Goal: Task Accomplishment & Management: Use online tool/utility

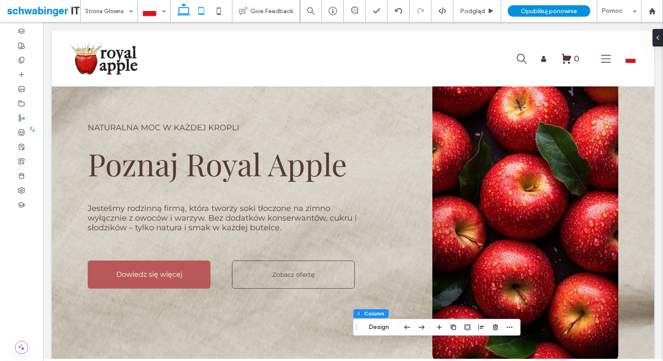
click at [201, 11] on icon at bounding box center [202, 11] width 18 height 18
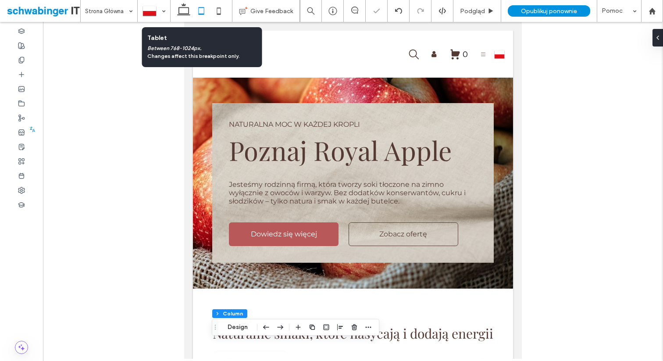
scroll to position [47, 0]
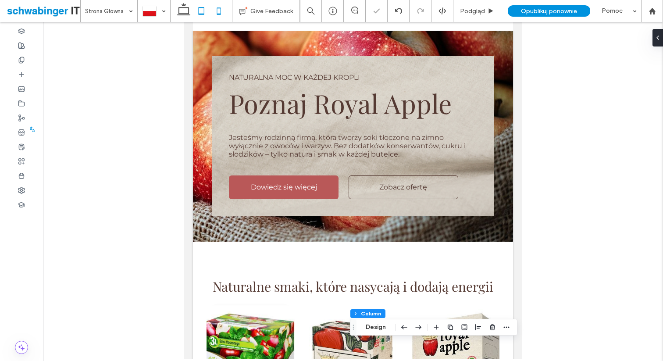
click at [223, 11] on icon at bounding box center [219, 11] width 18 height 18
type input "**"
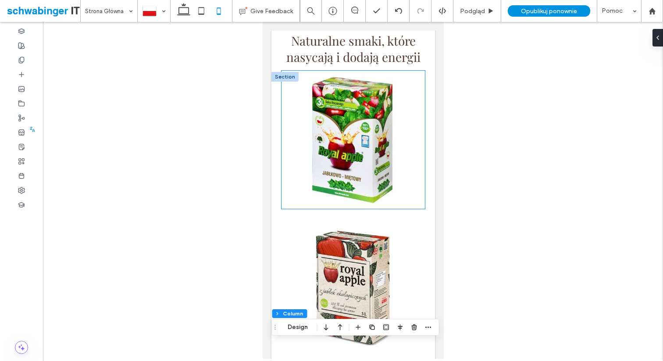
scroll to position [0, 0]
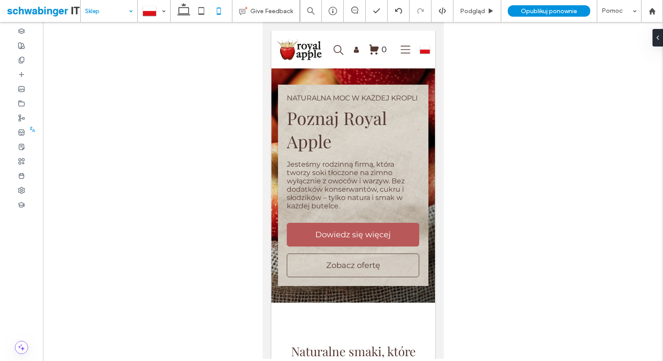
click at [123, 11] on input at bounding box center [106, 11] width 43 height 22
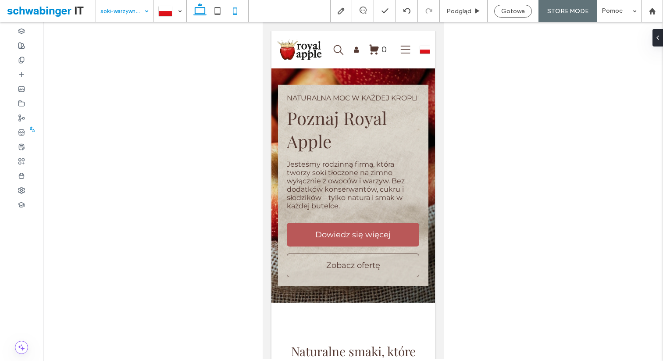
click at [200, 16] on icon at bounding box center [200, 11] width 18 height 18
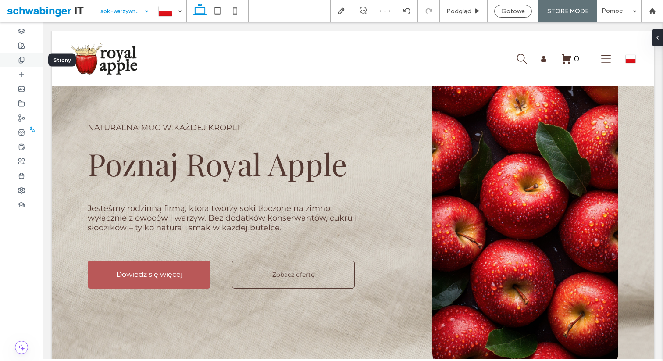
click at [24, 59] on use at bounding box center [21, 60] width 5 height 6
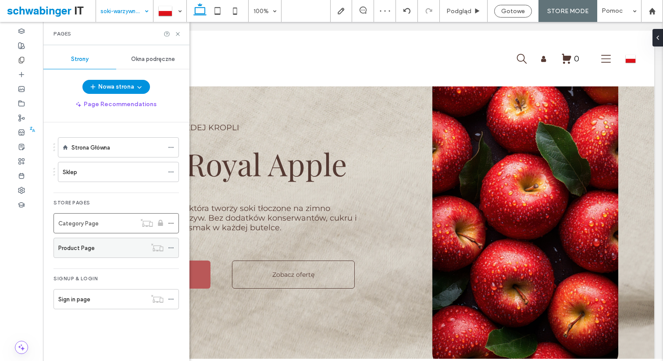
click at [119, 251] on div "Product Page" at bounding box center [102, 248] width 88 height 9
click at [237, 8] on icon at bounding box center [235, 11] width 18 height 18
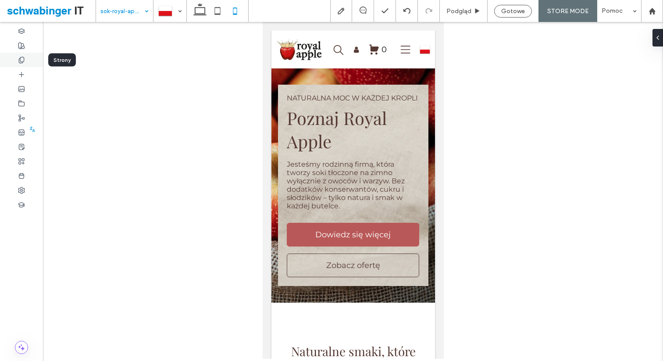
click at [21, 61] on icon at bounding box center [21, 60] width 7 height 7
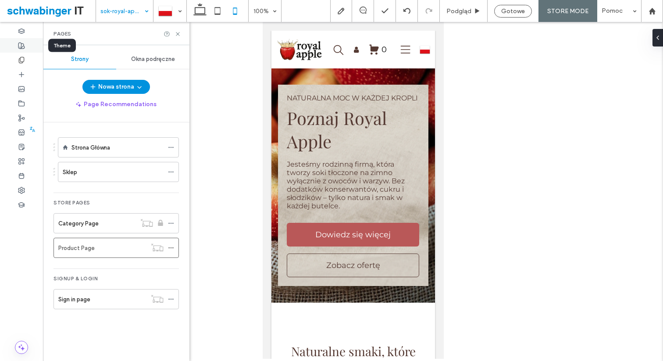
click at [21, 50] on div at bounding box center [21, 45] width 43 height 14
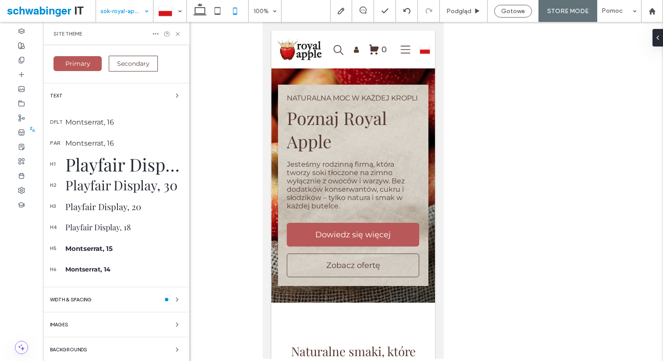
scroll to position [146, 0]
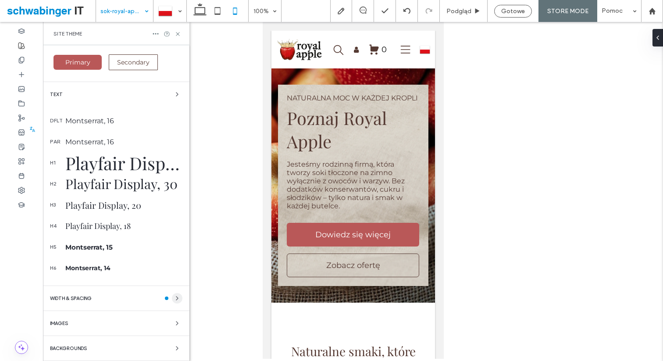
click at [174, 301] on icon "button" at bounding box center [177, 298] width 7 height 7
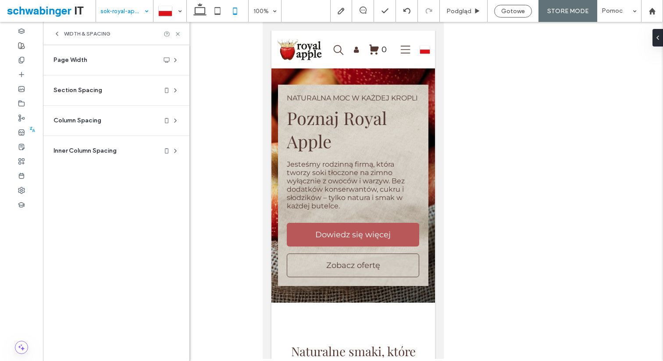
scroll to position [0, 0]
click at [130, 92] on div "Section Spacing" at bounding box center [113, 90] width 118 height 9
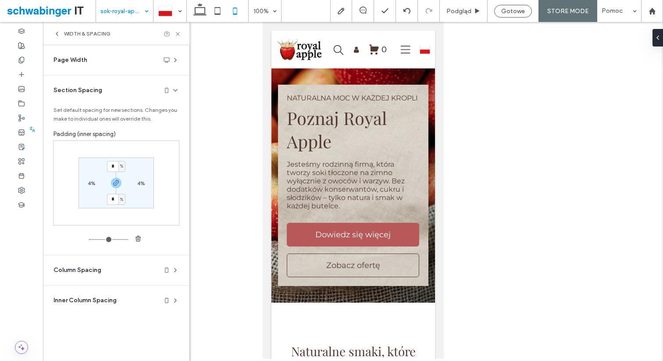
click at [116, 279] on section "Column Spacing Set default spacing for new columns. Changes you make to individ…" at bounding box center [116, 270] width 133 height 30
click at [62, 36] on div "WIDTH & SPACING" at bounding box center [82, 33] width 57 height 7
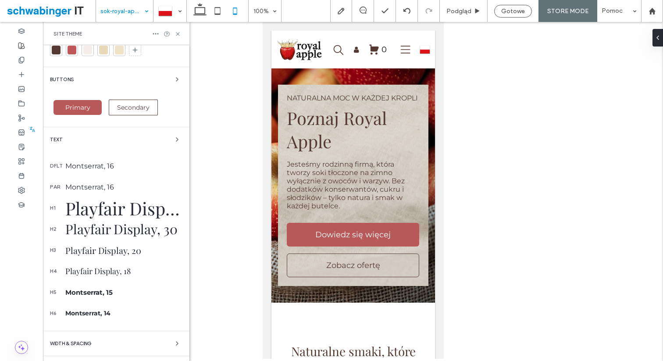
scroll to position [146, 0]
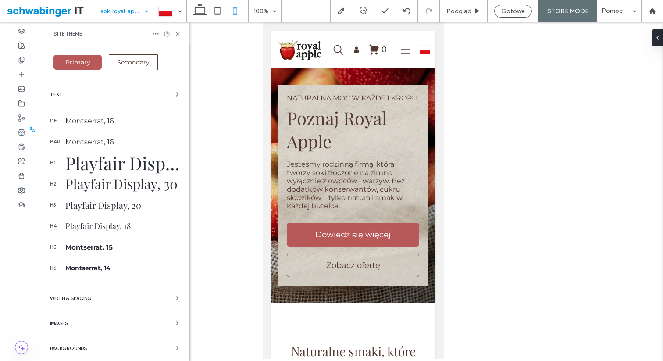
click at [109, 322] on div "Images" at bounding box center [116, 323] width 133 height 11
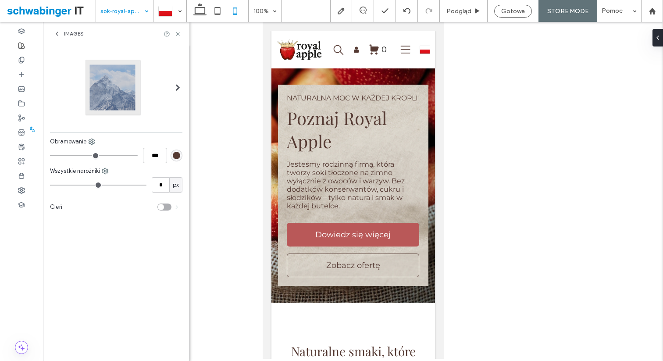
scroll to position [0, 0]
click at [60, 32] on icon at bounding box center [57, 33] width 7 height 7
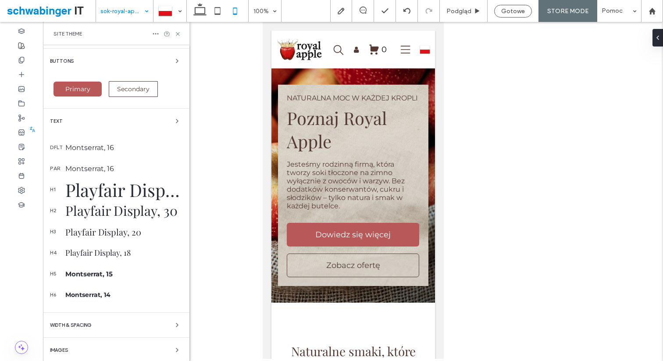
scroll to position [146, 0]
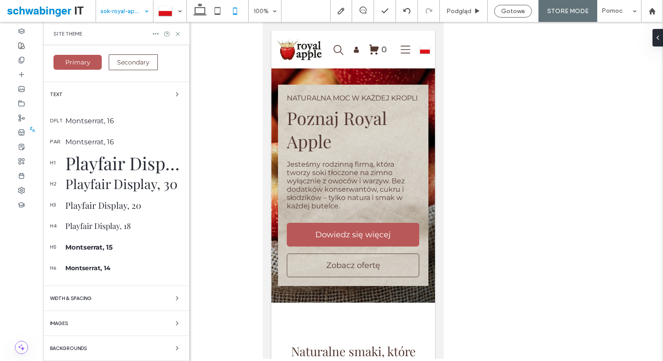
click at [93, 352] on div "Backgrounds" at bounding box center [116, 348] width 133 height 11
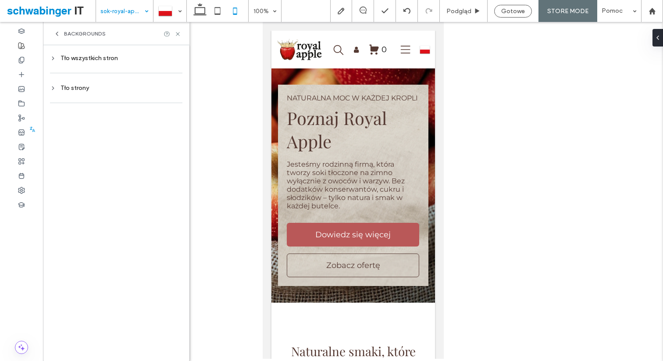
scroll to position [0, 0]
click at [66, 35] on span "Backgrounds" at bounding box center [85, 33] width 42 height 7
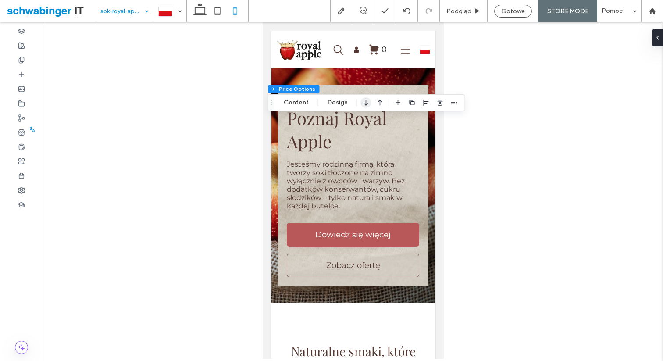
click at [364, 101] on icon "button" at bounding box center [366, 103] width 11 height 16
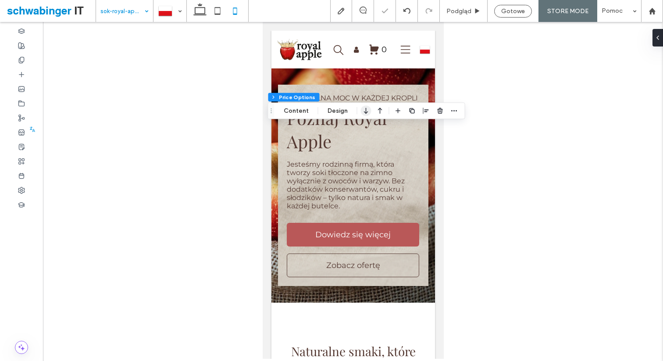
click at [366, 110] on icon "button" at bounding box center [366, 111] width 11 height 16
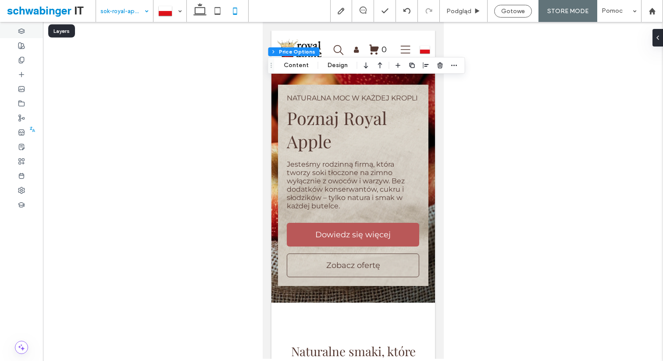
click at [19, 32] on use at bounding box center [21, 31] width 6 height 5
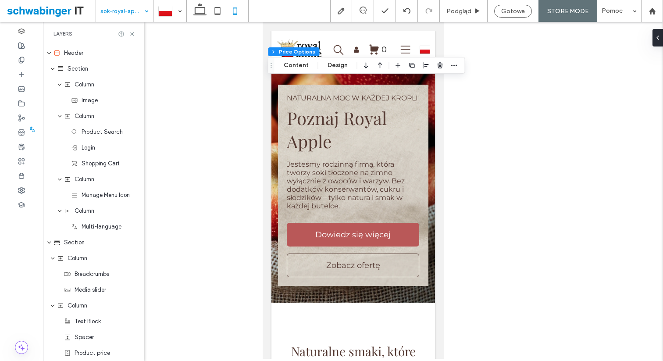
click at [476, 154] on div at bounding box center [353, 190] width 620 height 337
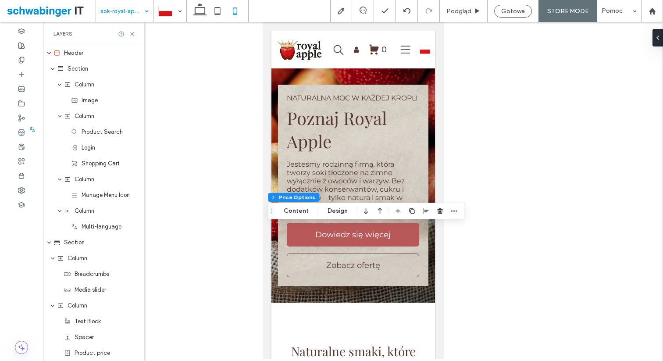
click at [482, 140] on div at bounding box center [353, 190] width 620 height 337
click at [207, 133] on div at bounding box center [353, 190] width 620 height 337
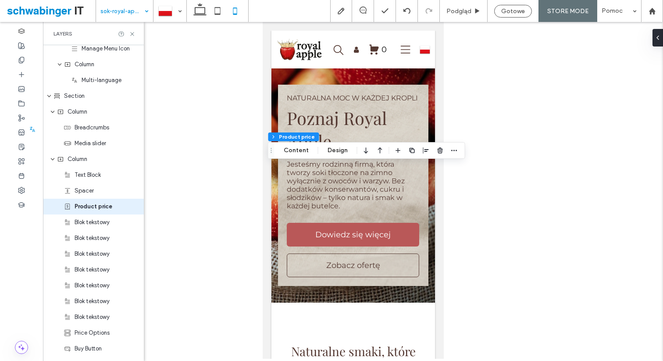
scroll to position [150, 0]
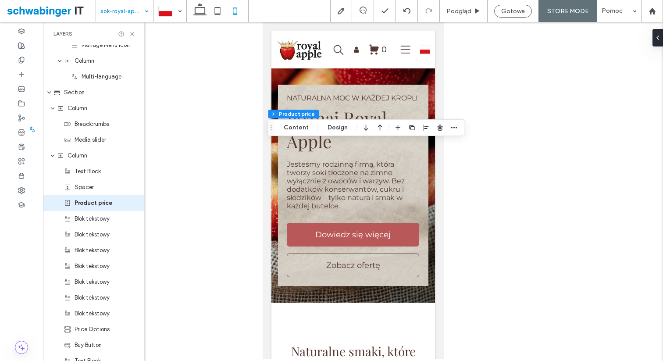
click at [525, 187] on div at bounding box center [353, 190] width 620 height 337
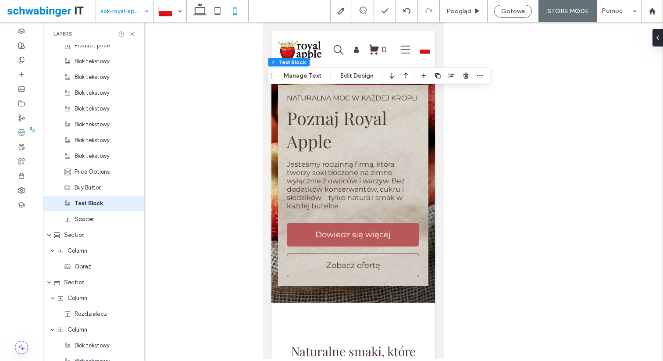
scroll to position [308, 0]
click at [448, 83] on div at bounding box center [452, 76] width 11 height 16
click at [449, 78] on icon "button" at bounding box center [452, 75] width 7 height 7
click at [440, 95] on icon "center" at bounding box center [443, 93] width 7 height 7
click at [476, 161] on div at bounding box center [353, 190] width 620 height 337
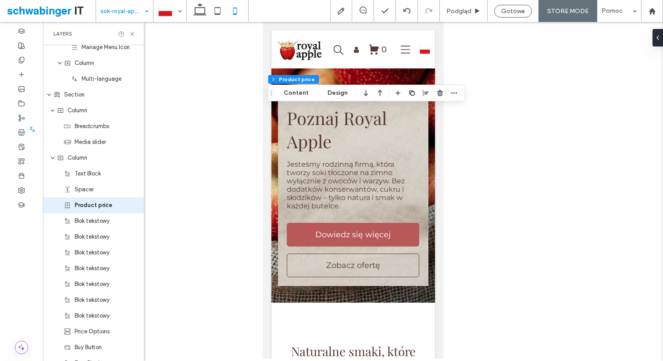
scroll to position [150, 0]
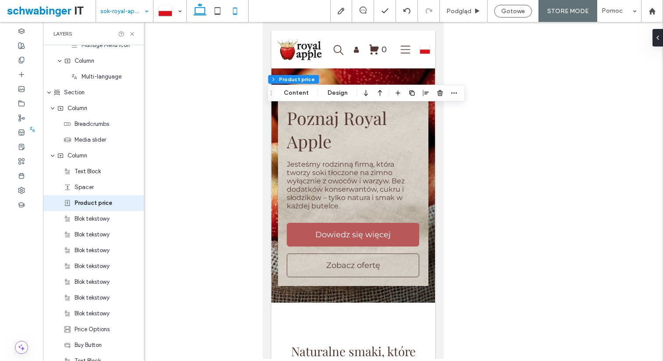
click at [198, 11] on icon at bounding box center [200, 11] width 18 height 18
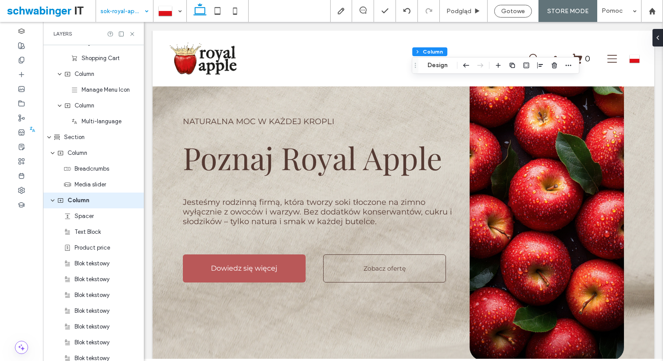
scroll to position [103, 0]
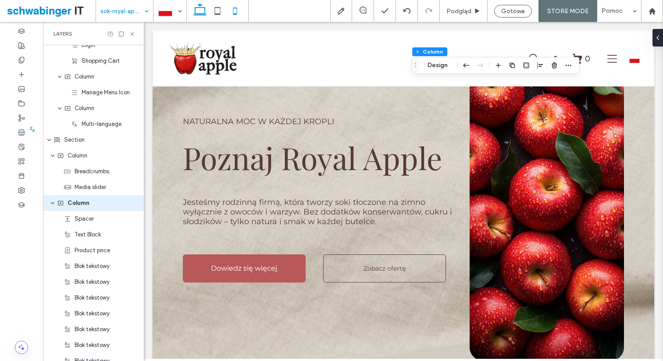
click at [234, 14] on use at bounding box center [235, 10] width 4 height 7
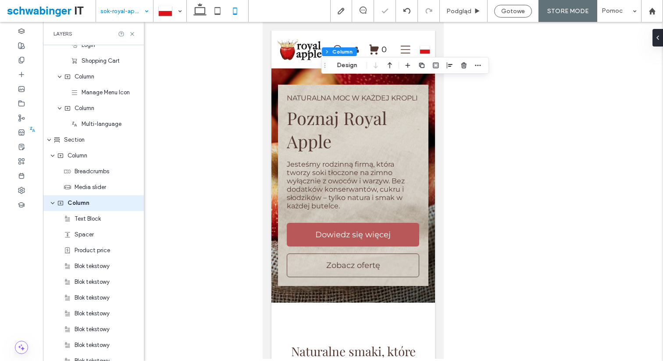
type input "*"
type input "***"
type input "*"
type input "***"
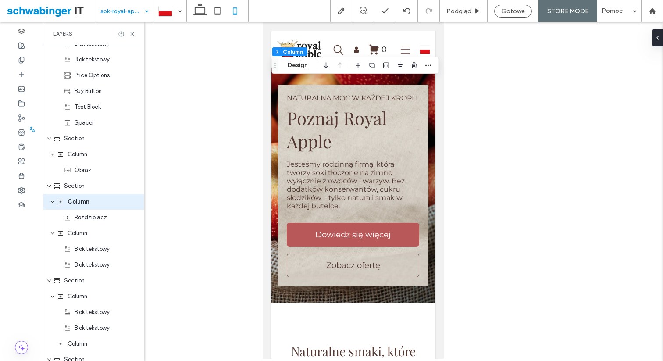
scroll to position [403, 0]
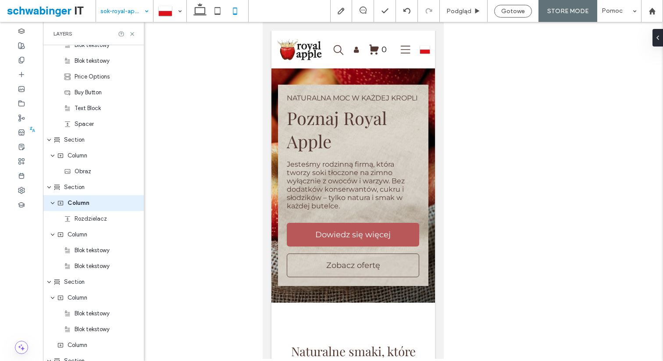
type input "***"
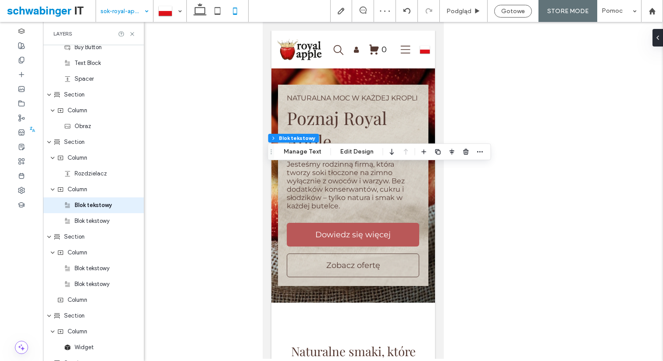
scroll to position [450, 0]
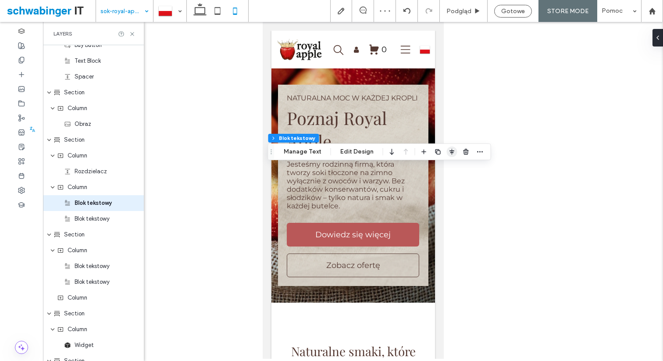
click at [450, 152] on use "button" at bounding box center [452, 152] width 5 height 6
click at [441, 167] on use "center" at bounding box center [443, 169] width 5 height 6
click at [489, 241] on div at bounding box center [353, 190] width 620 height 337
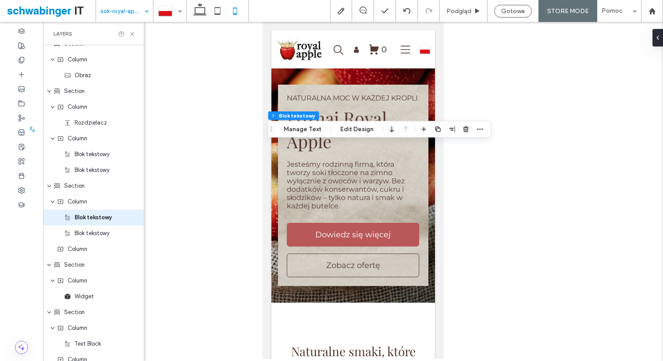
scroll to position [513, 0]
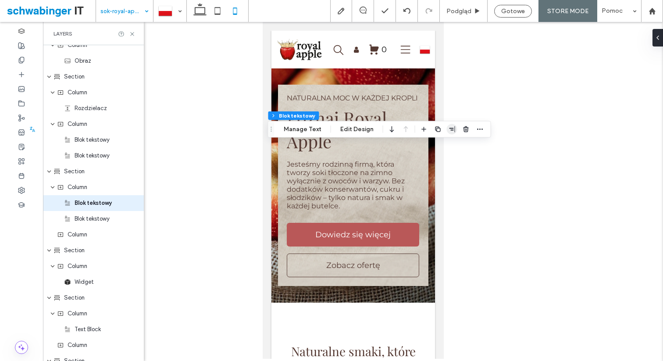
click at [449, 131] on icon "button" at bounding box center [452, 129] width 7 height 7
click at [441, 146] on use "center" at bounding box center [443, 146] width 5 height 6
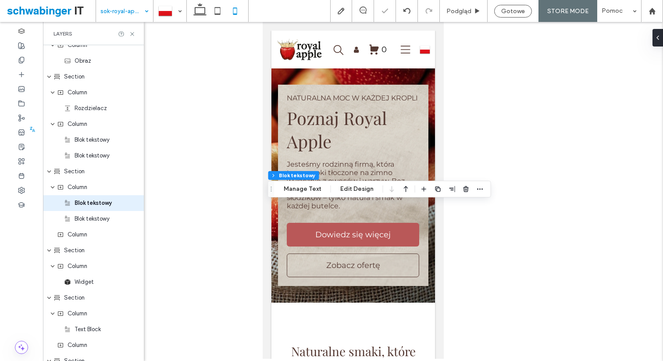
scroll to position [529, 0]
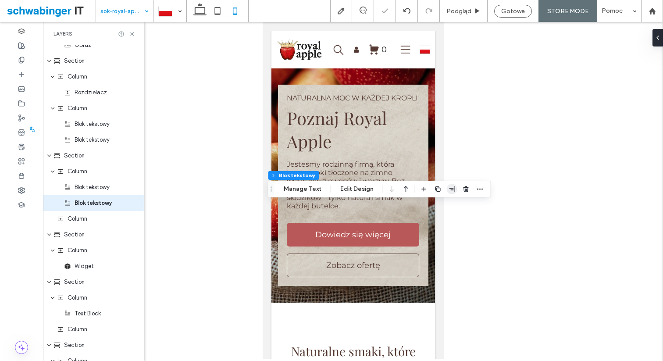
click at [453, 190] on icon "button" at bounding box center [452, 189] width 7 height 7
click at [442, 205] on icon "center" at bounding box center [443, 206] width 7 height 7
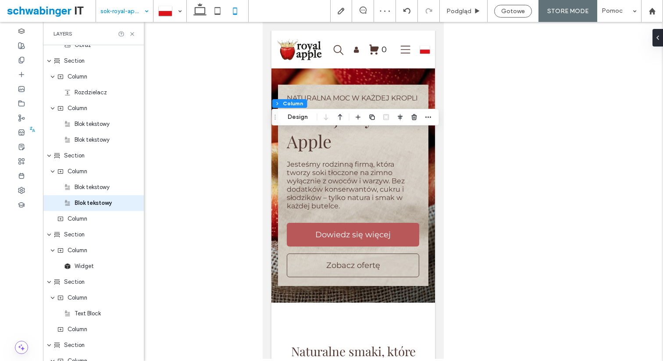
scroll to position [545, 0]
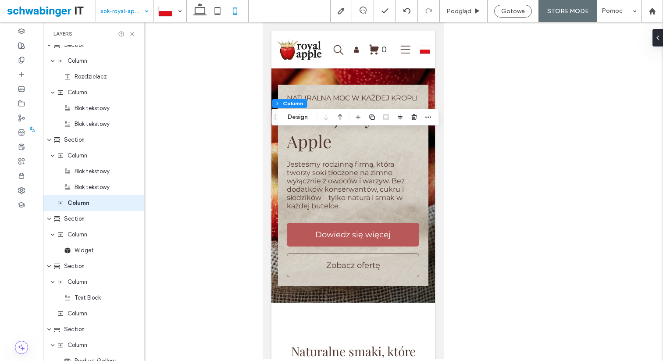
click at [471, 152] on div at bounding box center [353, 190] width 620 height 337
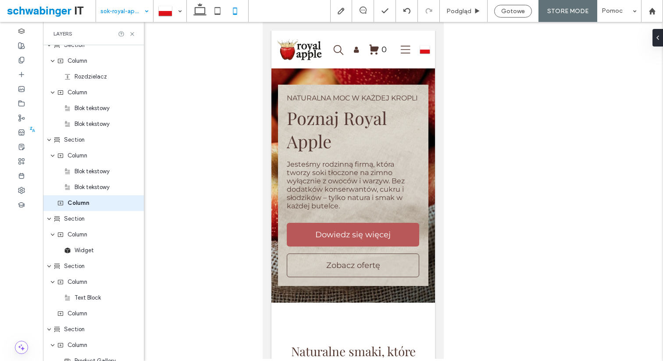
type input "***"
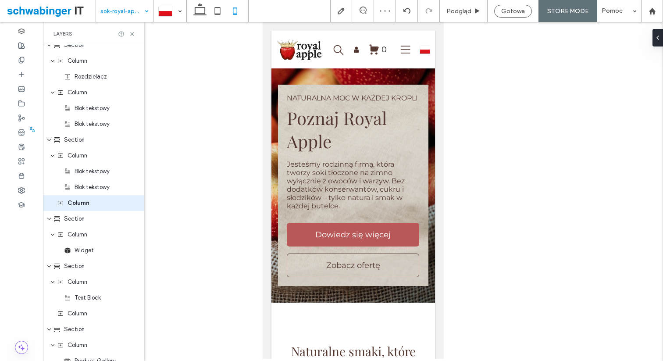
type input "***"
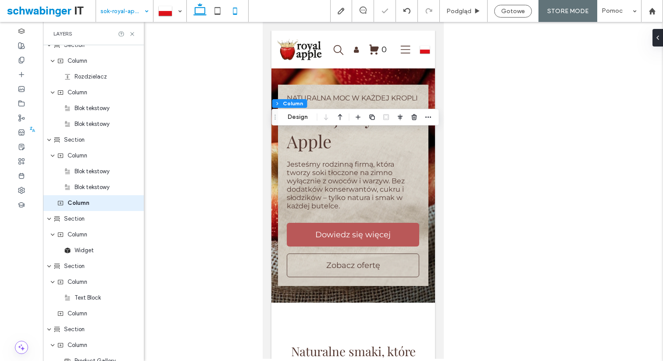
click at [201, 13] on use at bounding box center [199, 9] width 13 height 12
type input "**"
type input "*****"
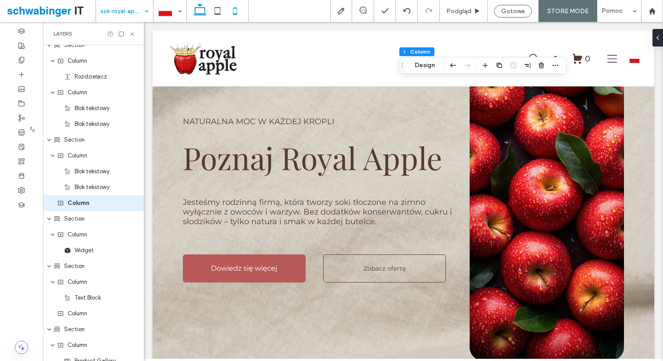
click at [237, 11] on use at bounding box center [235, 10] width 4 height 7
type input "***"
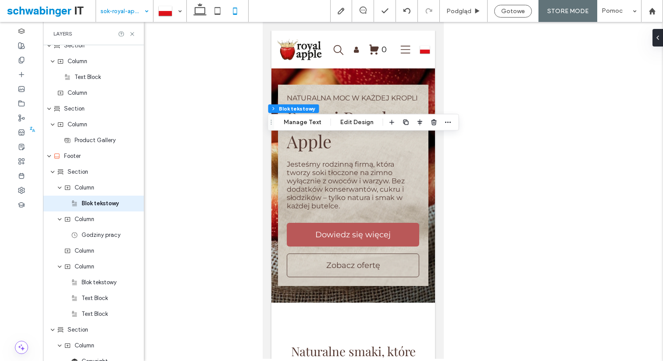
scroll to position [766, 0]
click at [502, 183] on div at bounding box center [353, 190] width 620 height 337
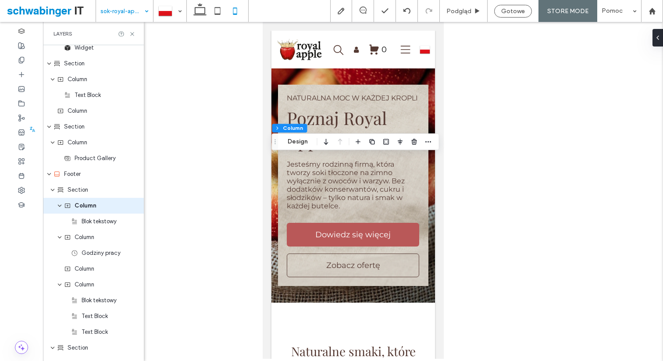
scroll to position [750, 0]
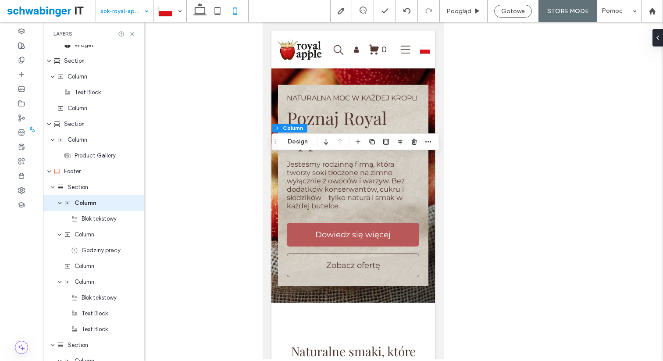
click at [471, 194] on div at bounding box center [353, 190] width 620 height 337
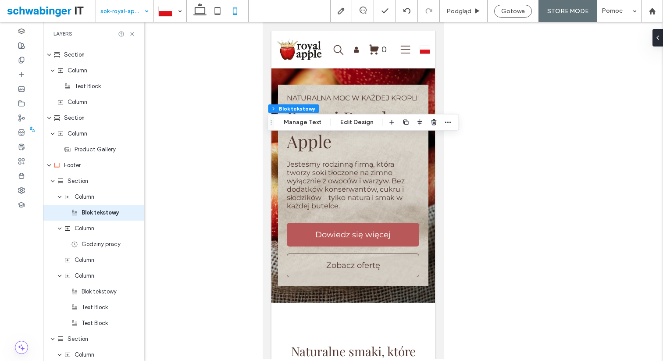
scroll to position [766, 0]
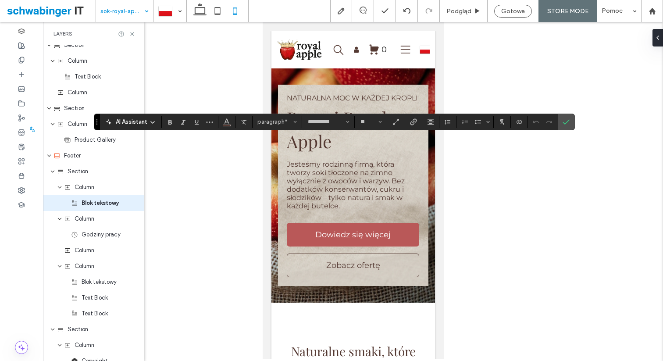
click at [476, 193] on div at bounding box center [353, 190] width 620 height 337
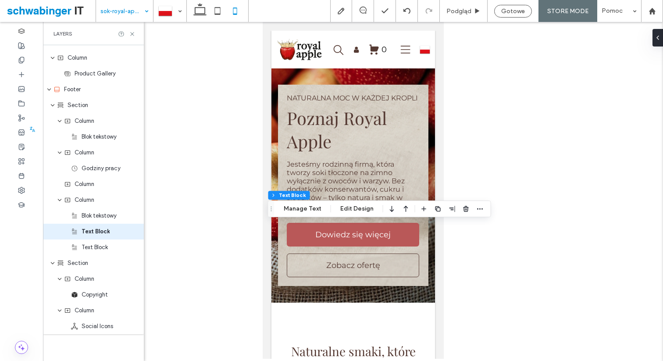
scroll to position [841, 0]
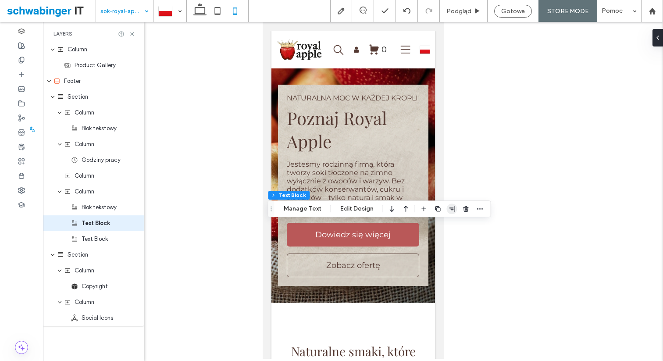
click at [451, 211] on icon "button" at bounding box center [452, 208] width 7 height 7
click at [455, 226] on icon "flex-end" at bounding box center [457, 225] width 7 height 7
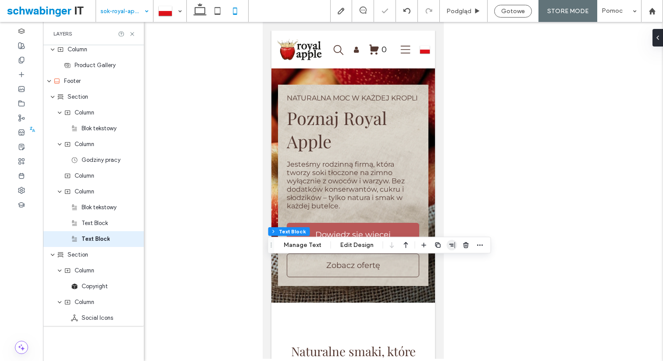
click at [449, 244] on icon "button" at bounding box center [452, 245] width 7 height 7
click at [454, 262] on icon "flex-end" at bounding box center [457, 262] width 7 height 7
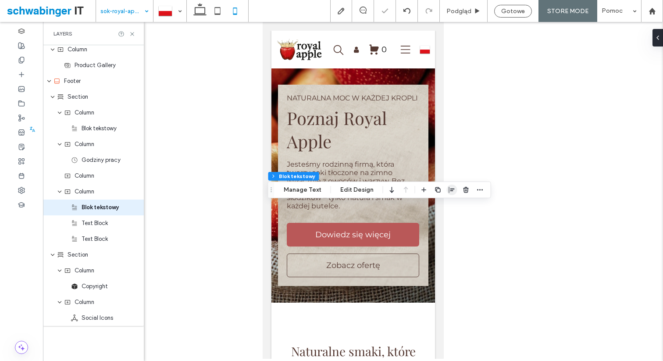
click at [449, 190] on icon "button" at bounding box center [452, 189] width 7 height 7
click at [455, 206] on use "flex-end" at bounding box center [458, 207] width 6 height 6
click at [456, 255] on div at bounding box center [353, 190] width 620 height 337
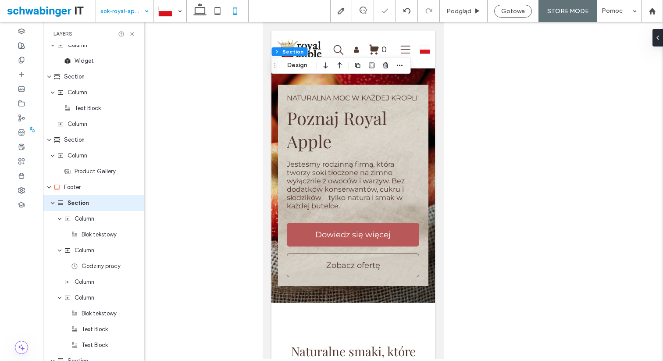
scroll to position [734, 0]
click at [204, 9] on icon at bounding box center [200, 11] width 18 height 18
type input "*"
type input "**"
type input "*"
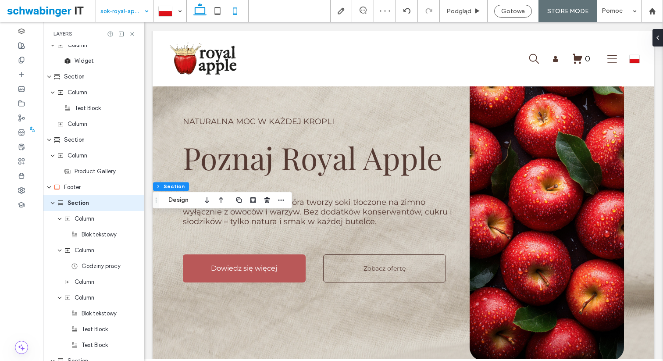
click at [234, 6] on icon at bounding box center [235, 11] width 18 height 18
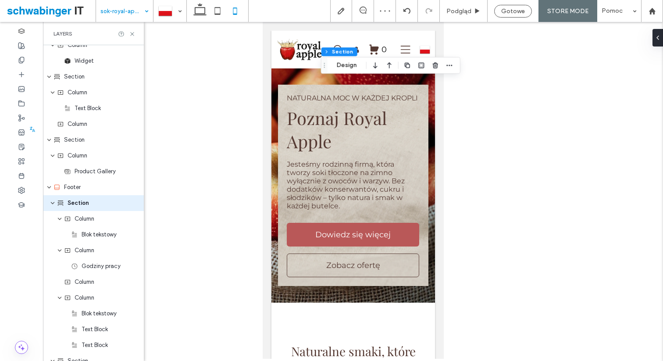
type input "*"
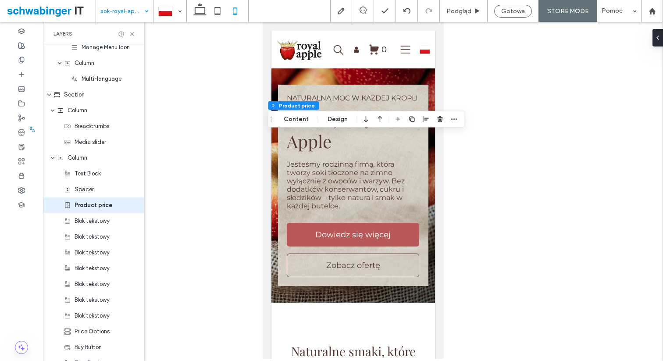
scroll to position [150, 0]
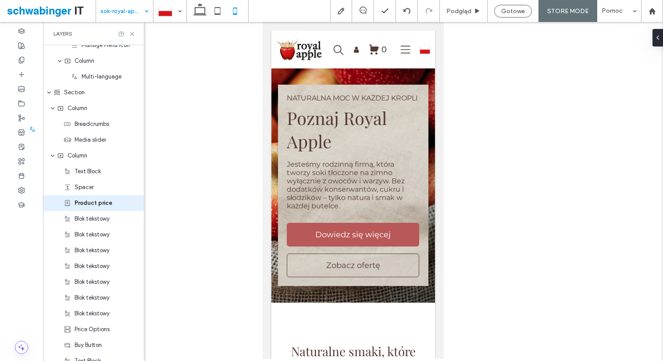
type input "***"
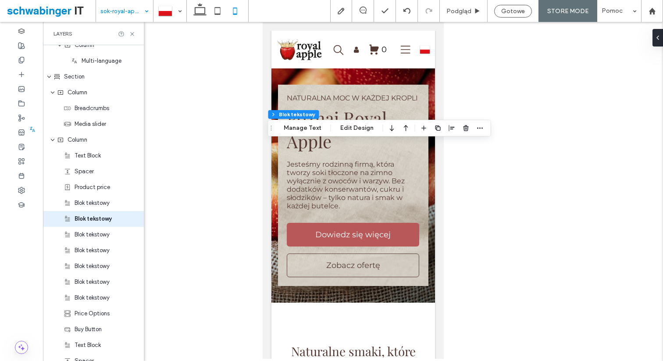
scroll to position [182, 0]
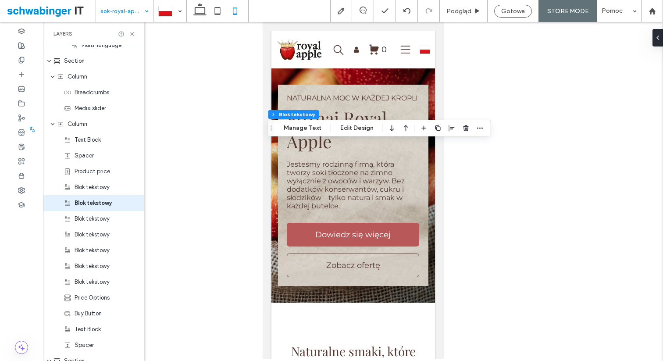
click at [239, 80] on div at bounding box center [353, 190] width 620 height 337
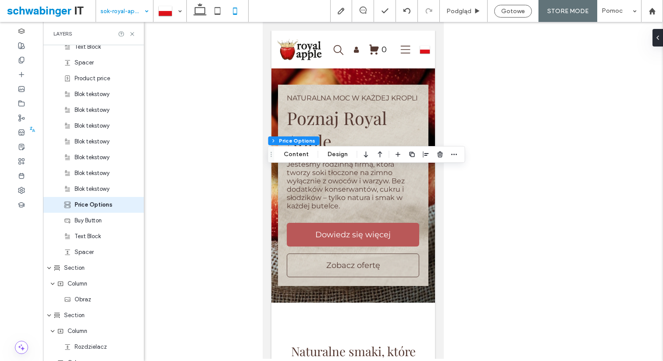
scroll to position [276, 0]
click at [378, 157] on icon "button" at bounding box center [380, 155] width 11 height 16
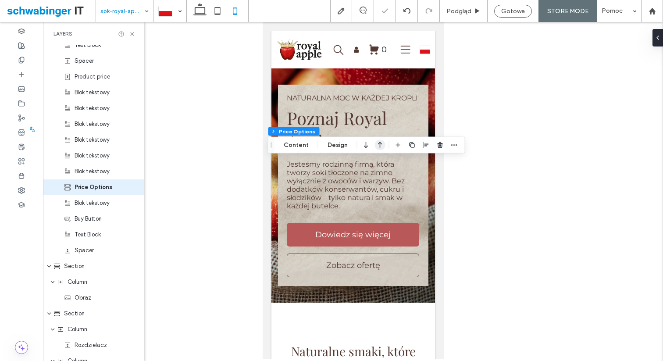
click at [376, 147] on icon "button" at bounding box center [380, 145] width 11 height 16
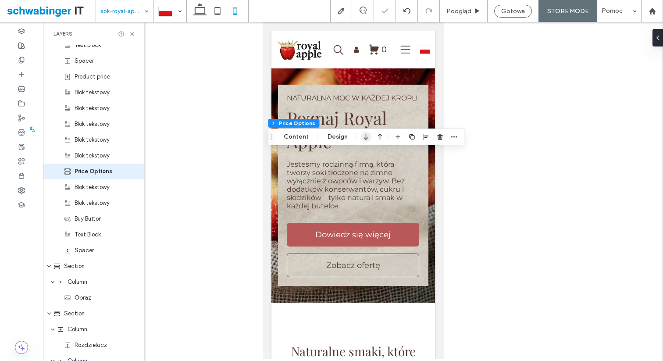
click at [365, 136] on icon "button" at bounding box center [366, 137] width 11 height 16
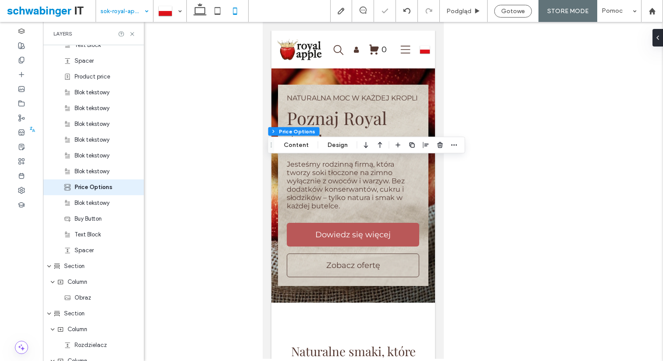
click at [365, 137] on div "Section Column Price Options Content Design" at bounding box center [366, 145] width 197 height 17
click at [366, 145] on icon "button" at bounding box center [366, 145] width 11 height 16
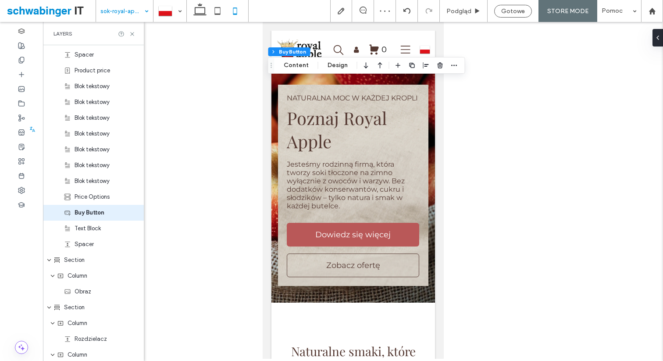
scroll to position [292, 0]
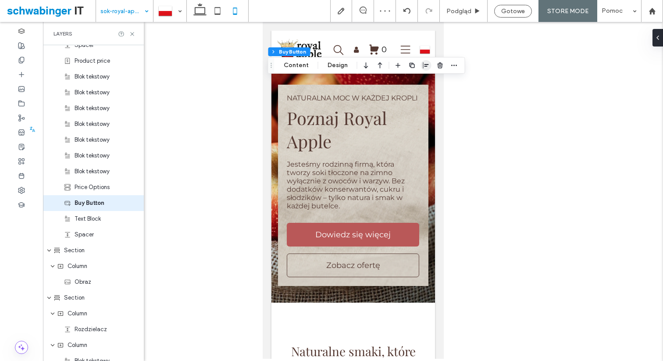
click at [421, 66] on span "button" at bounding box center [426, 65] width 11 height 11
click at [417, 84] on icon "center" at bounding box center [417, 82] width 7 height 7
click at [462, 129] on div at bounding box center [353, 190] width 620 height 337
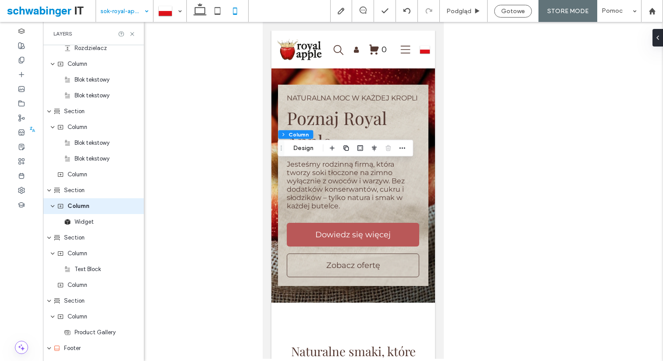
scroll to position [577, 0]
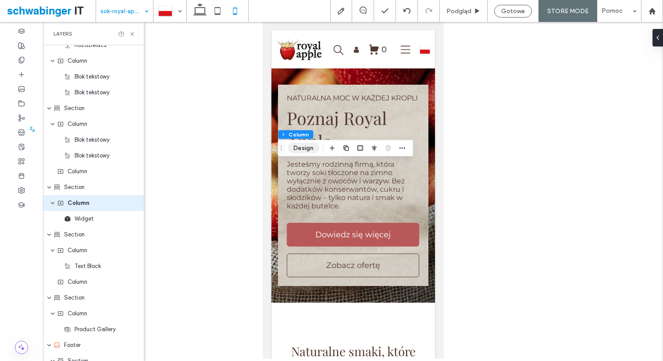
click at [305, 147] on button "Design" at bounding box center [304, 148] width 32 height 11
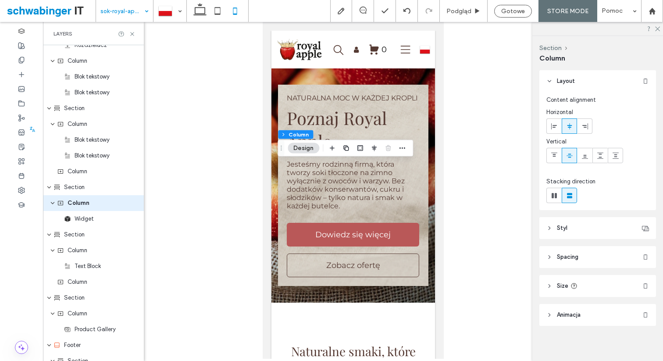
click at [600, 254] on header "Spacing" at bounding box center [598, 257] width 117 height 22
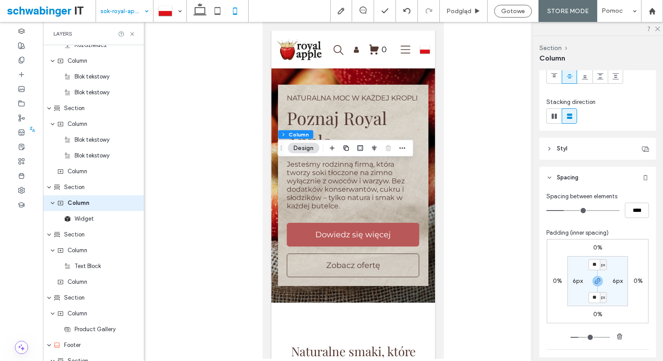
scroll to position [98, 0]
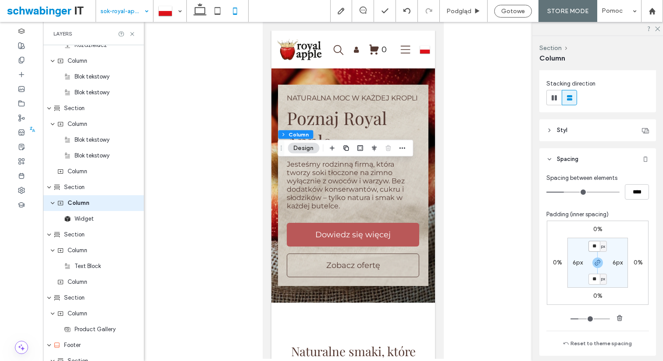
click at [596, 245] on input "**" at bounding box center [594, 246] width 11 height 11
type input "**"
click at [509, 240] on div at bounding box center [353, 190] width 620 height 337
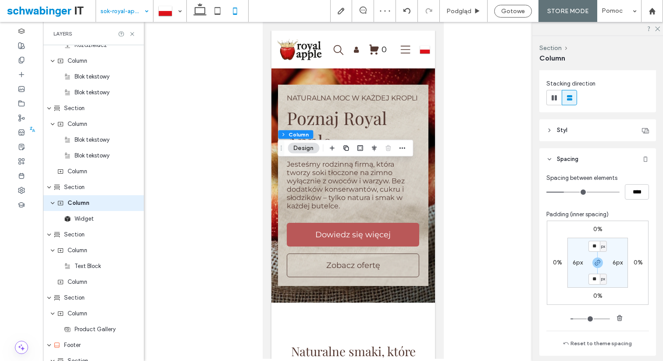
click at [473, 123] on div at bounding box center [353, 190] width 620 height 337
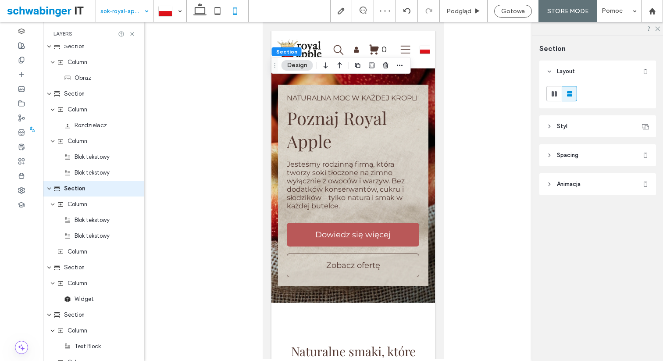
scroll to position [482, 0]
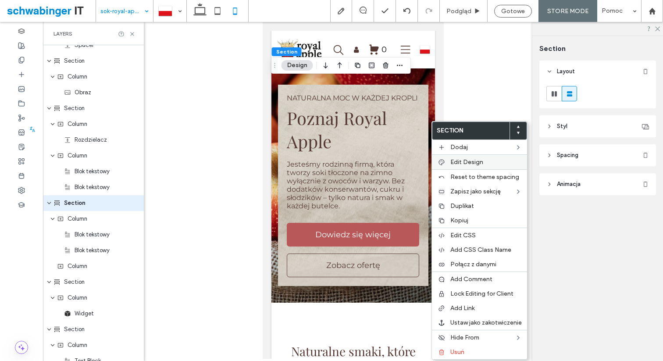
click at [466, 163] on span "Edit Design" at bounding box center [467, 161] width 33 height 7
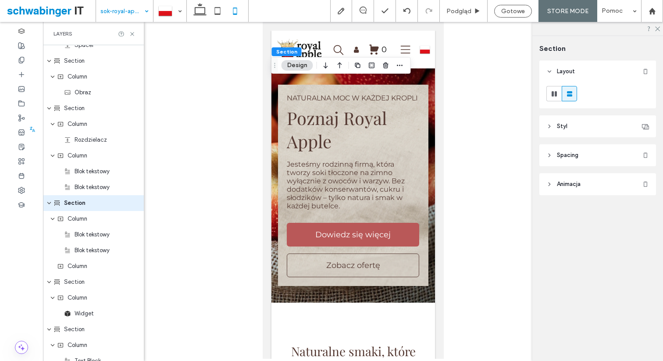
click at [598, 159] on header "Spacing" at bounding box center [598, 155] width 117 height 22
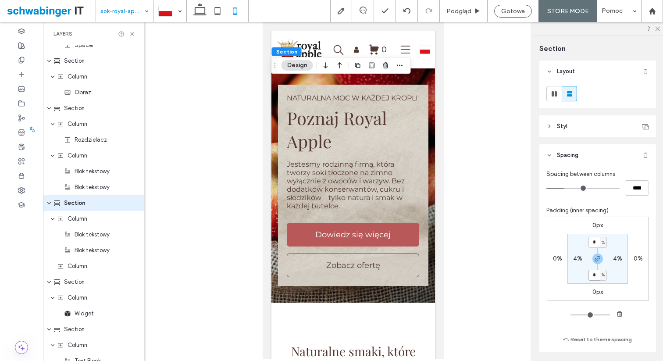
click at [596, 275] on input "*" at bounding box center [594, 275] width 11 height 11
click at [599, 262] on icon "button" at bounding box center [598, 258] width 7 height 7
click at [597, 273] on label "0%" at bounding box center [597, 274] width 9 height 7
type input "*"
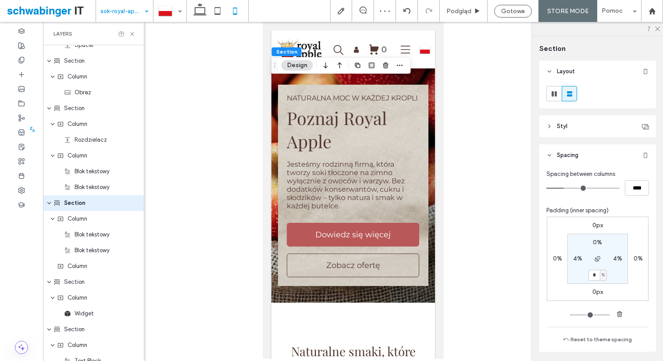
type input "*"
click at [657, 29] on icon at bounding box center [658, 28] width 6 height 6
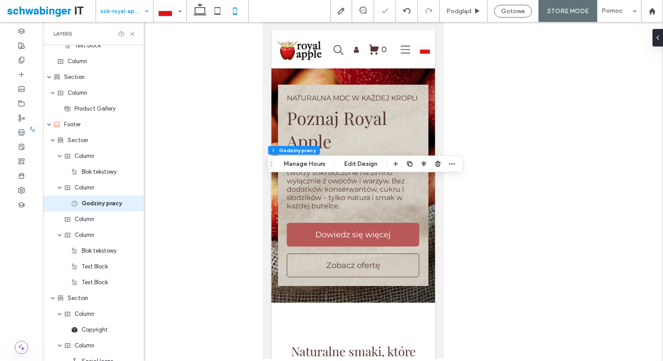
scroll to position [798, 0]
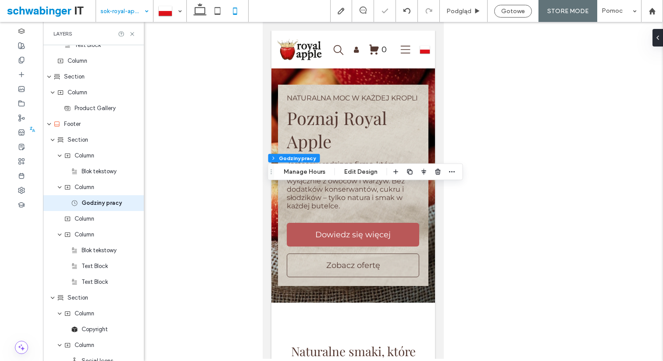
click at [482, 195] on div at bounding box center [353, 190] width 620 height 337
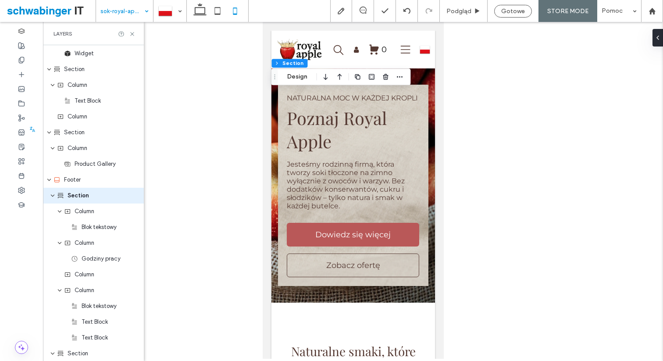
scroll to position [734, 0]
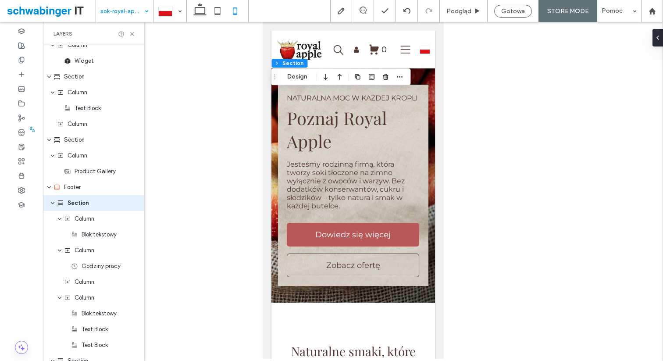
click at [463, 181] on div at bounding box center [353, 190] width 620 height 337
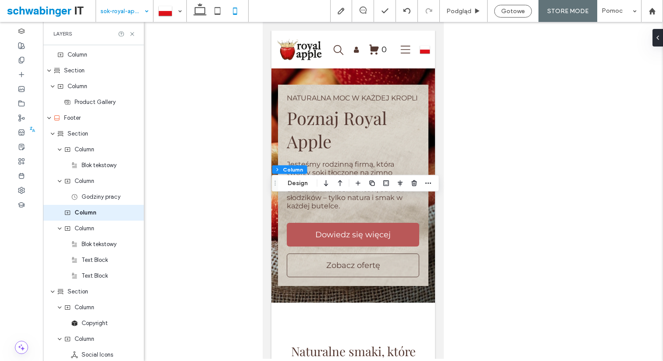
scroll to position [813, 0]
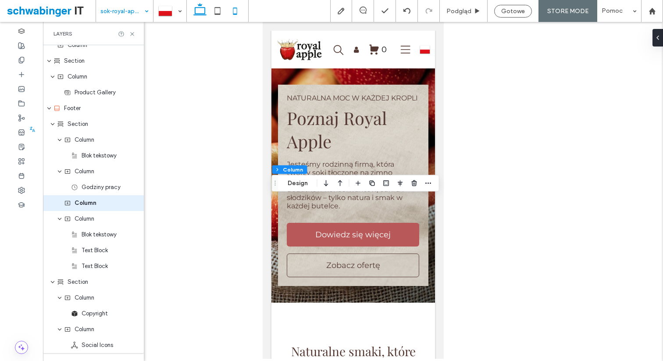
click at [201, 12] on icon at bounding box center [200, 11] width 18 height 18
type input "**"
type input "***"
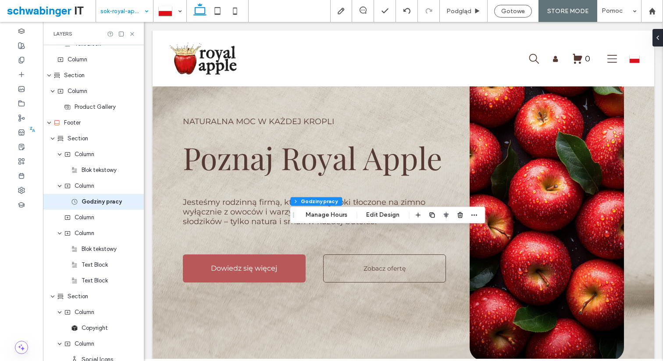
scroll to position [798, 0]
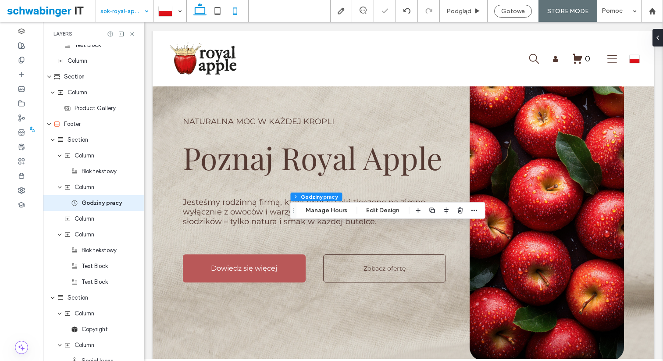
click at [235, 8] on use at bounding box center [235, 10] width 4 height 7
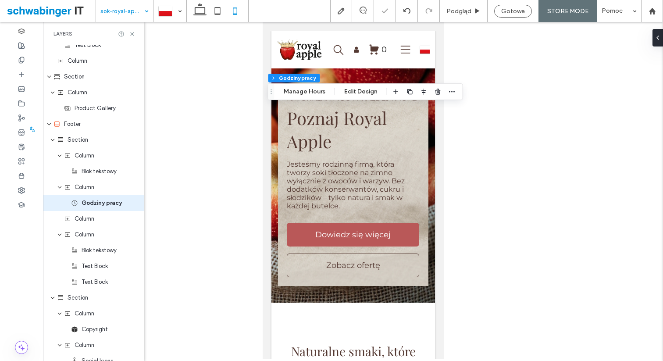
click at [225, 182] on div at bounding box center [353, 190] width 620 height 337
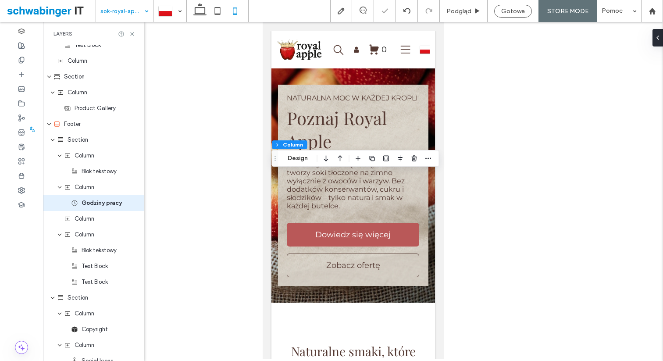
scroll to position [813, 0]
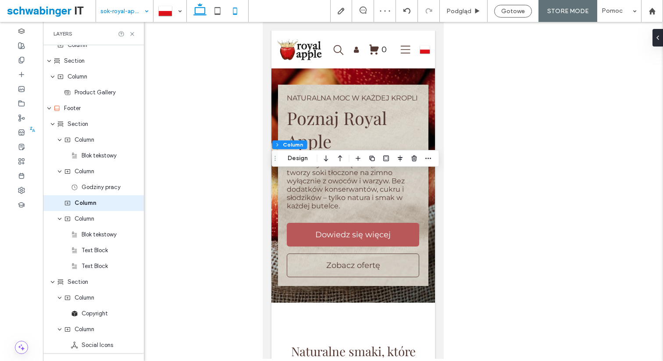
click at [202, 16] on icon at bounding box center [200, 11] width 18 height 18
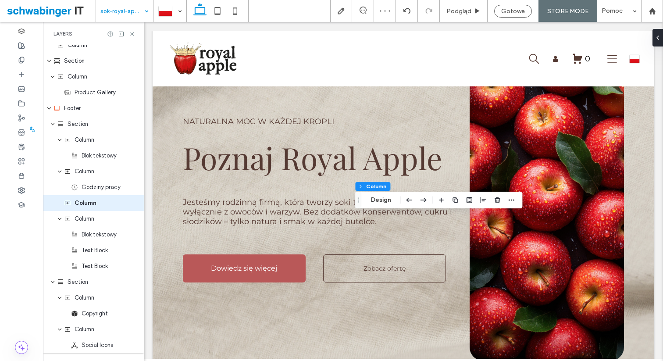
type input "**"
type input "***"
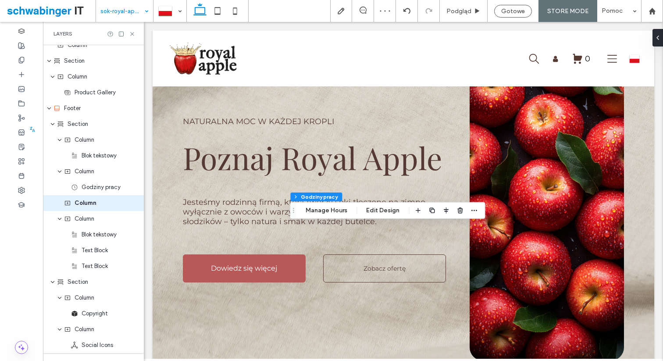
scroll to position [798, 0]
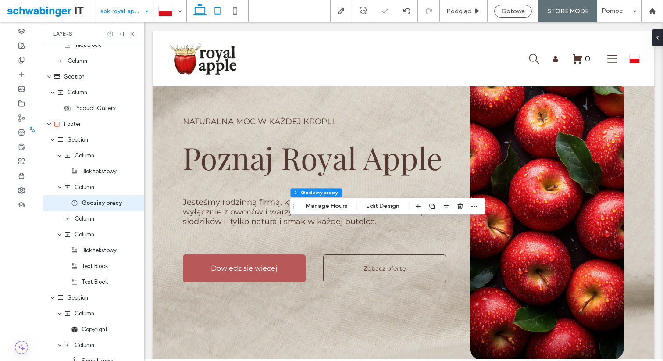
click at [225, 6] on icon at bounding box center [218, 11] width 18 height 18
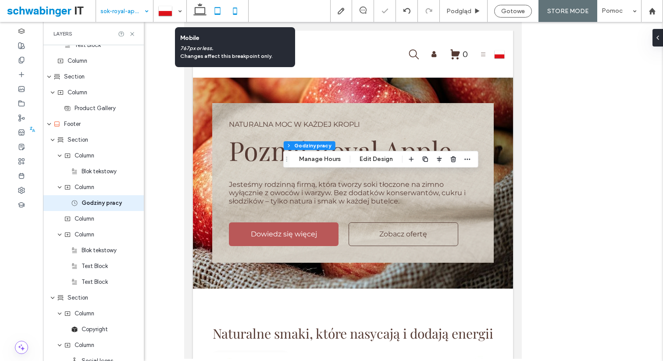
click at [235, 12] on icon at bounding box center [235, 11] width 18 height 18
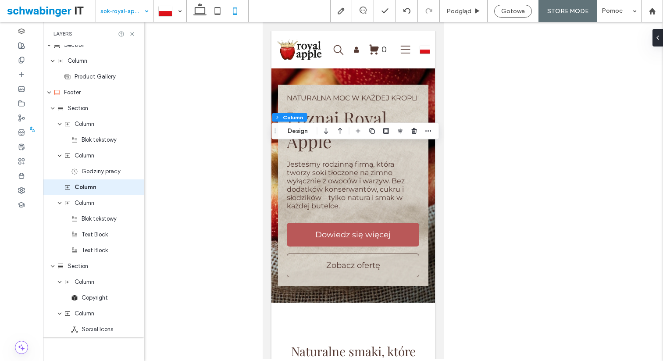
scroll to position [813, 0]
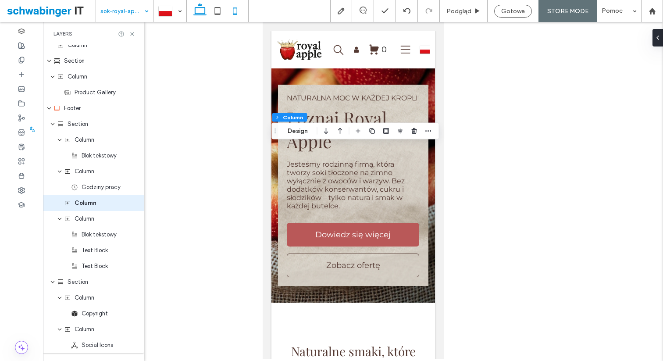
click at [201, 10] on icon at bounding box center [200, 11] width 18 height 18
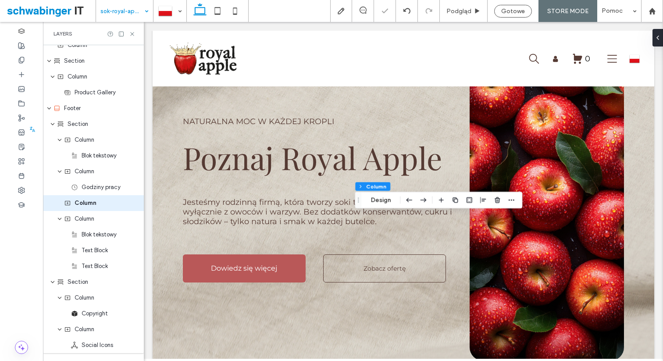
type input "**"
type input "***"
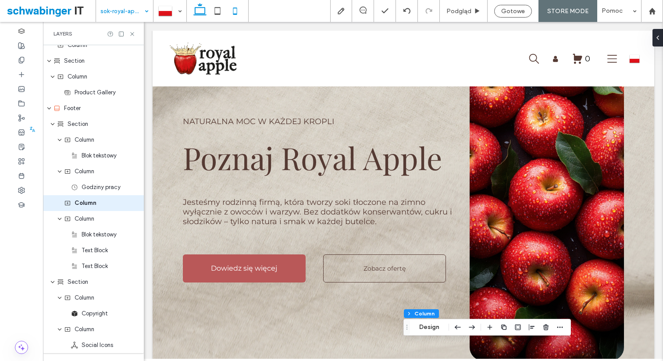
click at [236, 1] on span at bounding box center [235, 11] width 18 height 22
type input "**"
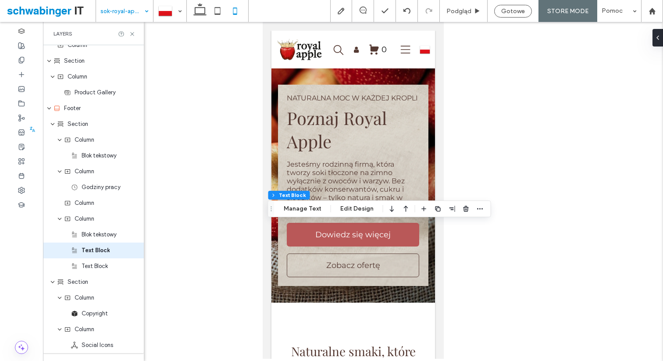
scroll to position [841, 0]
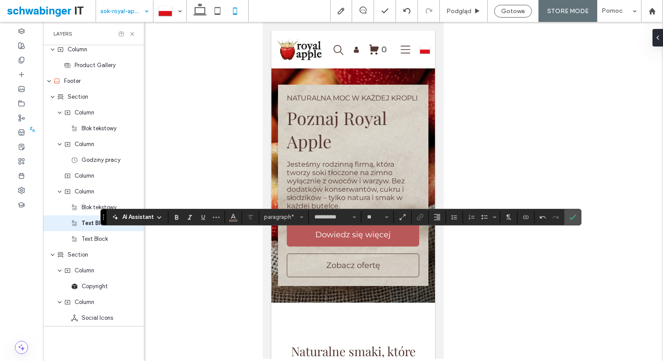
click at [511, 155] on div at bounding box center [353, 190] width 620 height 337
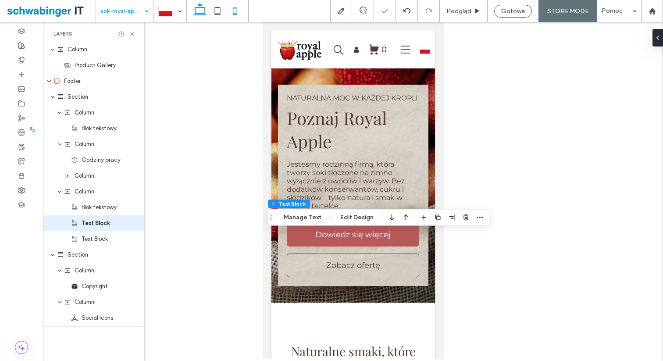
click at [199, 5] on use at bounding box center [199, 9] width 13 height 12
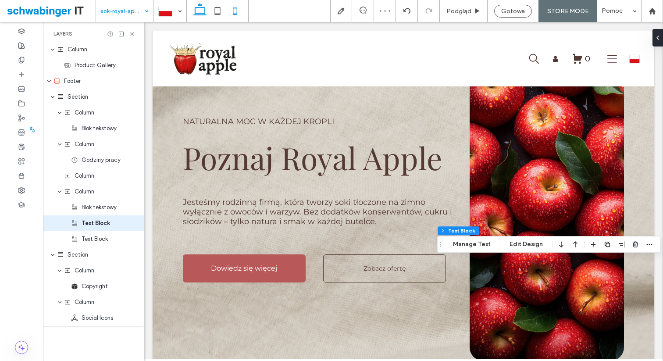
click at [239, 10] on icon at bounding box center [235, 11] width 18 height 18
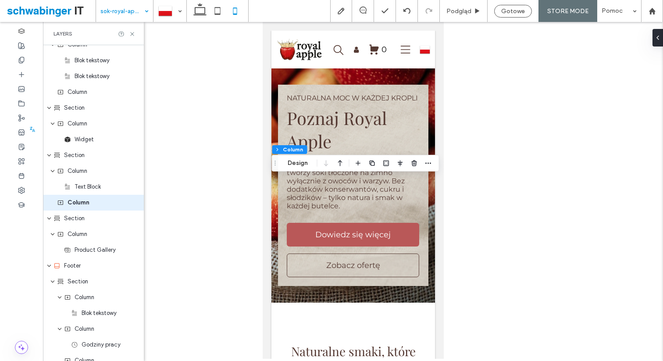
scroll to position [655, 0]
click at [412, 166] on icon "button" at bounding box center [414, 163] width 7 height 7
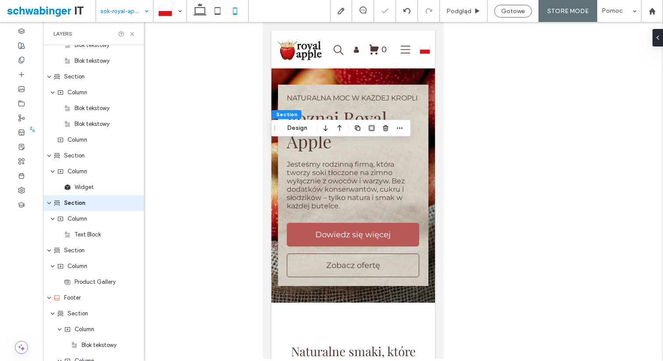
scroll to position [608, 0]
click at [479, 182] on div at bounding box center [353, 190] width 620 height 337
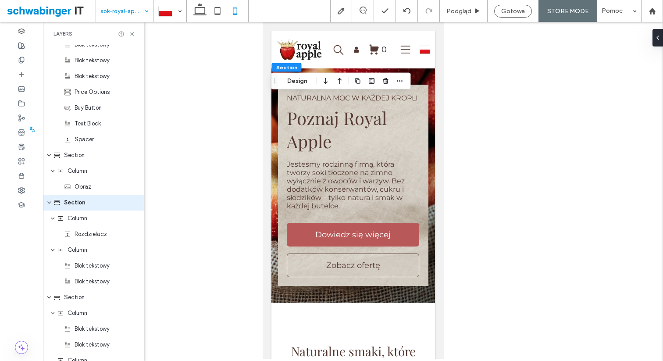
scroll to position [387, 0]
click at [297, 77] on button "Design" at bounding box center [298, 81] width 32 height 11
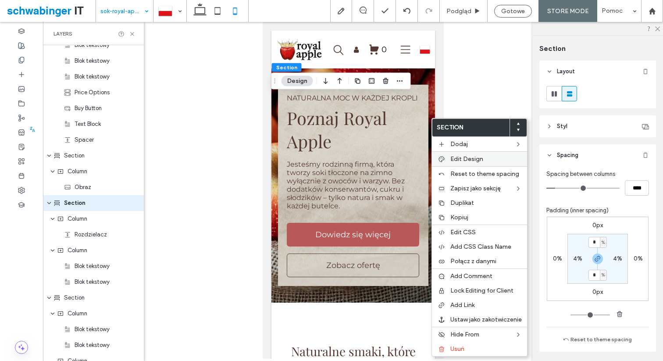
click at [498, 161] on label "Edit Design" at bounding box center [487, 158] width 72 height 7
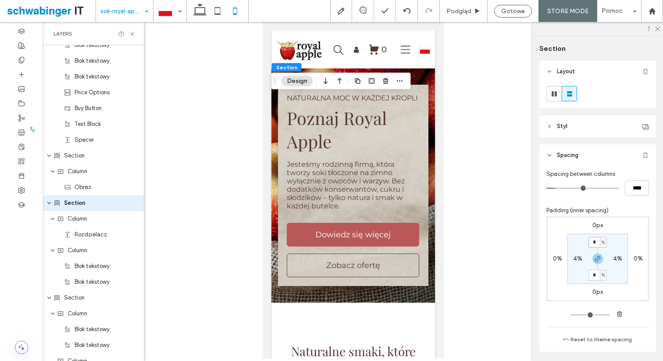
click at [597, 240] on input "*" at bounding box center [594, 242] width 11 height 11
type input "*"
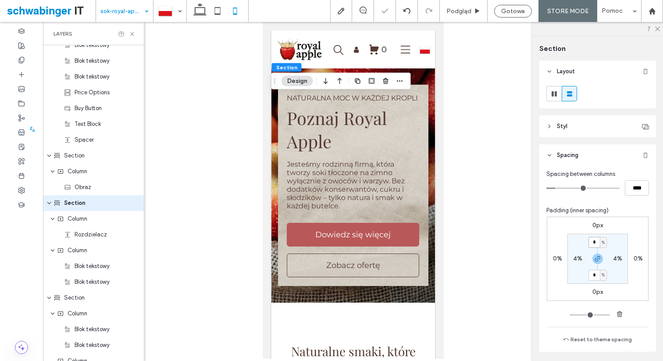
type input "*"
click at [512, 179] on div at bounding box center [353, 190] width 620 height 337
click at [659, 30] on use at bounding box center [657, 29] width 5 height 5
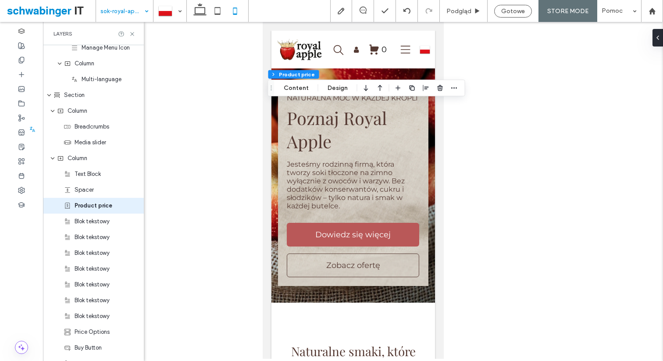
scroll to position [150, 0]
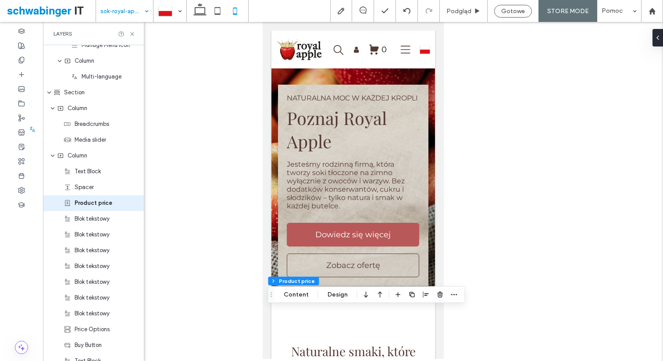
click at [214, 68] on div at bounding box center [353, 190] width 620 height 337
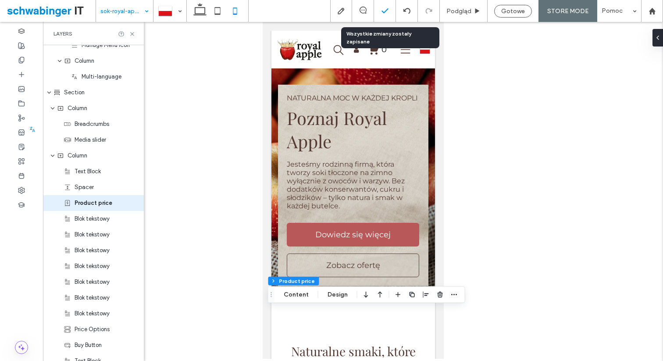
click at [388, 15] on icon at bounding box center [385, 11] width 9 height 9
click at [385, 7] on icon at bounding box center [385, 11] width 9 height 9
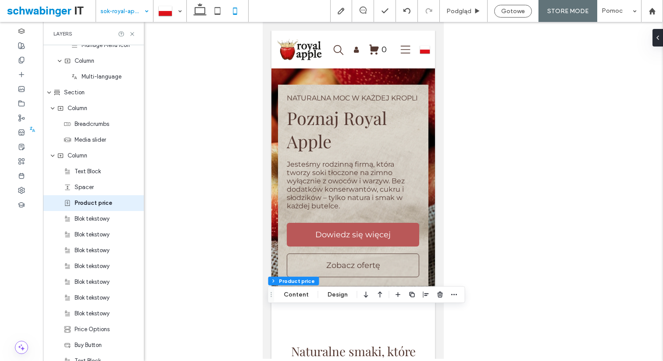
click at [496, 110] on div at bounding box center [353, 190] width 620 height 337
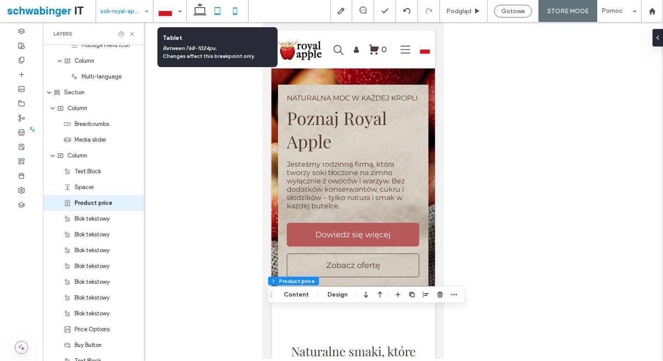
click at [218, 9] on icon at bounding box center [218, 11] width 18 height 18
type input "***"
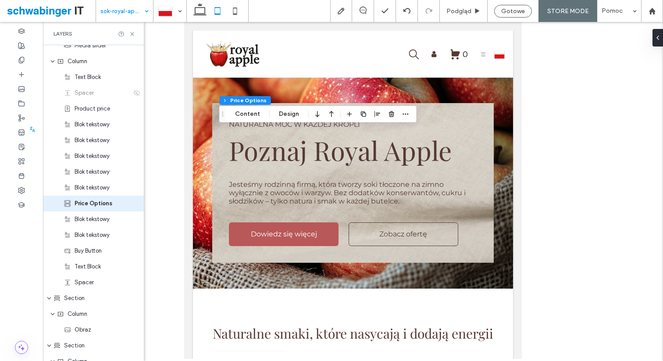
scroll to position [245, 0]
click at [319, 117] on icon "button" at bounding box center [317, 114] width 11 height 16
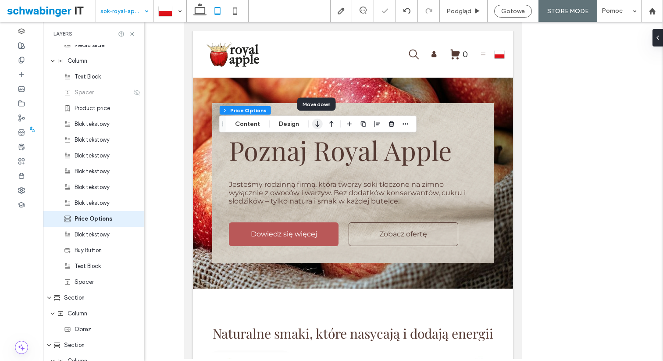
click at [319, 126] on icon "button" at bounding box center [317, 124] width 11 height 16
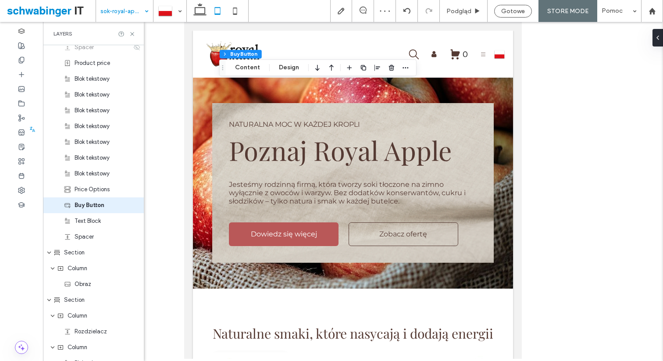
scroll to position [292, 0]
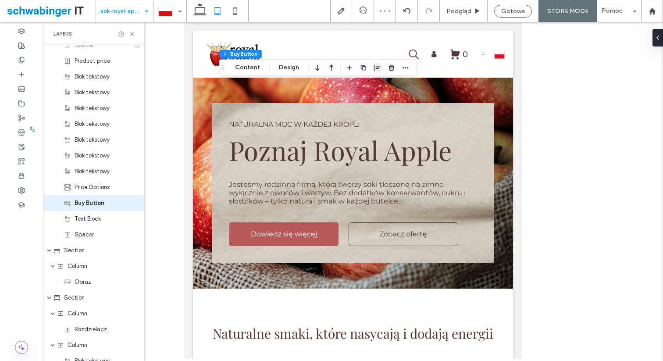
click at [375, 65] on icon "button" at bounding box center [377, 67] width 7 height 7
click at [370, 87] on icon "center" at bounding box center [368, 84] width 7 height 7
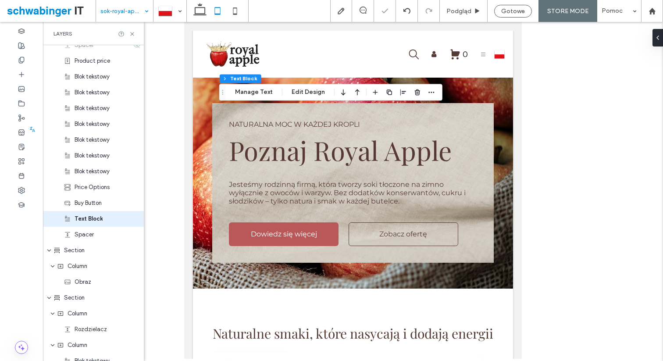
scroll to position [308, 0]
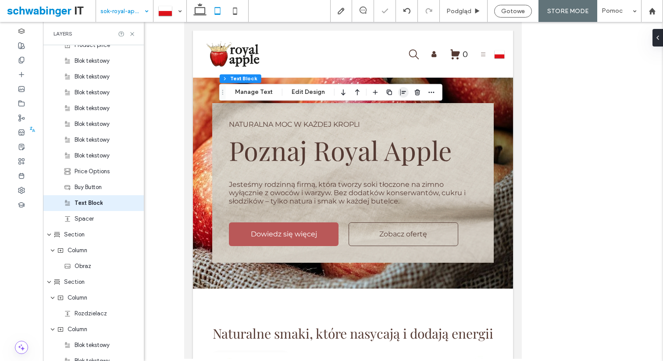
click at [402, 91] on use "button" at bounding box center [404, 92] width 6 height 6
click at [392, 110] on use "center" at bounding box center [394, 109] width 5 height 6
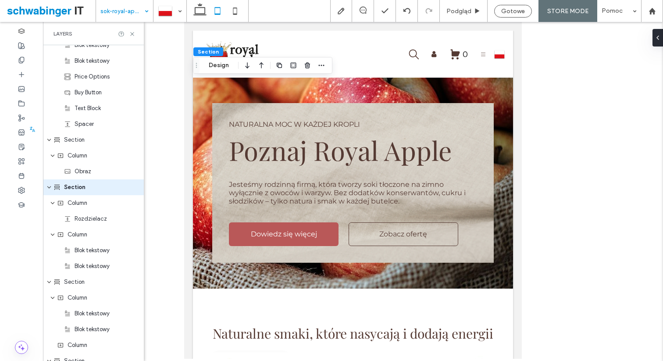
scroll to position [387, 0]
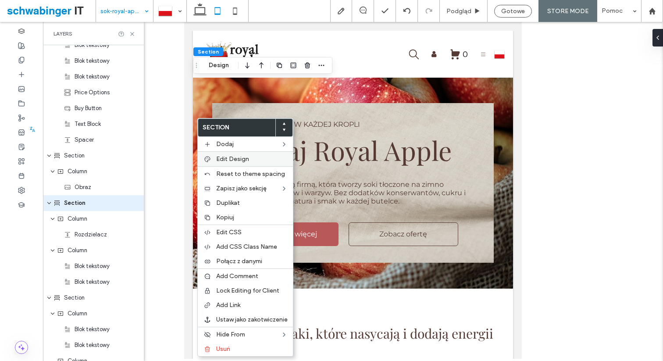
click at [257, 159] on label "Edit Design" at bounding box center [252, 158] width 72 height 7
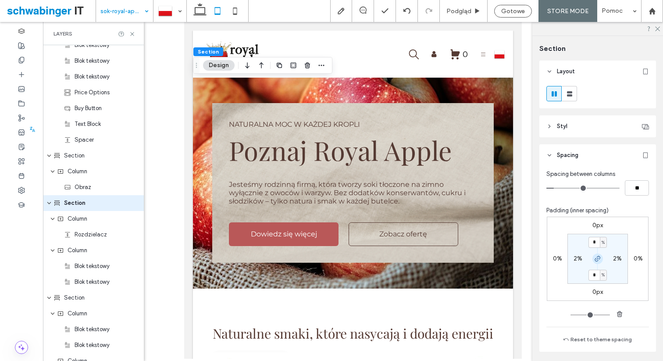
click at [595, 260] on icon "button" at bounding box center [598, 258] width 7 height 7
click at [575, 259] on label "2%" at bounding box center [578, 258] width 9 height 7
type input "*"
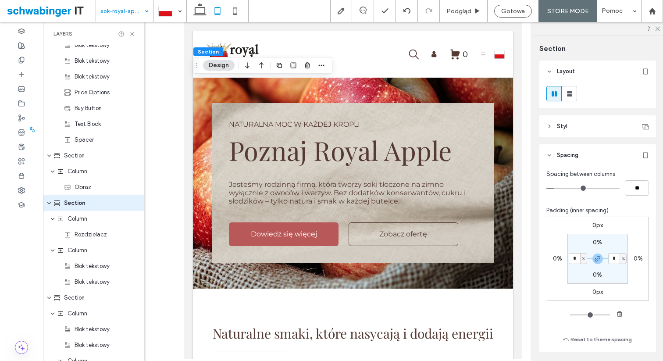
type input "*"
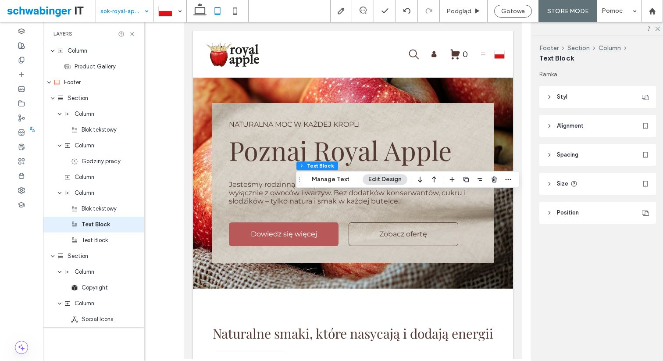
scroll to position [825, 0]
click at [480, 180] on icon "button" at bounding box center [480, 179] width 7 height 7
click at [482, 197] on icon "flex-end" at bounding box center [485, 196] width 7 height 7
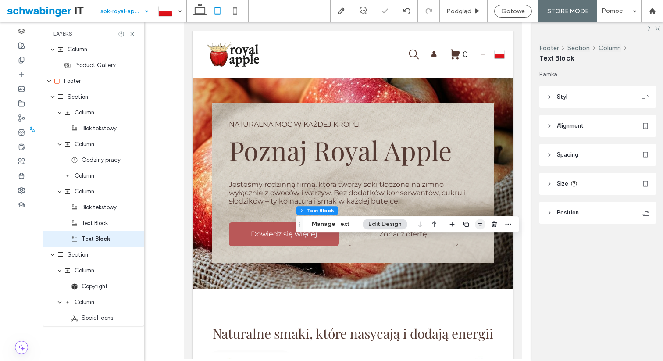
click at [483, 222] on span "button" at bounding box center [480, 224] width 11 height 11
click at [485, 240] on use "flex-end" at bounding box center [486, 241] width 6 height 6
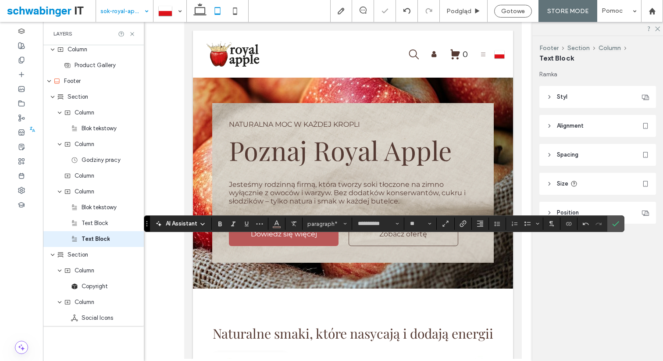
click at [537, 281] on div "Footer Section Column Text Block Ramka Styl Kolor Obraz Kolor tła Obramowanie *…" at bounding box center [598, 198] width 131 height 325
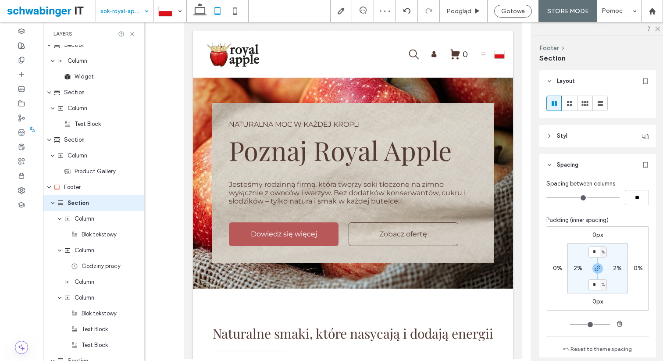
scroll to position [719, 0]
type input "***"
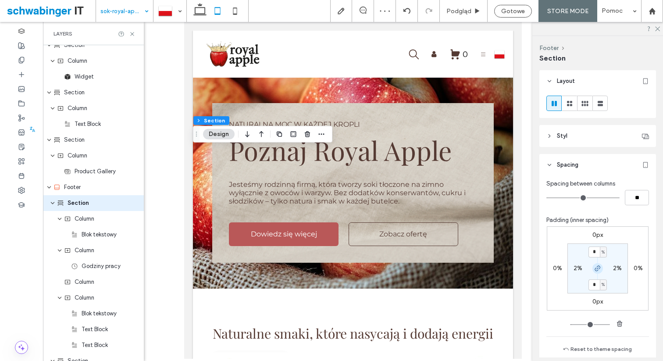
type input "*"
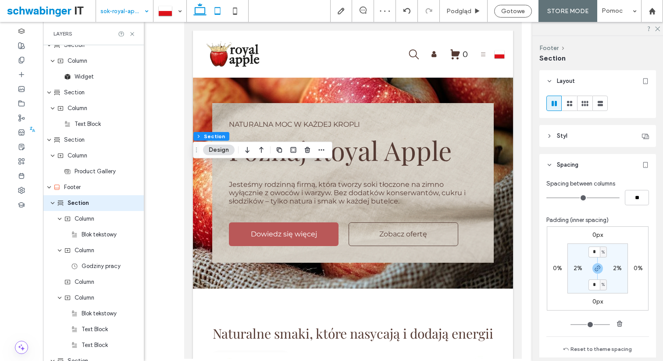
click at [199, 7] on icon at bounding box center [200, 11] width 18 height 18
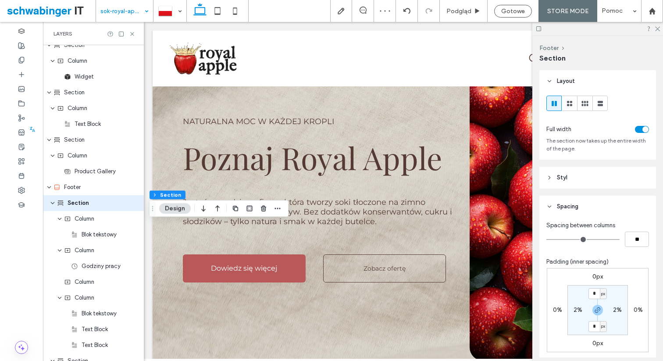
type input "**"
type input "***"
click at [660, 27] on div at bounding box center [598, 29] width 131 height 14
click at [659, 27] on use at bounding box center [657, 29] width 5 height 5
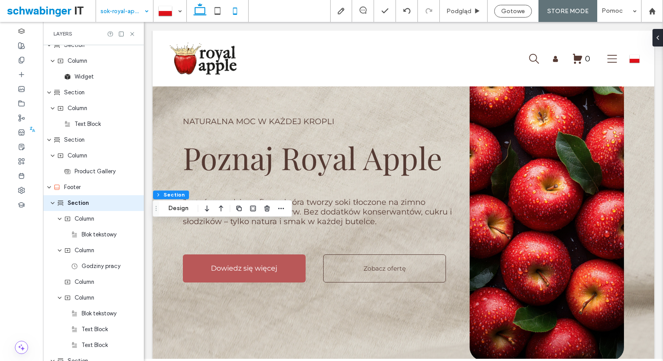
click at [236, 12] on icon at bounding box center [235, 11] width 18 height 18
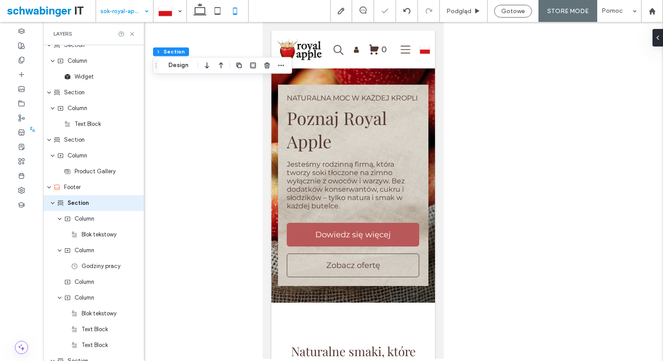
type input "*"
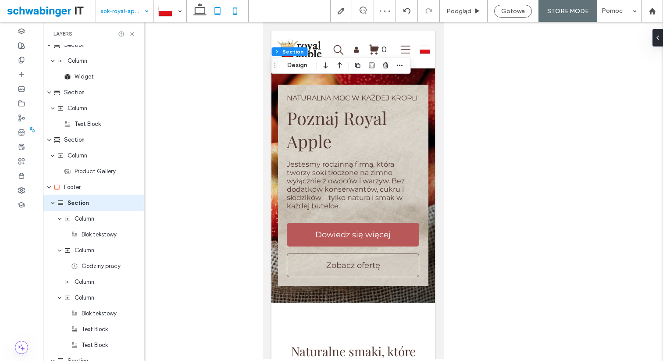
click at [221, 9] on icon at bounding box center [218, 11] width 18 height 18
type input "*"
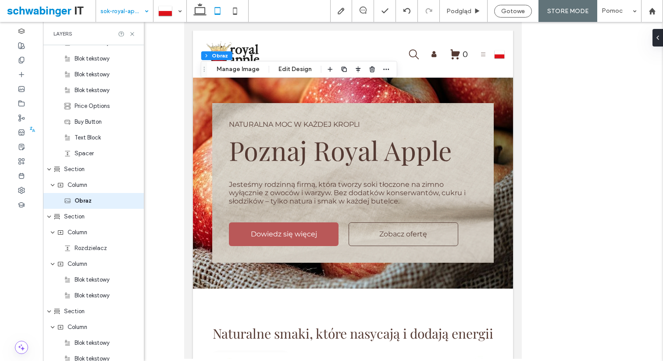
scroll to position [371, 0]
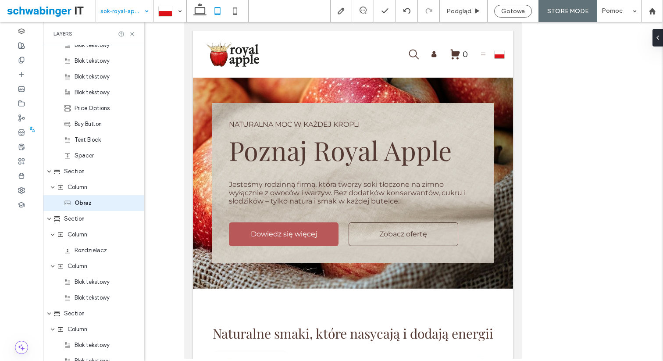
type input "***"
click at [546, 148] on div at bounding box center [353, 190] width 620 height 337
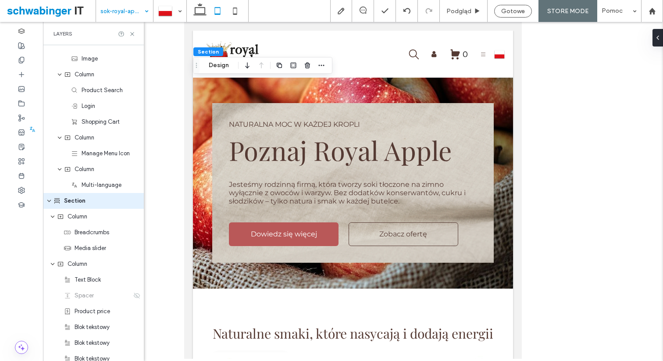
scroll to position [39, 0]
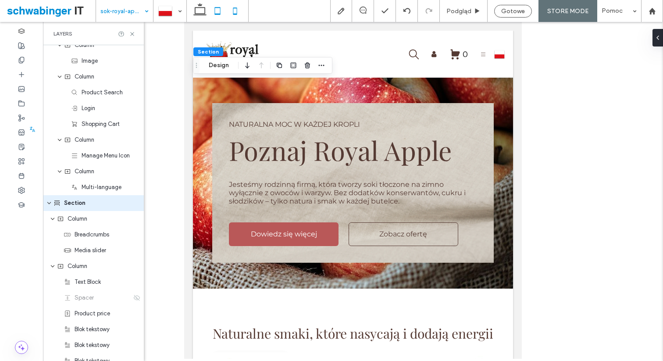
click at [243, 11] on icon at bounding box center [235, 11] width 18 height 18
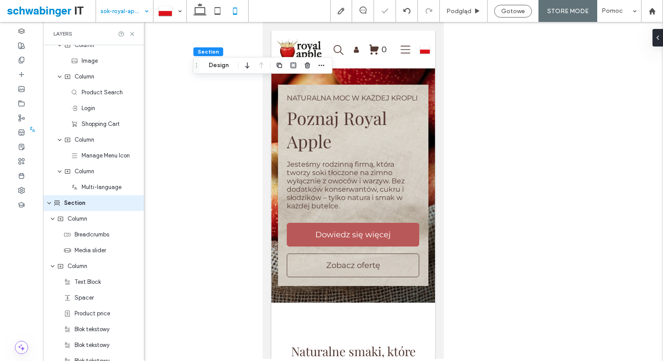
type input "*"
type input "***"
type input "*"
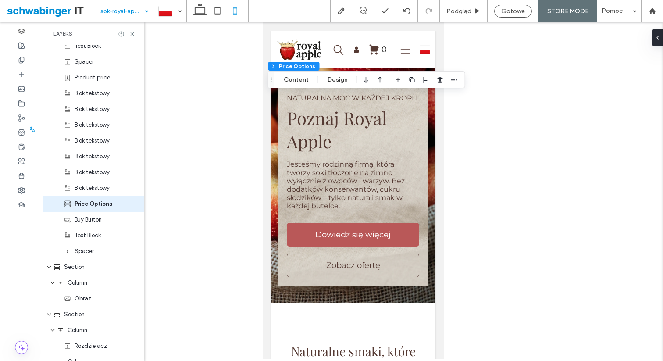
scroll to position [276, 0]
click at [421, 81] on span "button" at bounding box center [426, 80] width 11 height 11
click at [416, 98] on use "center" at bounding box center [417, 97] width 5 height 6
click at [418, 97] on icon "center" at bounding box center [417, 96] width 7 height 7
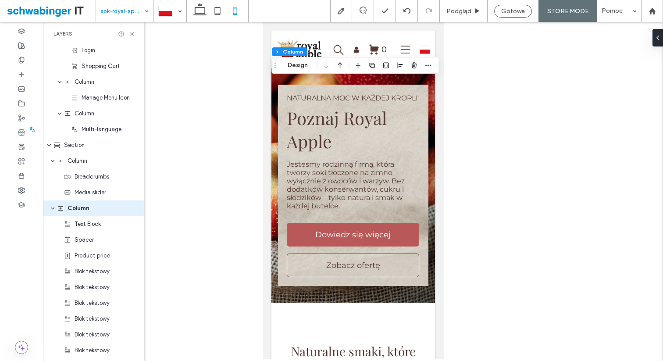
scroll to position [103, 0]
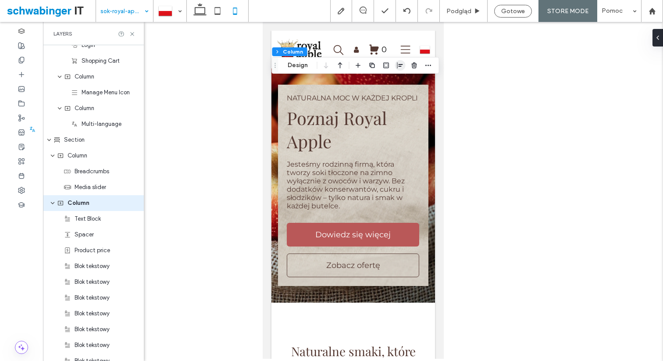
click at [398, 64] on icon "button" at bounding box center [400, 65] width 7 height 7
click at [398, 82] on icon "center" at bounding box center [400, 82] width 7 height 7
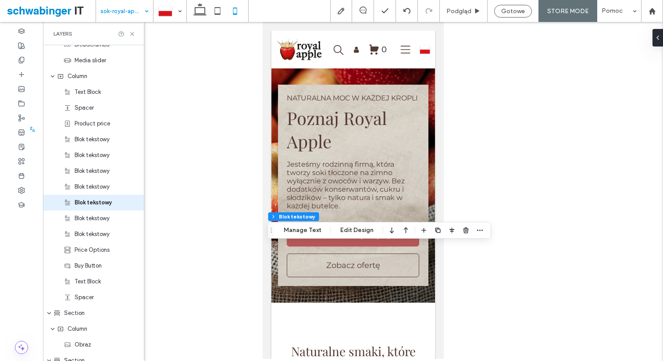
scroll to position [229, 0]
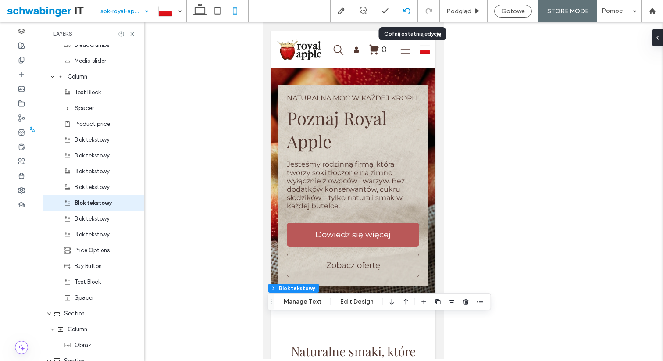
click at [410, 10] on icon at bounding box center [407, 10] width 7 height 7
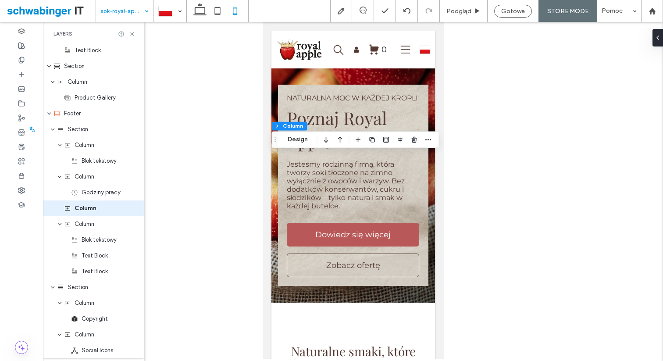
scroll to position [750, 0]
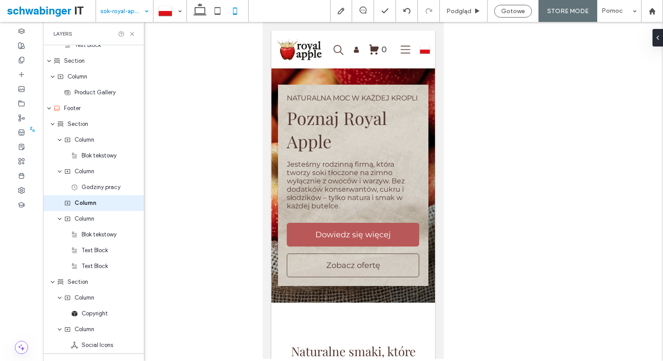
type input "**"
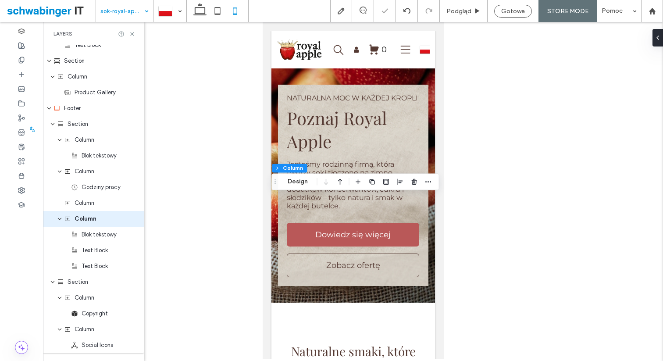
scroll to position [766, 0]
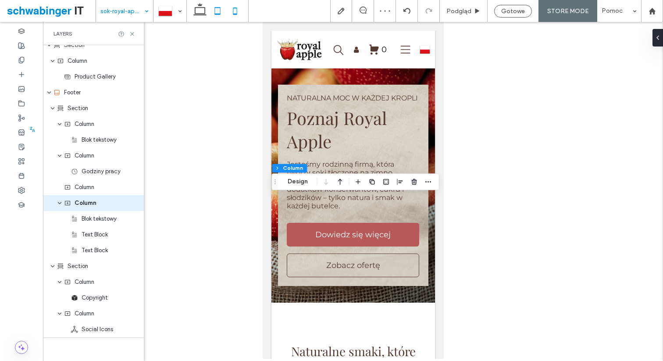
click at [223, 8] on icon at bounding box center [218, 11] width 18 height 18
type input "**"
type input "***"
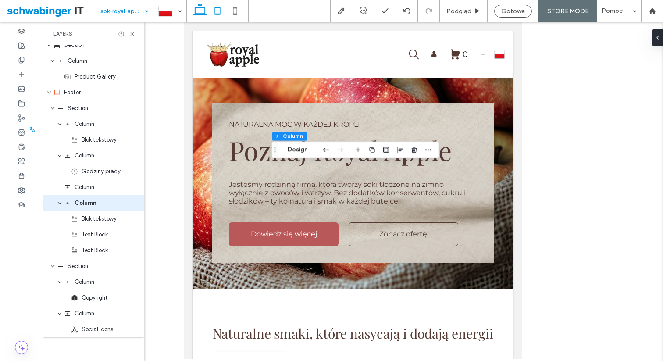
click at [195, 8] on use at bounding box center [199, 9] width 13 height 12
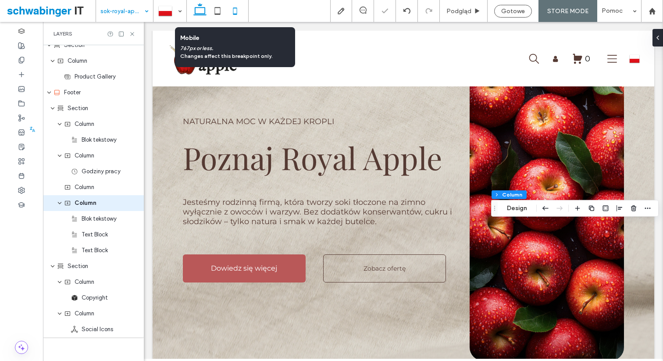
click at [236, 11] on icon at bounding box center [235, 11] width 18 height 18
type input "**"
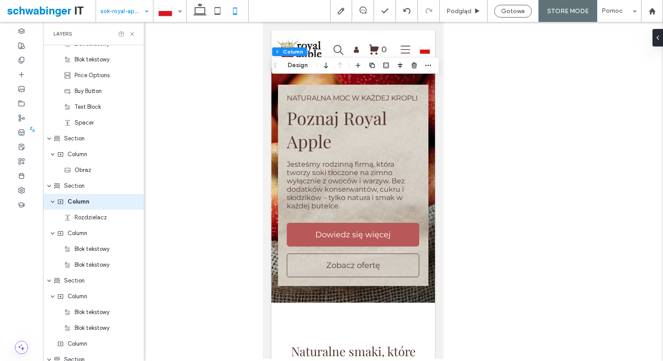
scroll to position [403, 0]
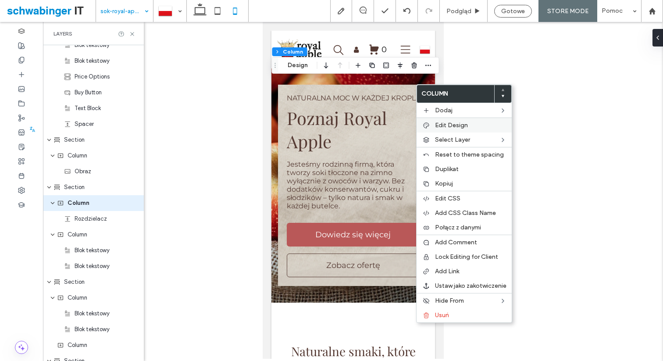
click at [461, 123] on span "Edit Design" at bounding box center [451, 125] width 33 height 7
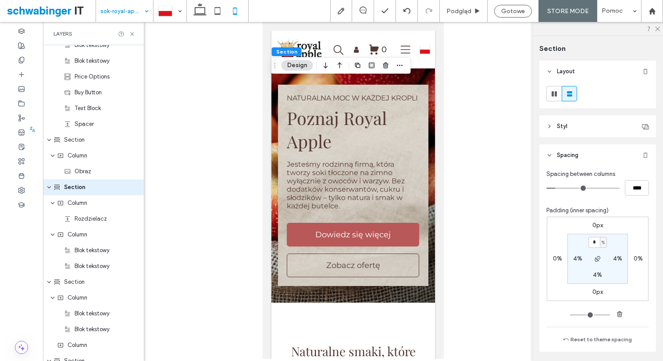
scroll to position [387, 0]
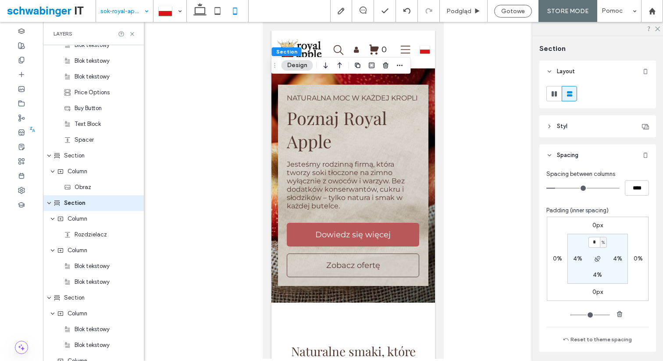
click at [577, 259] on label "4%" at bounding box center [577, 258] width 9 height 7
type input "*"
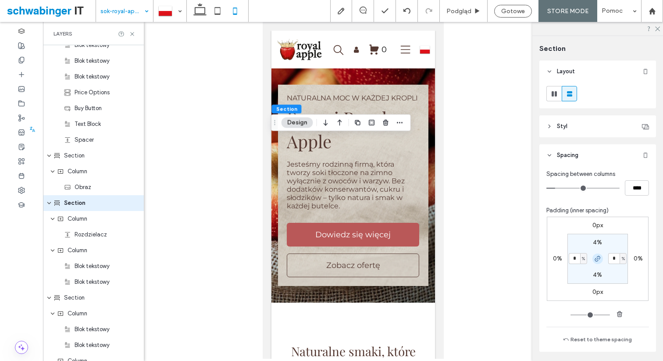
click at [595, 258] on icon "button" at bounding box center [598, 258] width 7 height 7
click at [597, 244] on label "4%" at bounding box center [597, 242] width 9 height 7
type input "*"
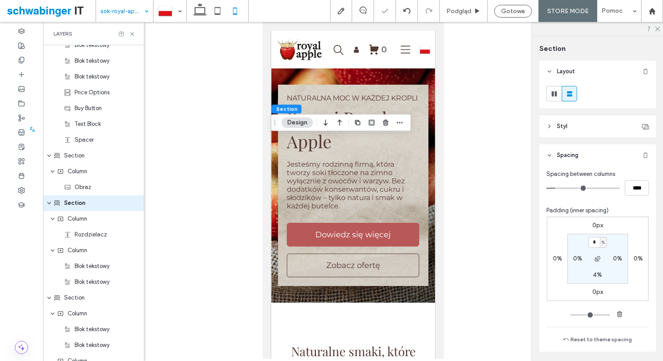
click at [490, 186] on div at bounding box center [353, 190] width 620 height 337
click at [657, 27] on icon at bounding box center [658, 28] width 6 height 6
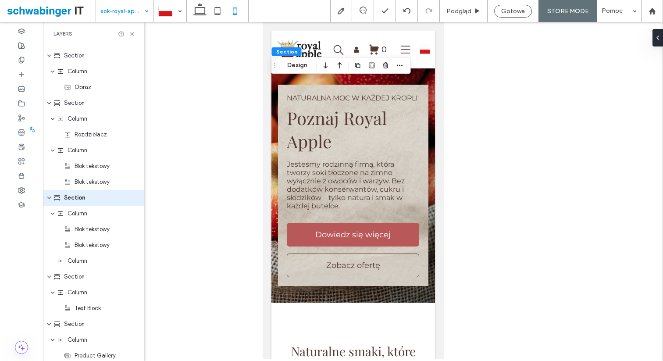
scroll to position [482, 0]
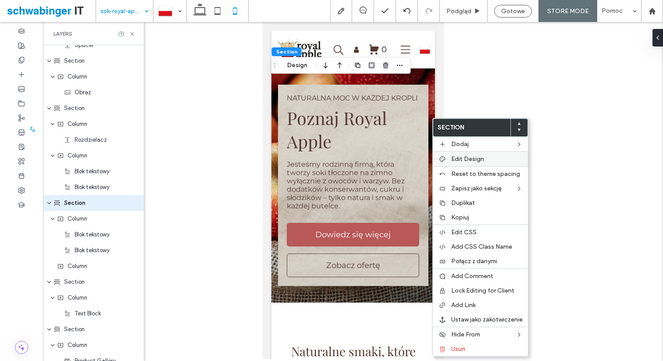
click at [486, 161] on label "Edit Design" at bounding box center [487, 158] width 72 height 7
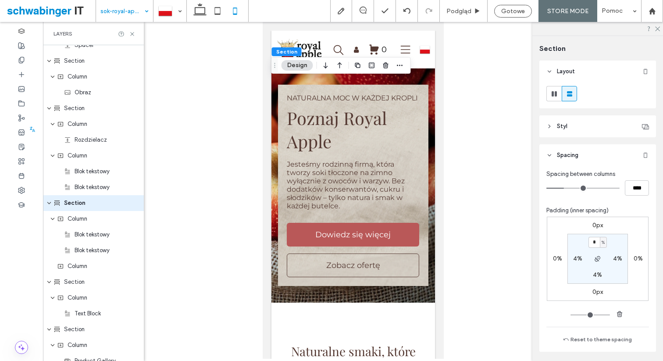
click at [577, 261] on label "4%" at bounding box center [577, 258] width 9 height 7
type input "*"
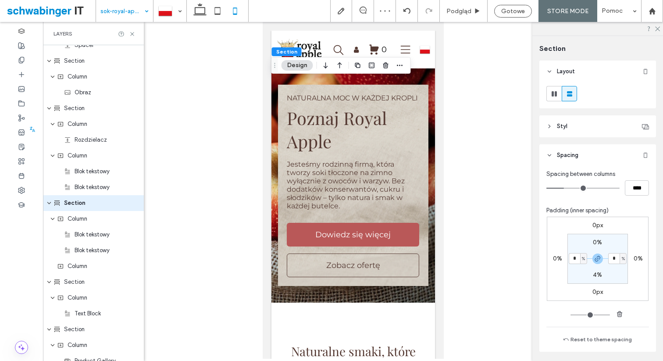
click at [596, 276] on label "4%" at bounding box center [597, 274] width 9 height 7
type input "*"
click at [475, 181] on div at bounding box center [353, 190] width 620 height 337
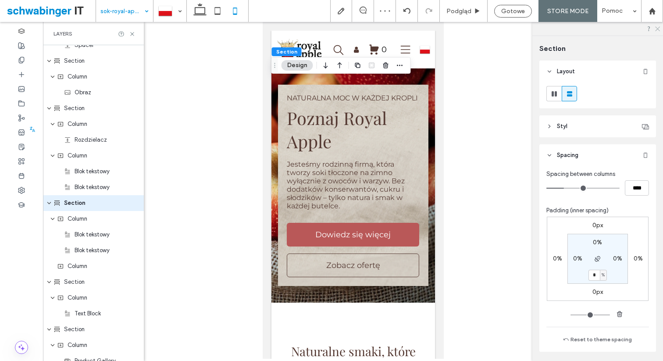
click at [658, 28] on icon at bounding box center [658, 28] width 6 height 6
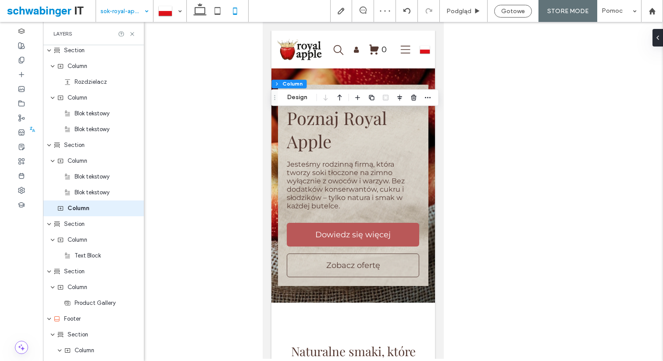
scroll to position [545, 0]
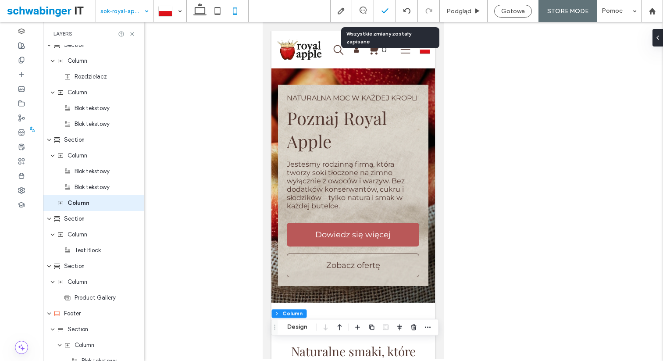
click at [386, 12] on icon at bounding box center [385, 11] width 9 height 9
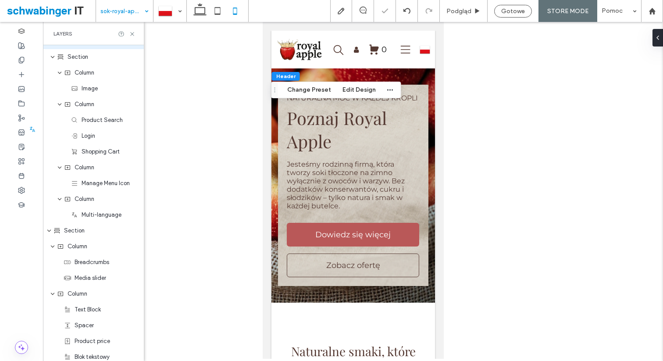
scroll to position [0, 0]
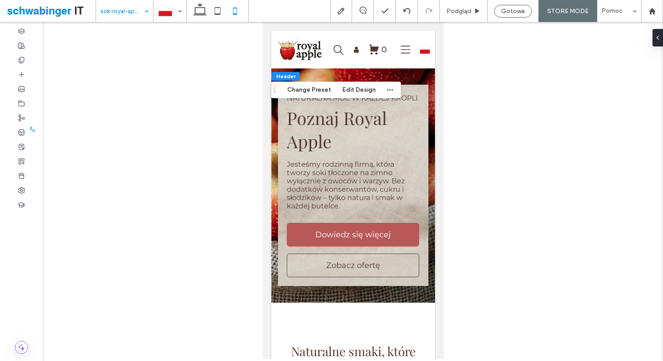
click at [144, 14] on div "sok-royal-apple-jablko-aronia-3l" at bounding box center [124, 11] width 57 height 22
click at [17, 67] on div at bounding box center [21, 74] width 43 height 14
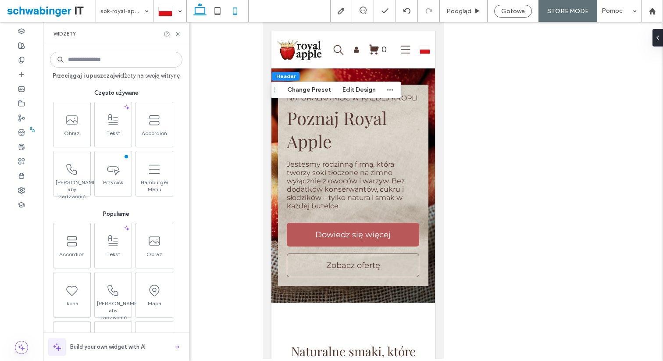
click at [204, 9] on icon at bounding box center [200, 11] width 18 height 18
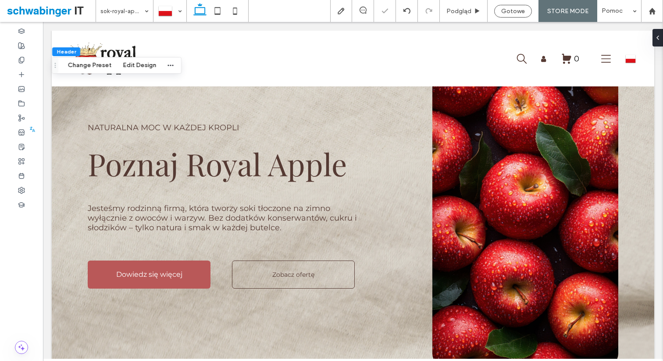
type input "**"
click at [21, 61] on use at bounding box center [21, 60] width 5 height 6
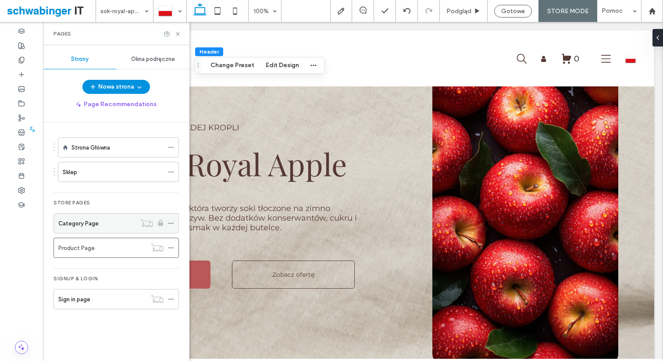
click at [120, 219] on div "Category Page" at bounding box center [97, 223] width 78 height 9
click at [235, 14] on icon at bounding box center [235, 11] width 18 height 18
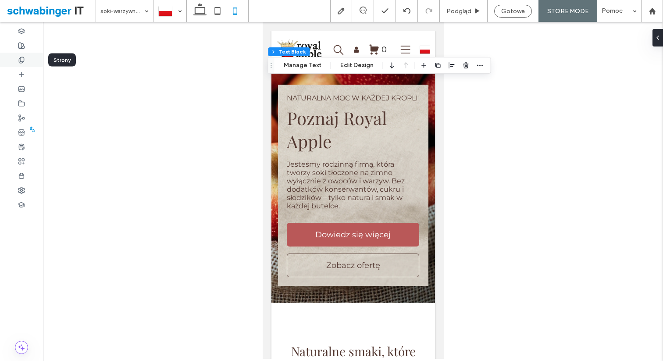
click at [27, 54] on div at bounding box center [21, 60] width 43 height 14
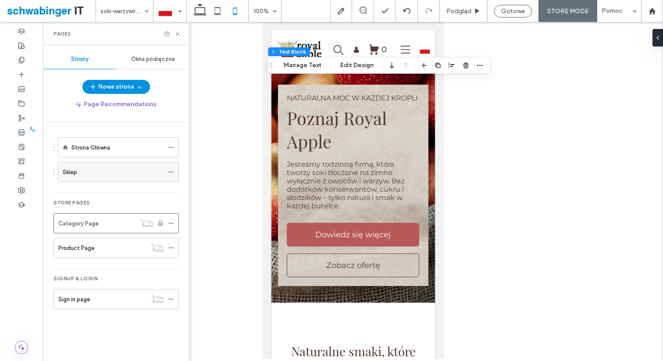
click at [92, 169] on div "Sklep" at bounding box center [113, 172] width 101 height 9
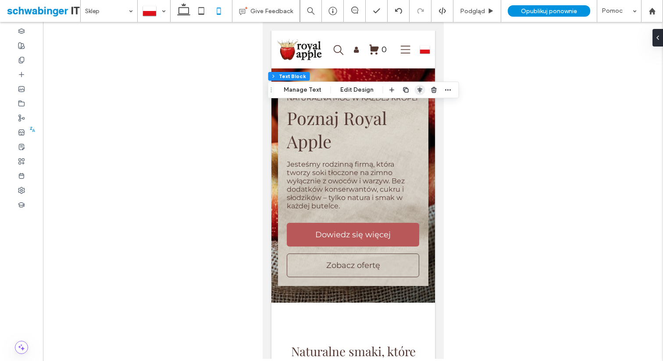
click at [418, 88] on use "button" at bounding box center [420, 90] width 5 height 6
click at [409, 106] on use "center" at bounding box center [411, 107] width 5 height 6
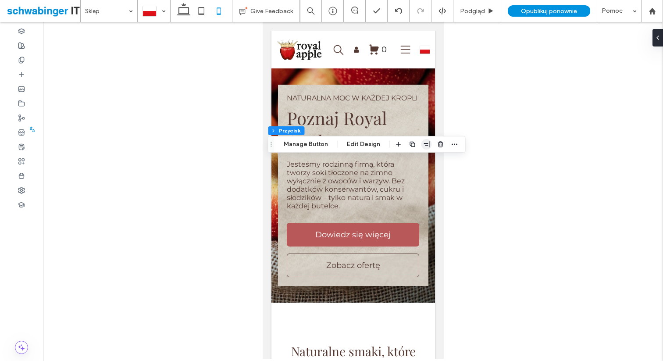
click at [428, 143] on use "button" at bounding box center [427, 144] width 6 height 6
click at [415, 161] on icon "center" at bounding box center [417, 161] width 7 height 7
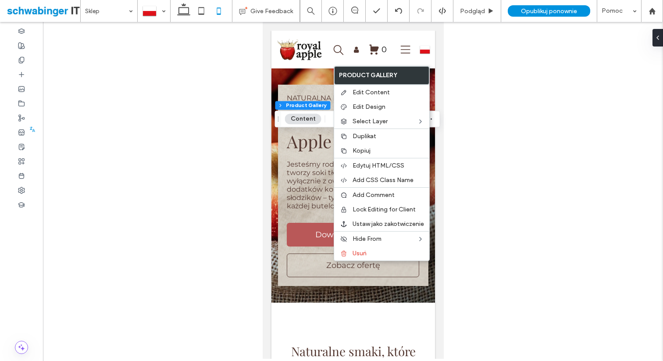
scroll to position [159, 0]
click at [394, 91] on label "Edit Content" at bounding box center [389, 92] width 72 height 7
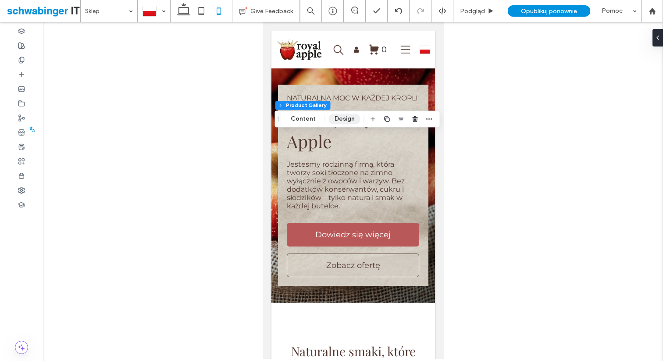
click at [341, 121] on button "Design" at bounding box center [345, 119] width 32 height 11
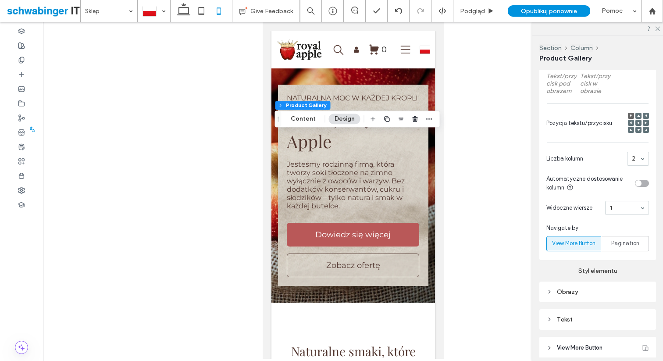
scroll to position [380, 0]
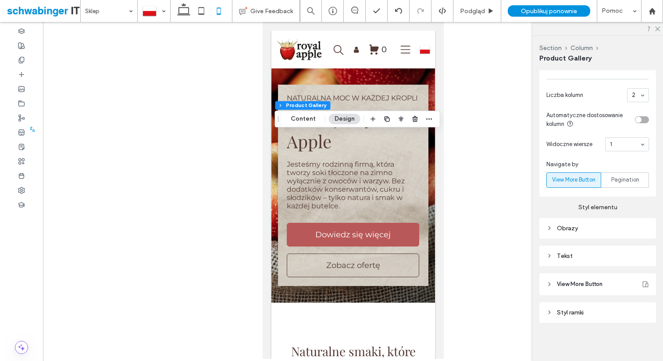
click at [606, 259] on div "Tekst" at bounding box center [598, 255] width 103 height 7
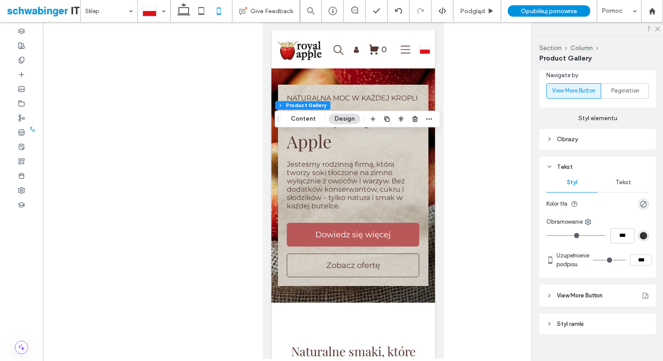
scroll to position [480, 0]
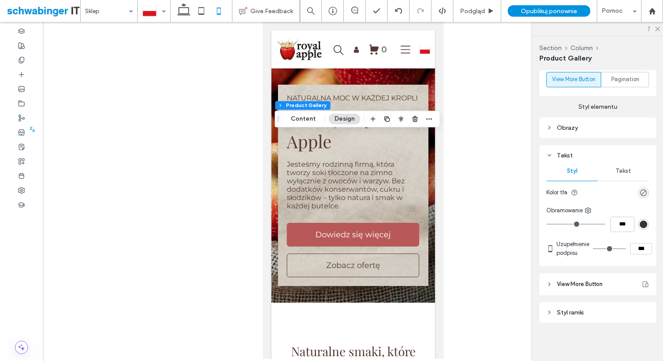
click at [625, 173] on span "Tekst" at bounding box center [623, 171] width 15 height 7
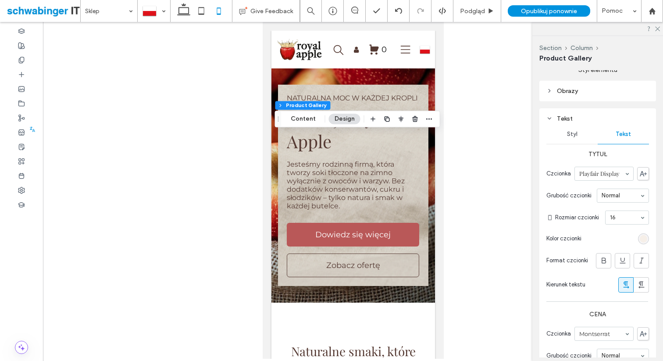
scroll to position [524, 0]
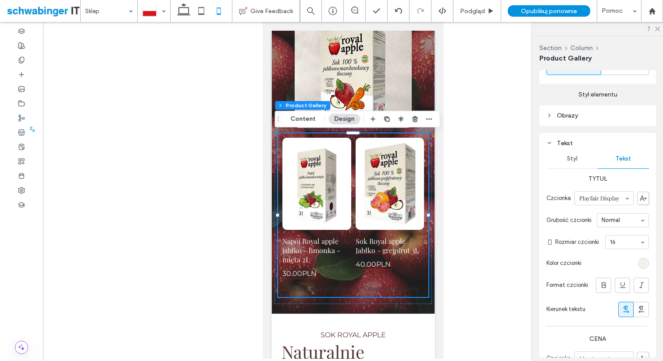
scroll to position [491, 0]
click at [494, 235] on div at bounding box center [353, 190] width 620 height 337
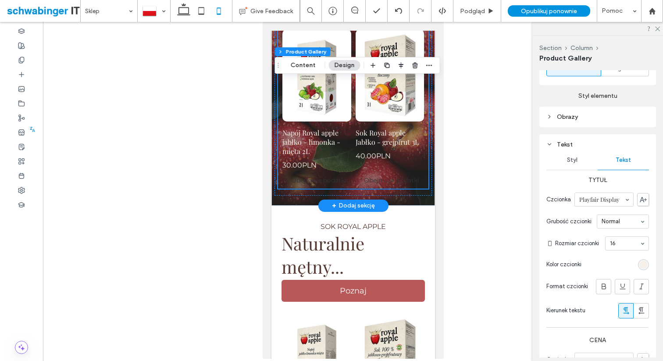
scroll to position [2489, 0]
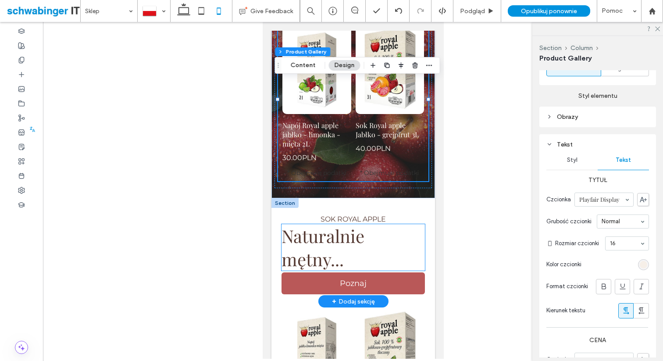
click at [345, 245] on span "Naturalnie mętny..." at bounding box center [322, 247] width 83 height 47
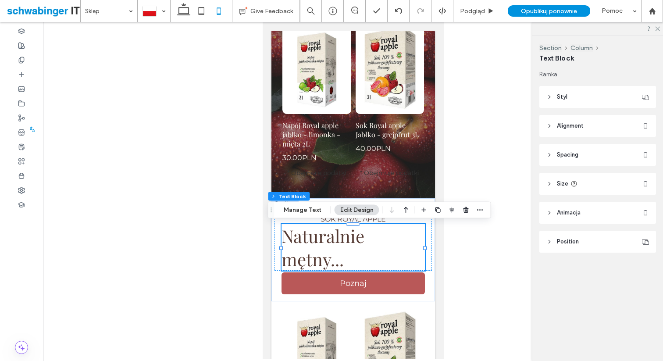
click at [594, 159] on header "Spacing" at bounding box center [598, 155] width 117 height 22
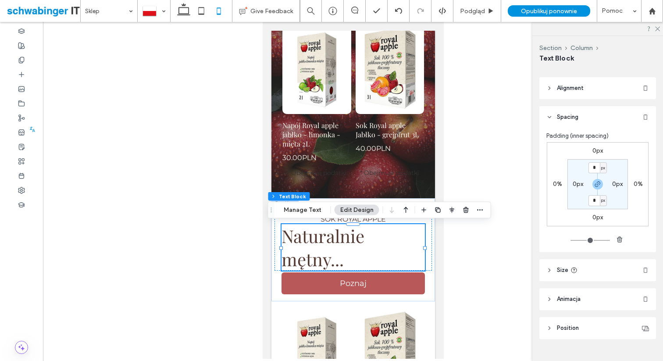
scroll to position [43, 0]
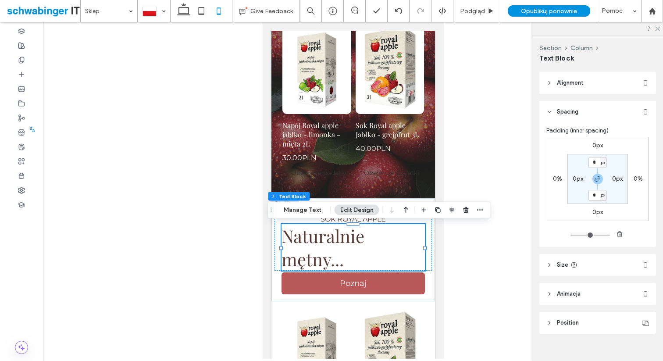
click at [592, 265] on header "Size" at bounding box center [598, 265] width 117 height 22
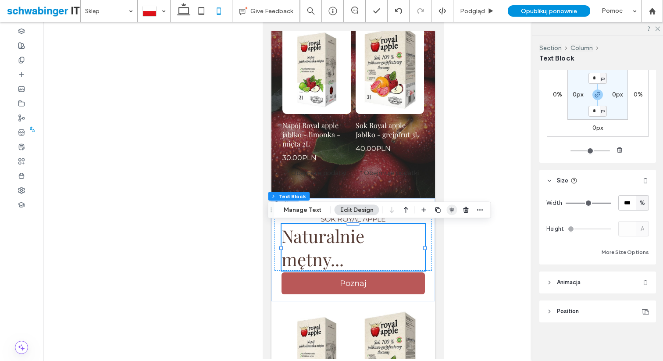
click at [453, 211] on icon "button" at bounding box center [452, 210] width 7 height 7
click at [444, 225] on icon "center" at bounding box center [443, 227] width 7 height 7
click at [452, 278] on div at bounding box center [353, 190] width 620 height 337
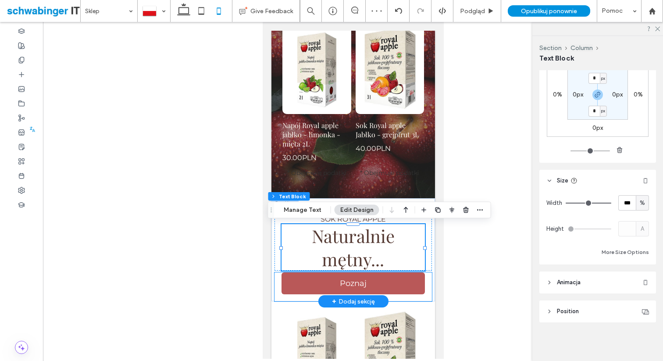
click at [428, 277] on div "Poznaj" at bounding box center [352, 286] width 157 height 29
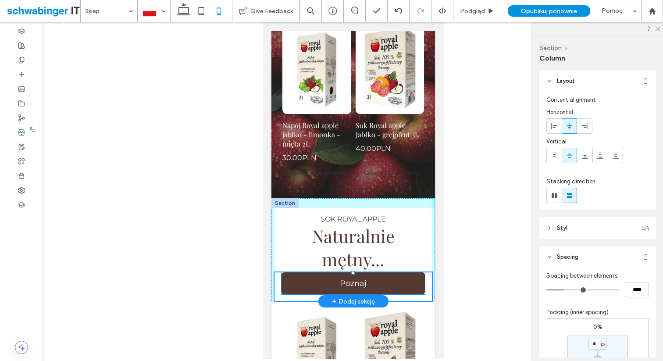
drag, startPoint x: 353, startPoint y: 273, endPoint x: 353, endPoint y: 279, distance: 6.6
click at [353, 279] on div "SOK ROYAL APPLE Naturalnie mętny... Poznaj" at bounding box center [353, 249] width 164 height 103
type input "**"
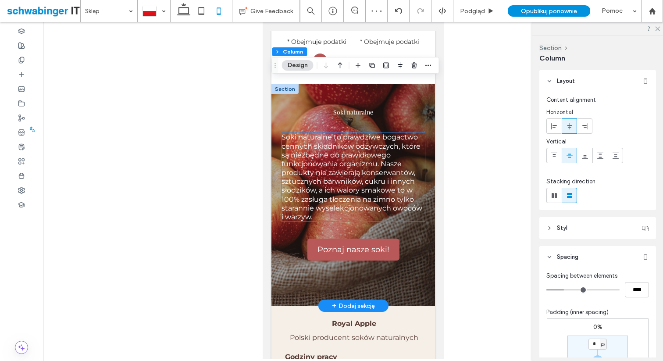
scroll to position [2907, 0]
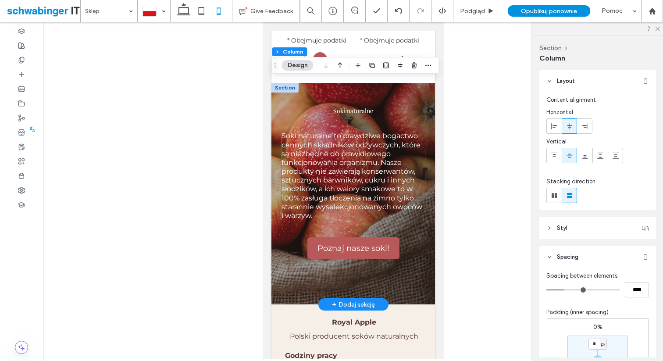
click at [370, 191] on span "Soki naturalne to prawdziwe bogactwo cennych składników odżywczych, które są ni…" at bounding box center [351, 176] width 141 height 88
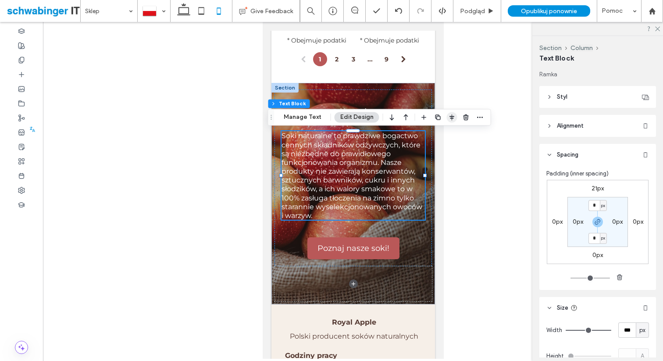
click at [449, 117] on icon "button" at bounding box center [452, 117] width 7 height 7
click at [442, 134] on icon "center" at bounding box center [443, 134] width 7 height 7
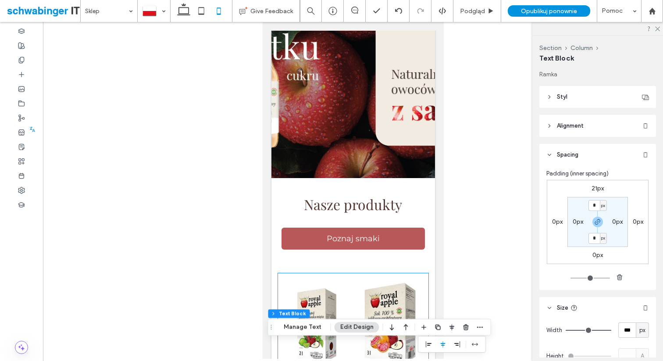
scroll to position [0, 0]
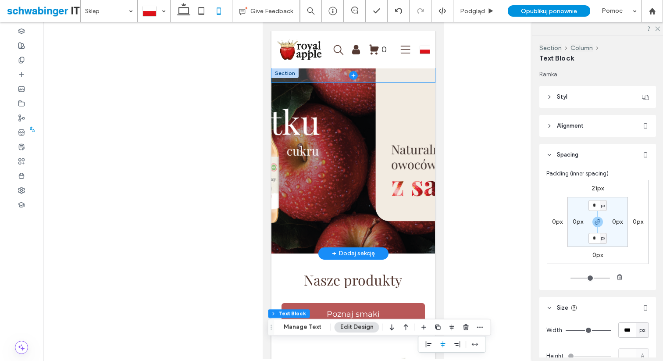
click at [415, 72] on span at bounding box center [353, 75] width 164 height 14
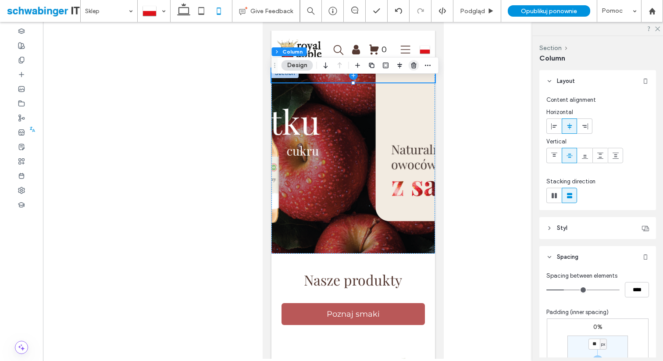
click at [415, 62] on icon "button" at bounding box center [414, 65] width 7 height 7
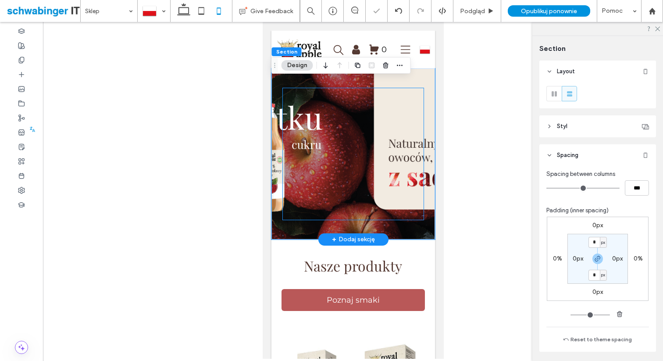
click at [403, 123] on div at bounding box center [353, 154] width 141 height 132
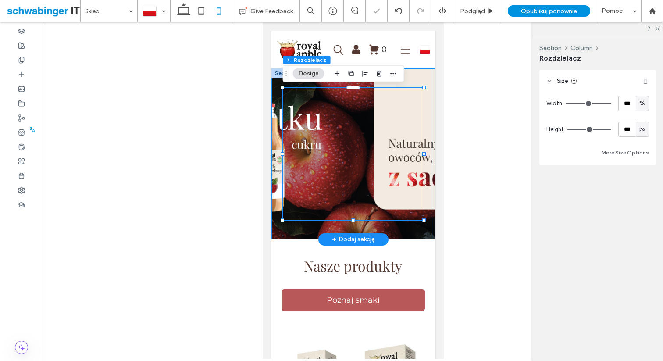
click at [397, 231] on div at bounding box center [353, 153] width 164 height 171
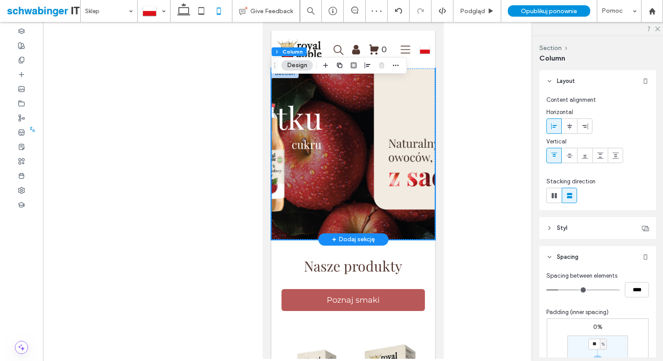
click at [317, 225] on div at bounding box center [353, 153] width 164 height 171
click at [186, 11] on icon at bounding box center [184, 11] width 18 height 18
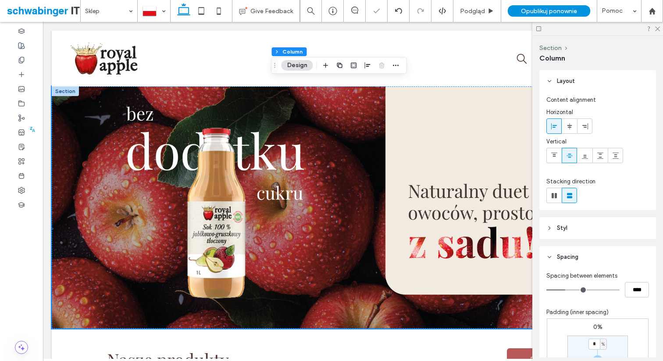
type input "**"
type input "****"
type input "*"
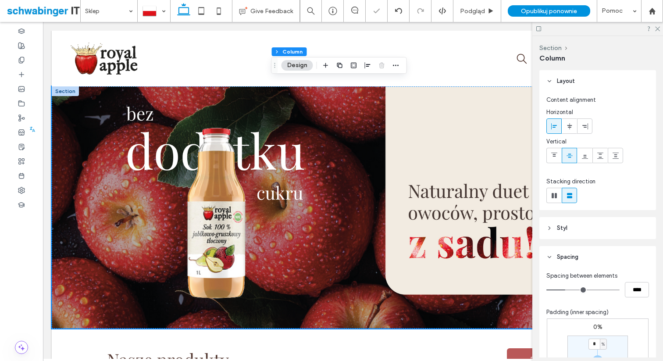
type input "***"
type input "****"
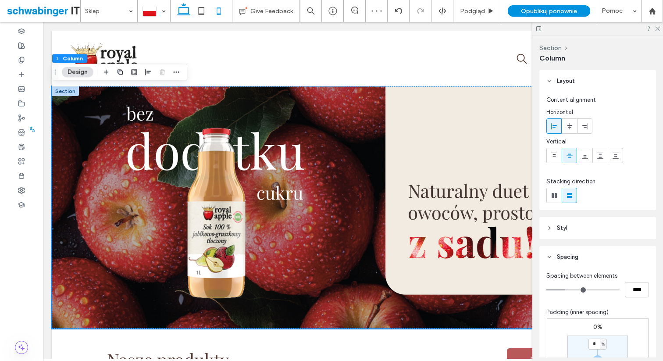
click at [217, 11] on icon at bounding box center [219, 11] width 18 height 18
type input "**"
type input "****"
type input "**"
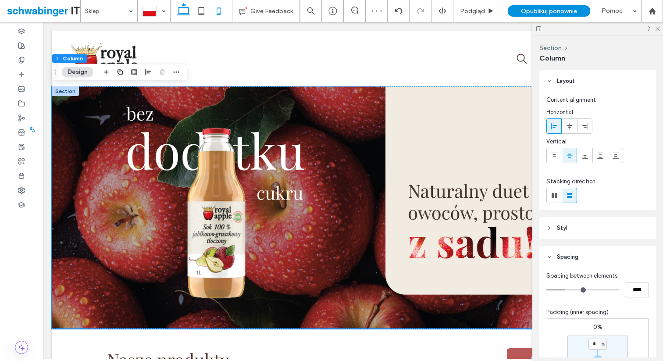
type input "**"
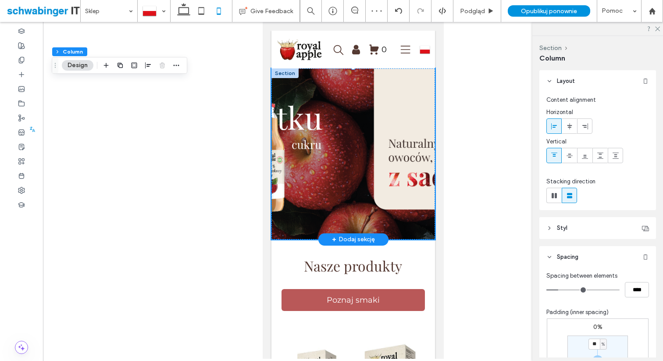
click at [309, 225] on div at bounding box center [353, 153] width 164 height 171
click at [418, 226] on div at bounding box center [353, 153] width 164 height 171
click at [348, 205] on div at bounding box center [353, 154] width 141 height 132
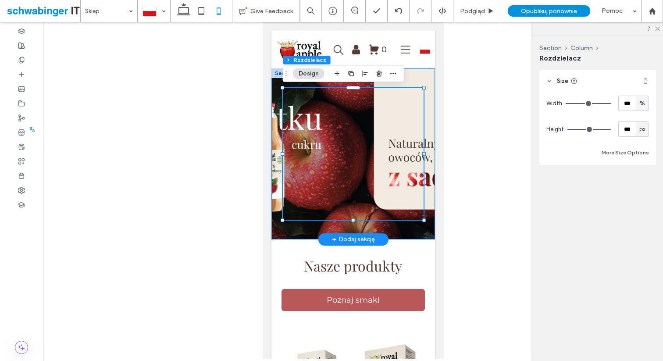
click at [307, 227] on div at bounding box center [353, 153] width 164 height 171
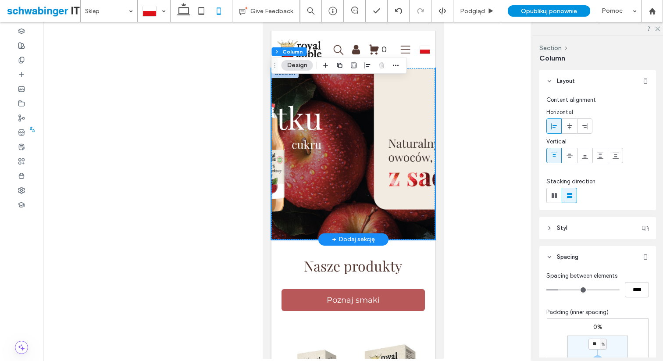
click at [408, 238] on div at bounding box center [353, 153] width 164 height 171
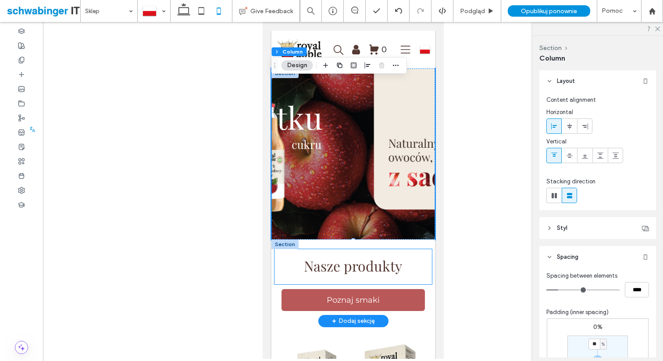
click at [404, 254] on div "Nasze produkty" at bounding box center [352, 266] width 157 height 35
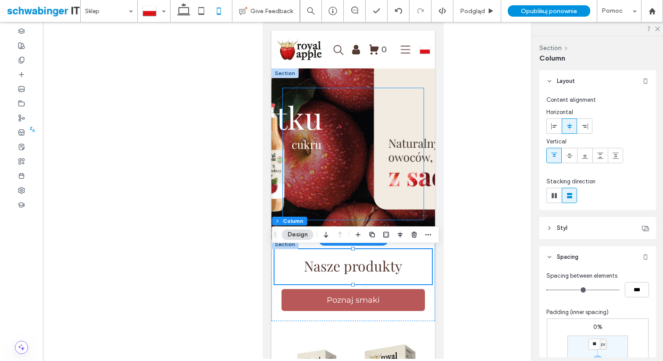
click at [360, 193] on div at bounding box center [353, 154] width 141 height 132
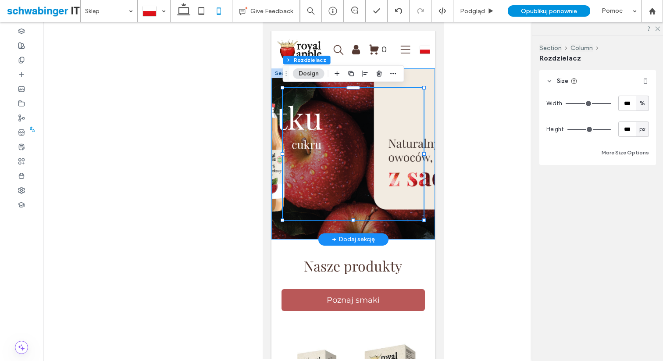
click at [419, 79] on div at bounding box center [353, 153] width 164 height 171
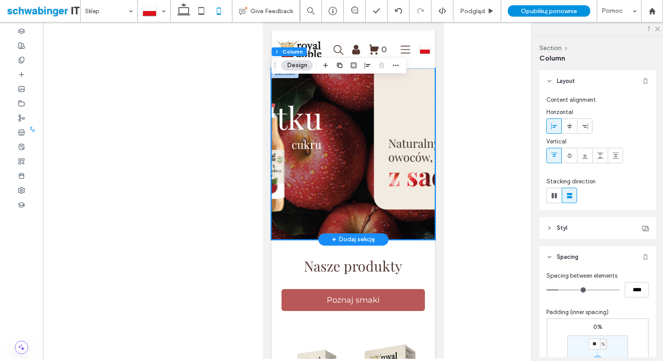
click at [414, 82] on div at bounding box center [353, 153] width 164 height 171
click at [294, 229] on div at bounding box center [353, 153] width 164 height 171
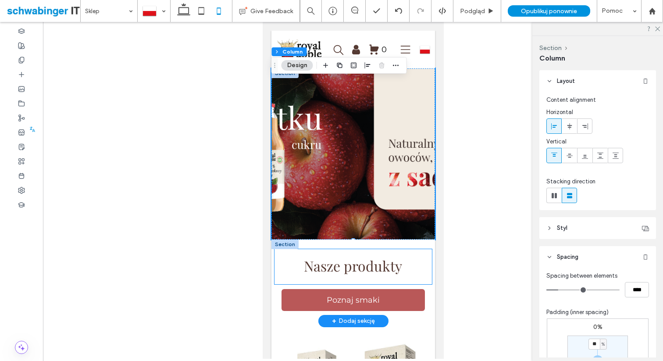
click at [312, 282] on div "Nasze produkty" at bounding box center [352, 266] width 157 height 35
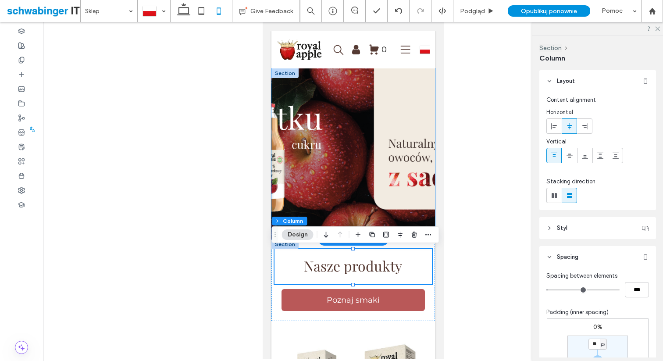
click at [400, 79] on div at bounding box center [353, 153] width 164 height 171
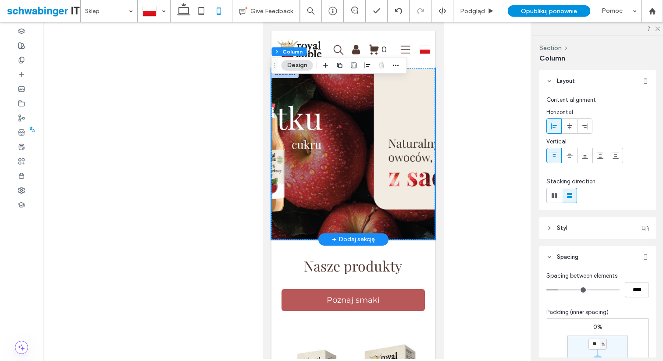
click at [290, 236] on div at bounding box center [353, 153] width 164 height 171
click at [353, 239] on div "+ Dodaj sekcję" at bounding box center [353, 240] width 43 height 10
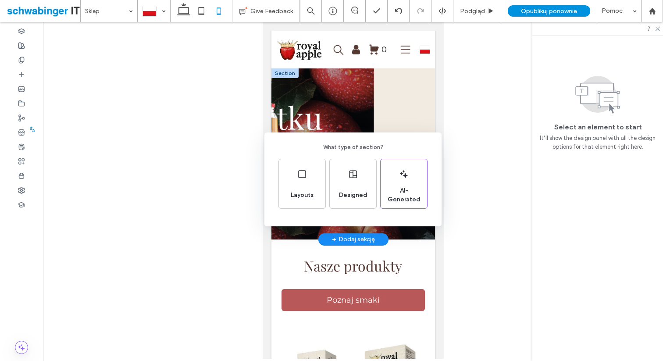
click at [353, 239] on div "What type of section? Layouts Designed AI-Generated" at bounding box center [331, 202] width 663 height 404
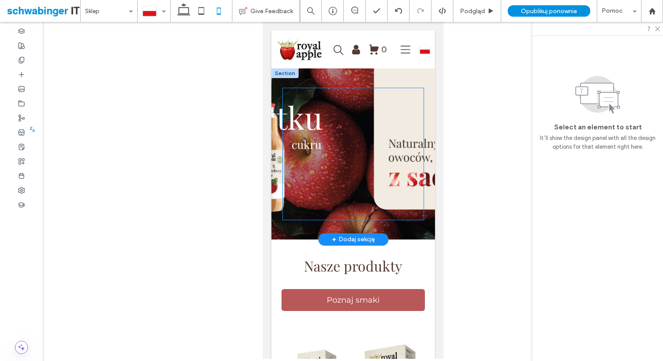
click at [349, 158] on div at bounding box center [353, 154] width 141 height 132
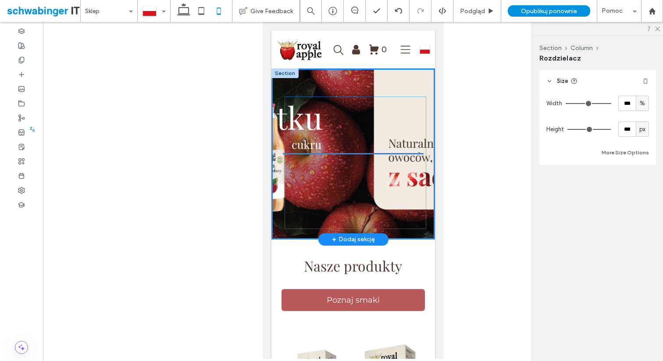
drag, startPoint x: 354, startPoint y: 93, endPoint x: 357, endPoint y: 105, distance: 12.1
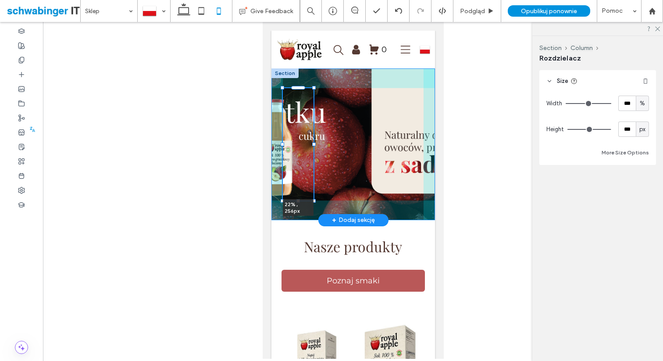
drag, startPoint x: 424, startPoint y: 88, endPoint x: 314, endPoint y: 108, distance: 112.3
click at [314, 108] on div "22% , 256px" at bounding box center [353, 144] width 164 height 152
type input "**"
type input "****"
type input "***"
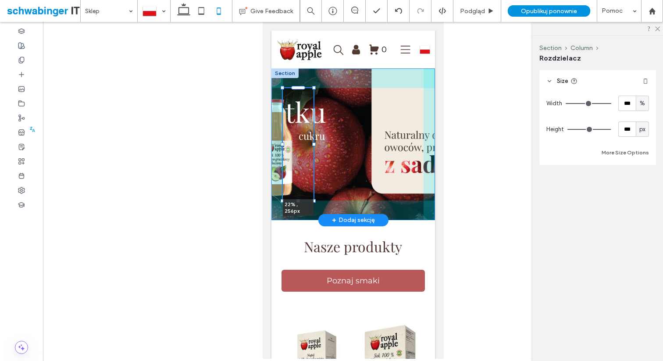
type input "***"
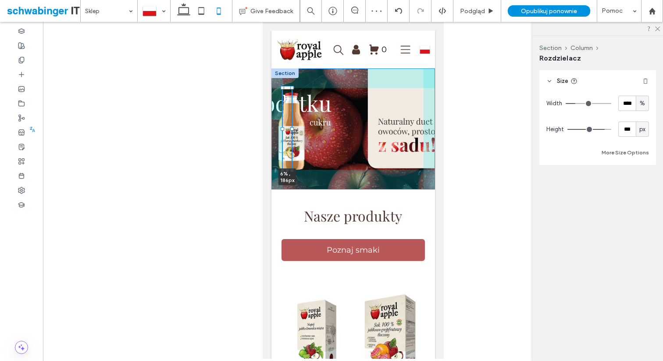
drag, startPoint x: 313, startPoint y: 88, endPoint x: 214, endPoint y: 118, distance: 103.8
type input "*"
type input "***"
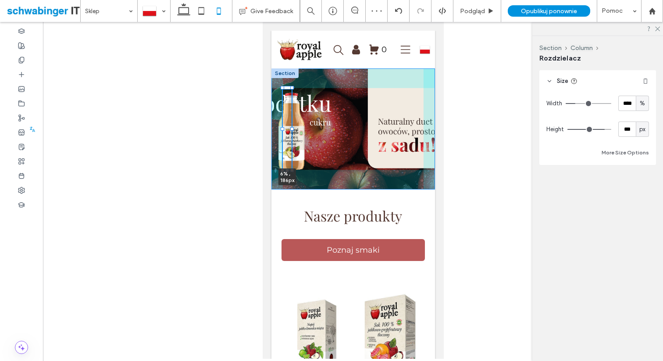
type input "***"
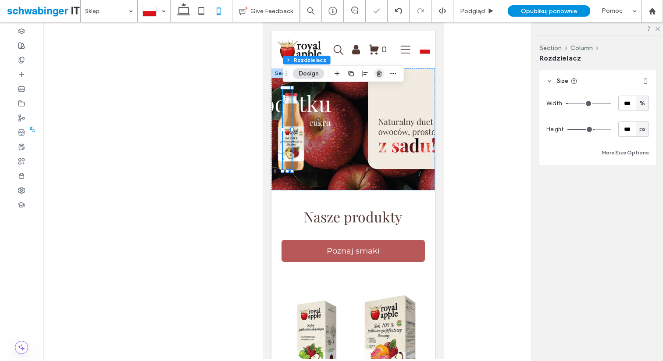
click at [382, 72] on icon "button" at bounding box center [379, 73] width 7 height 7
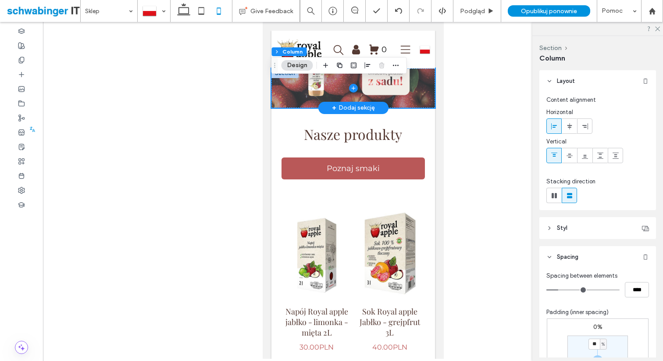
click at [404, 102] on span at bounding box center [353, 87] width 164 height 39
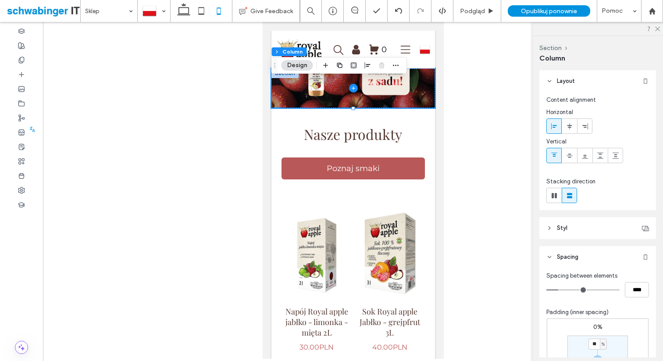
click at [299, 66] on button "Design" at bounding box center [298, 65] width 32 height 11
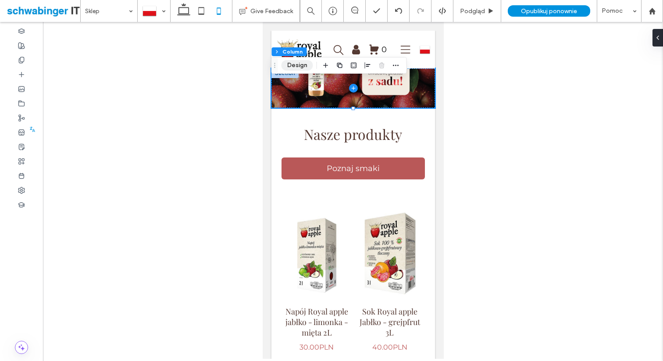
click at [299, 66] on button "Design" at bounding box center [298, 65] width 32 height 11
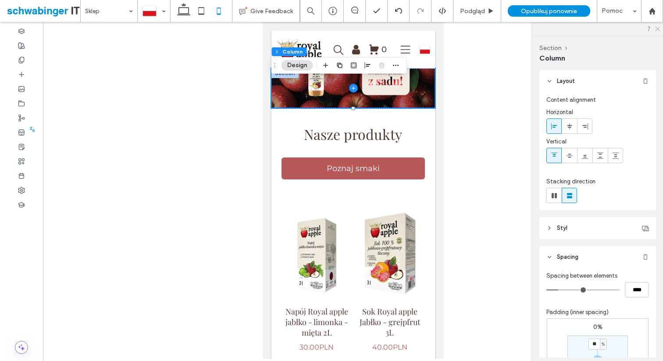
click at [658, 28] on icon at bounding box center [658, 28] width 6 height 6
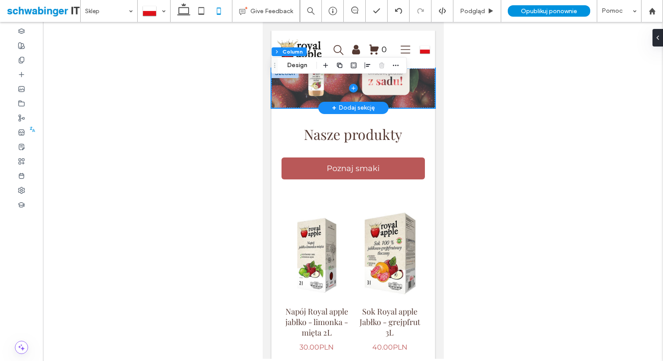
click at [421, 86] on span at bounding box center [353, 87] width 164 height 39
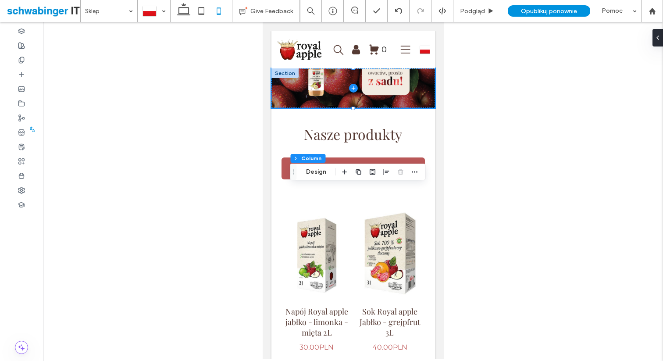
drag, startPoint x: 277, startPoint y: 67, endPoint x: 299, endPoint y: 182, distance: 117.1
click at [297, 175] on icon "Przeciągnij" at bounding box center [293, 172] width 7 height 6
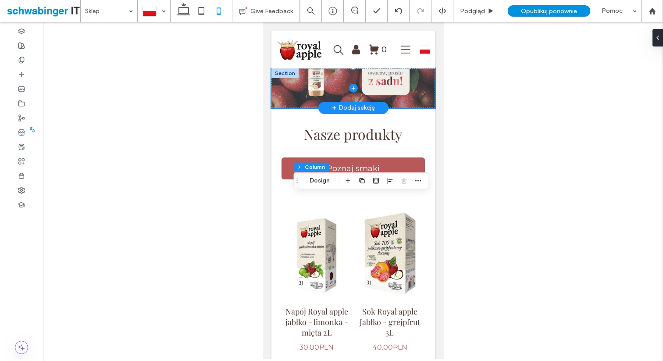
click at [307, 93] on span at bounding box center [353, 87] width 164 height 39
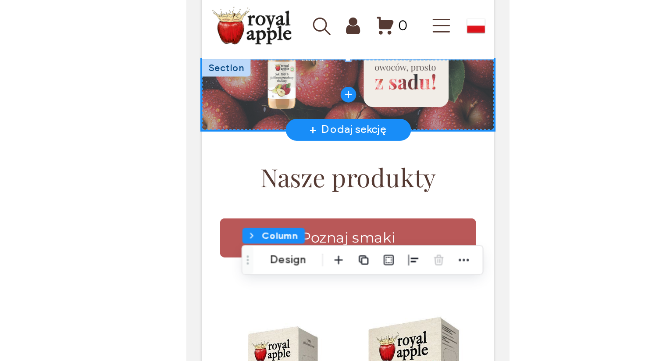
click at [334, 55] on span at bounding box center [277, 42] width 164 height 39
click at [294, 42] on span at bounding box center [277, 42] width 164 height 39
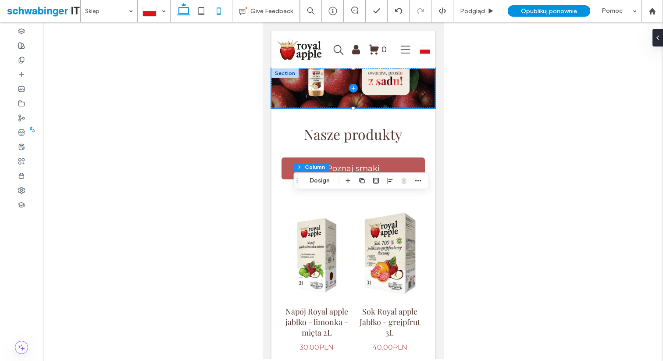
click at [186, 12] on icon at bounding box center [184, 11] width 18 height 18
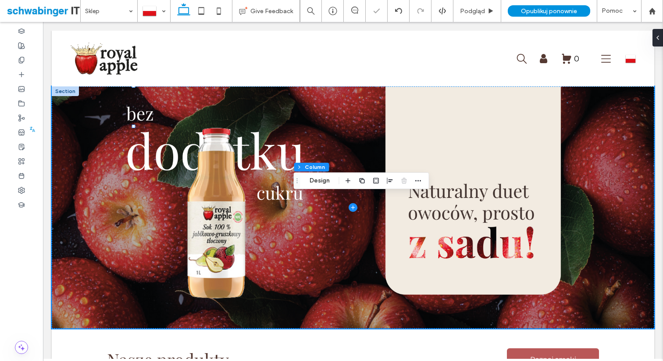
type input "**"
type input "****"
type input "*"
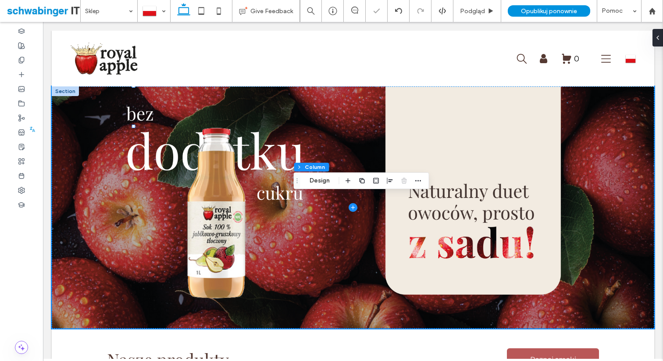
type input "***"
type input "****"
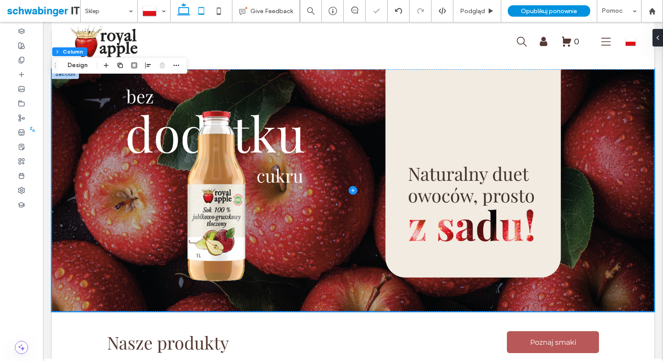
click at [200, 12] on icon at bounding box center [202, 11] width 18 height 18
type input "**"
type input "****"
type input "*"
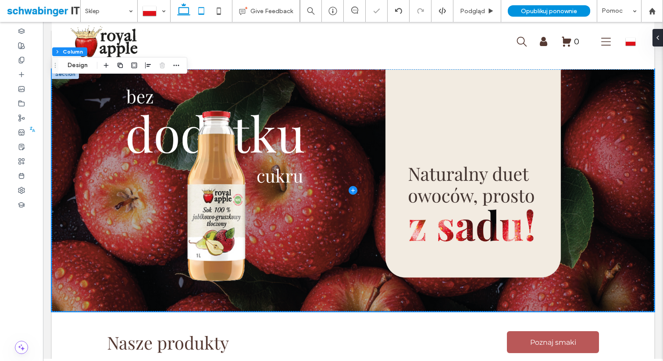
type input "*"
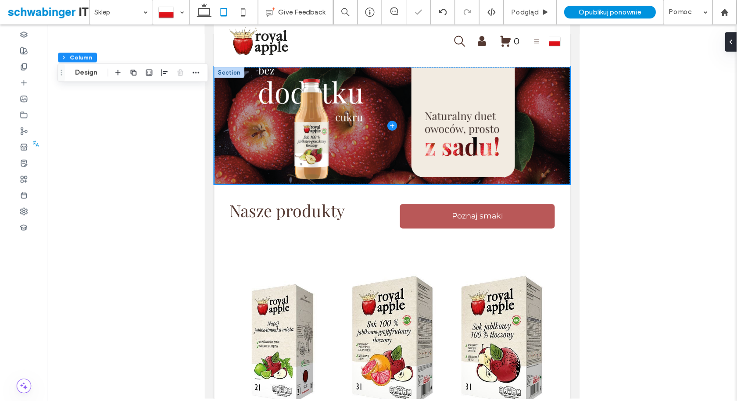
scroll to position [0, 0]
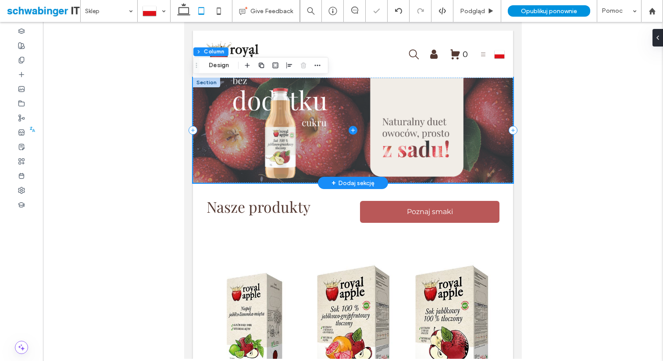
click at [360, 168] on span at bounding box center [353, 130] width 320 height 105
click at [509, 172] on span at bounding box center [353, 130] width 320 height 105
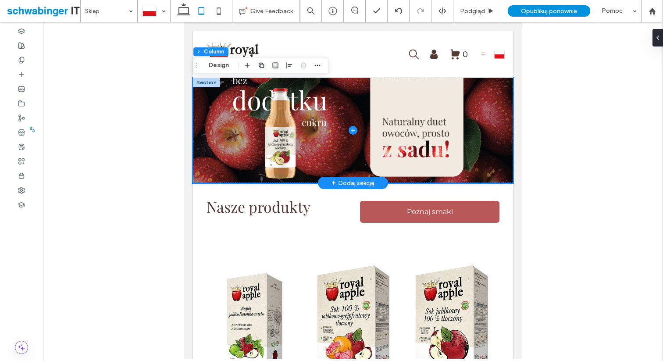
click at [356, 184] on div "+ Dodaj sekcję" at bounding box center [353, 183] width 43 height 10
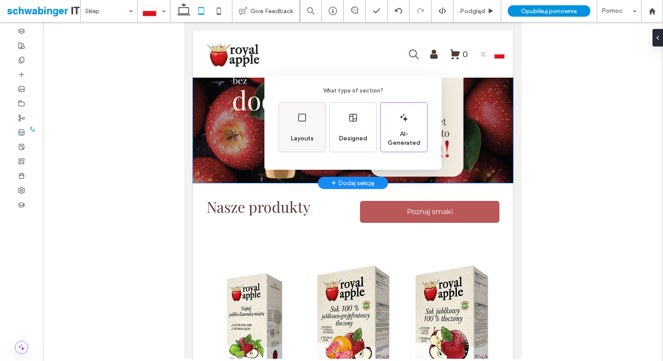
click at [312, 140] on span "Layouts" at bounding box center [302, 138] width 30 height 9
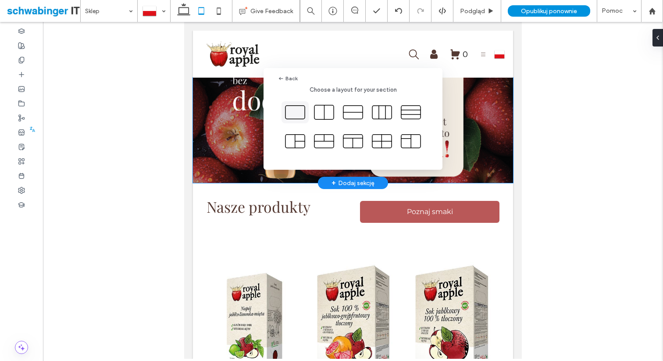
click at [294, 107] on icon at bounding box center [295, 112] width 22 height 22
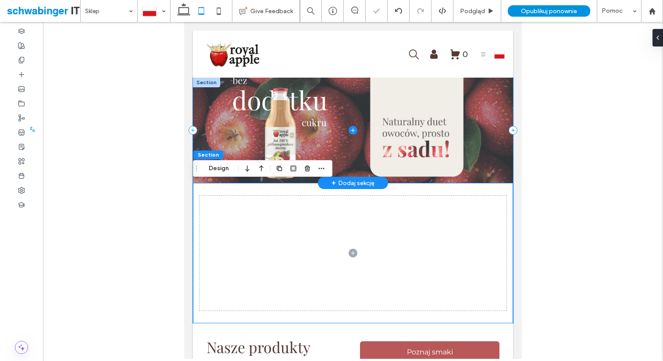
click at [385, 176] on span at bounding box center [353, 130] width 320 height 105
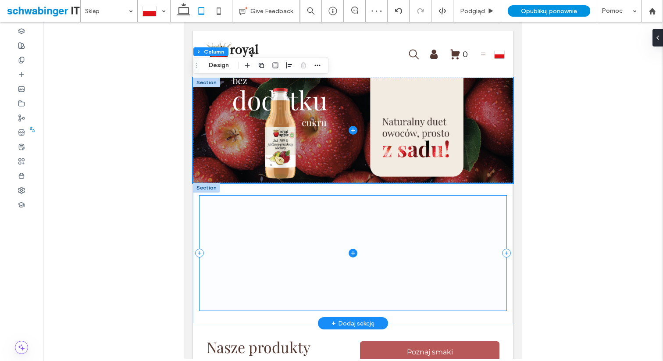
click at [320, 235] on span at bounding box center [354, 253] width 308 height 115
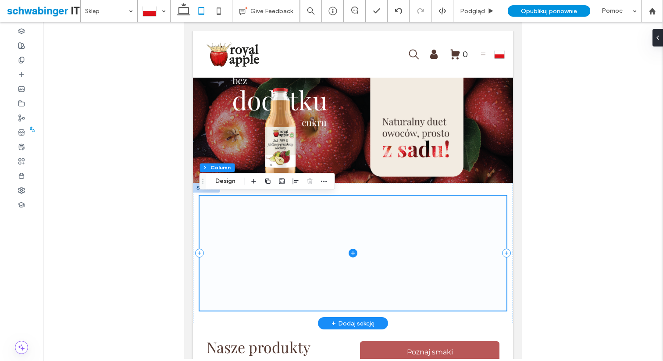
click at [311, 246] on span at bounding box center [354, 253] width 308 height 115
click at [356, 187] on div at bounding box center [353, 253] width 320 height 140
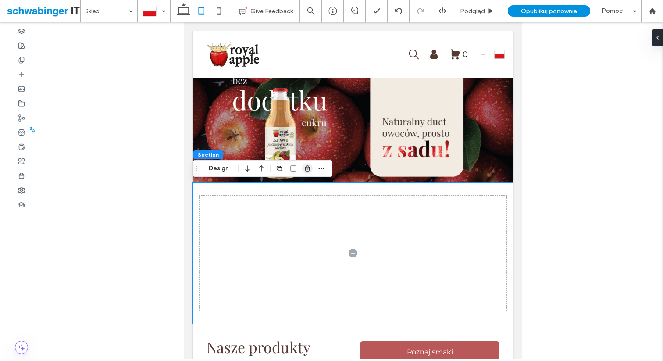
click at [307, 168] on use "button" at bounding box center [307, 168] width 5 height 6
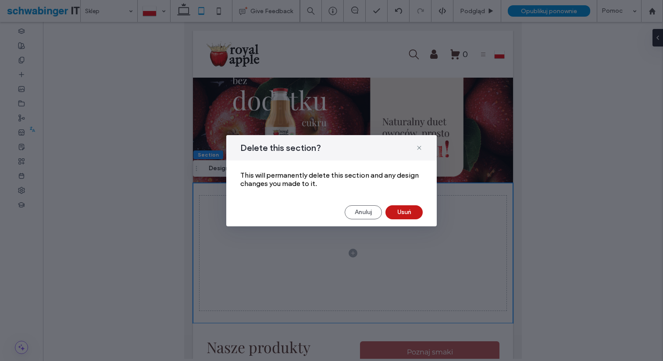
click at [410, 212] on button "Usuń" at bounding box center [404, 212] width 37 height 14
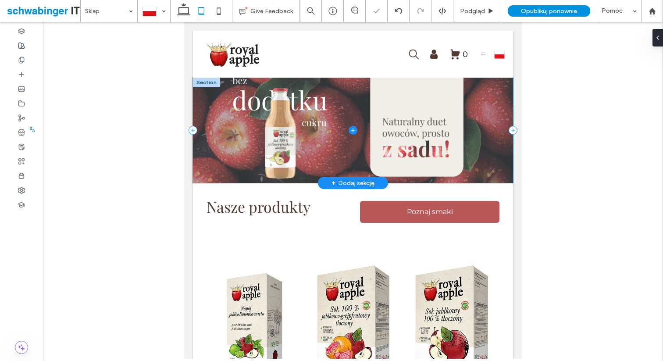
click at [337, 143] on span at bounding box center [353, 130] width 320 height 105
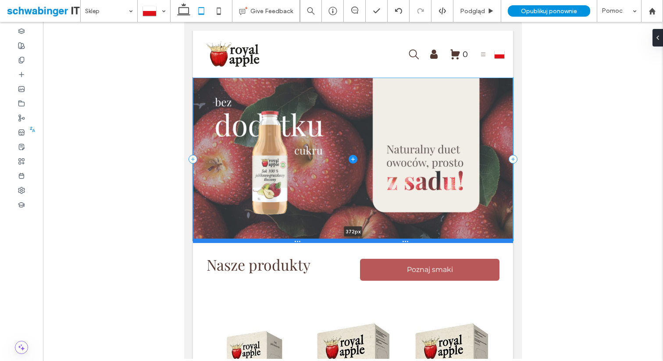
drag, startPoint x: 285, startPoint y: 183, endPoint x: 287, endPoint y: 241, distance: 57.9
click at [287, 241] on div at bounding box center [353, 241] width 320 height 4
type input "***"
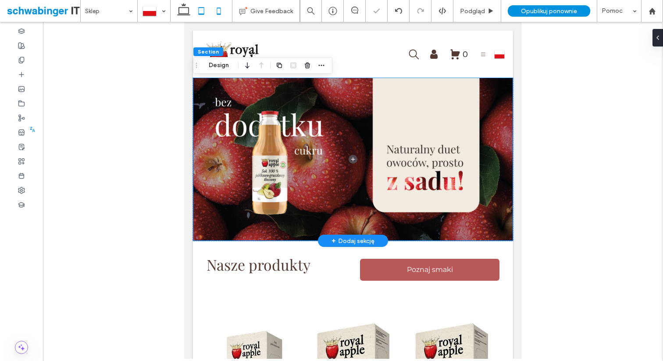
click at [224, 17] on icon at bounding box center [219, 11] width 18 height 18
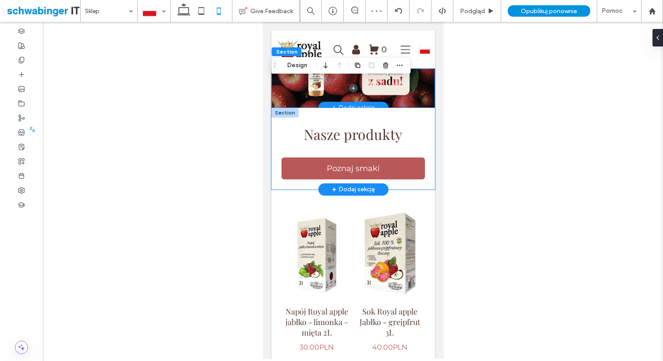
click at [301, 108] on div "Nasze produkty Poznaj smaki" at bounding box center [353, 149] width 164 height 82
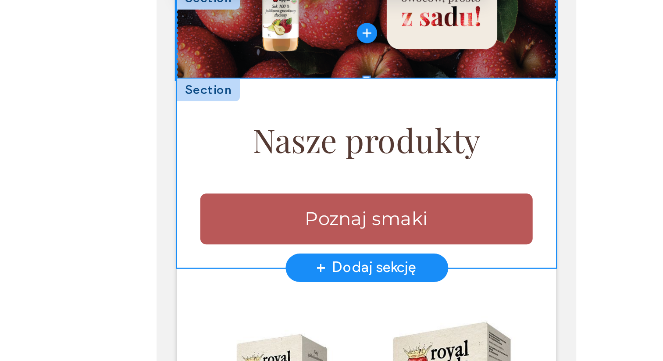
drag, startPoint x: 286, startPoint y: -35, endPoint x: 285, endPoint y: -30, distance: 5.3
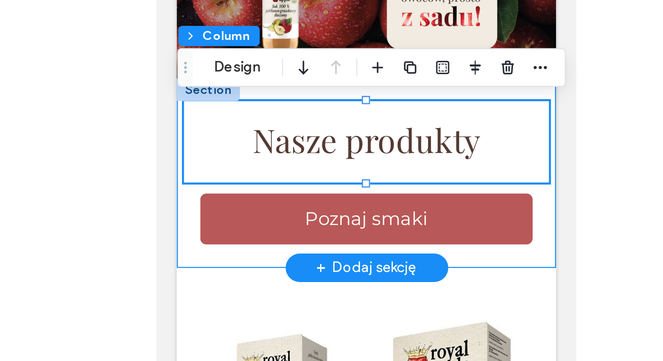
click at [276, 0] on div "Nasze produkty Poznaj smaki" at bounding box center [247, 7] width 164 height 82
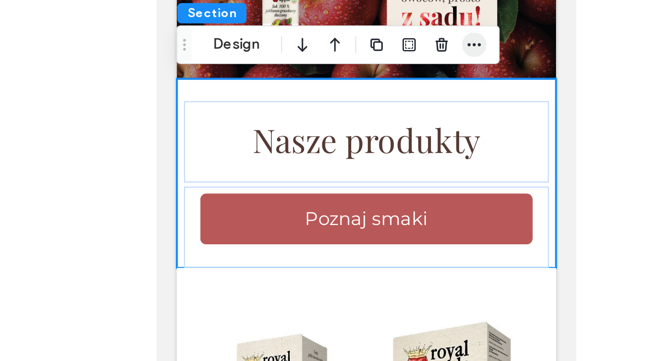
click at [404, 93] on span "button" at bounding box center [400, 93] width 11 height 11
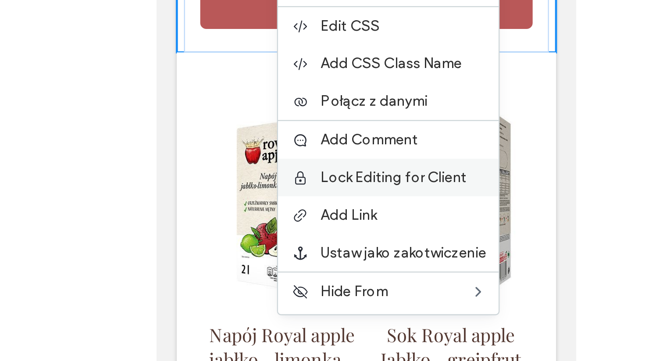
click at [357, 245] on span "Lock Editing for Client" at bounding box center [365, 243] width 63 height 7
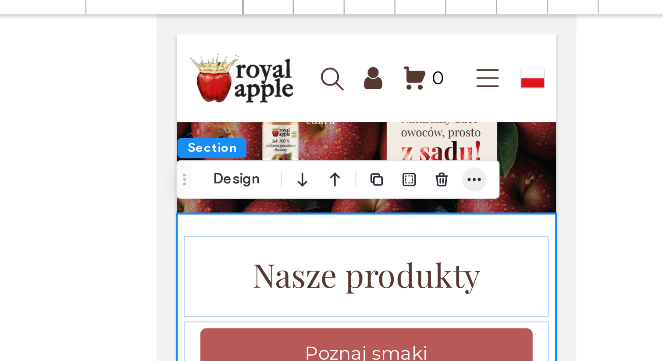
click at [400, 91] on icon "button" at bounding box center [400, 93] width 7 height 7
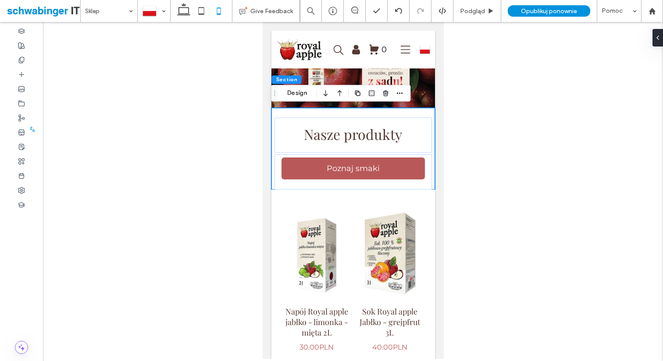
click at [518, 129] on div at bounding box center [353, 190] width 620 height 337
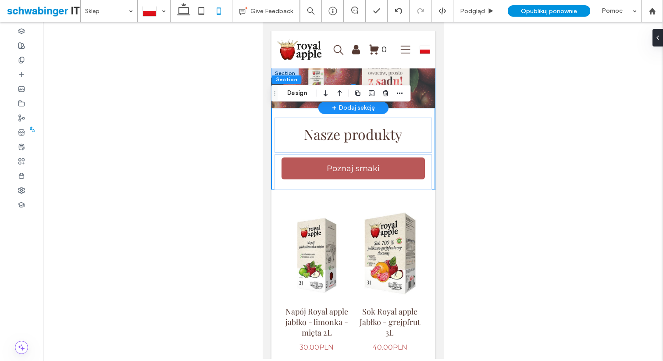
click at [429, 83] on span at bounding box center [353, 87] width 164 height 39
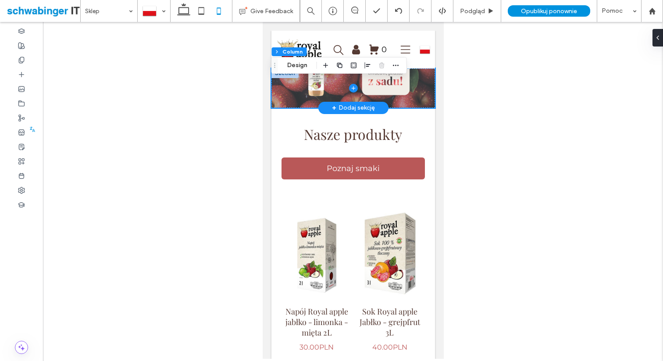
click at [294, 100] on span at bounding box center [353, 87] width 164 height 39
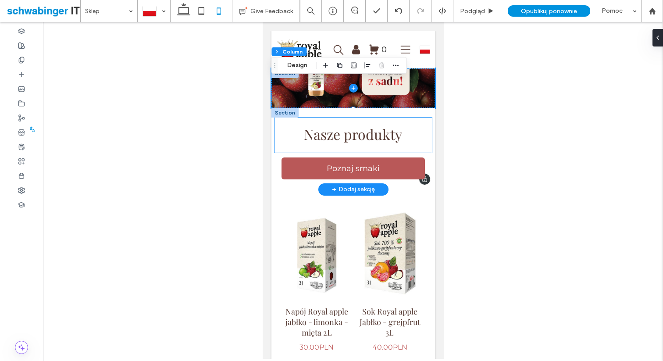
click at [418, 118] on div "Nasze produkty" at bounding box center [352, 135] width 157 height 35
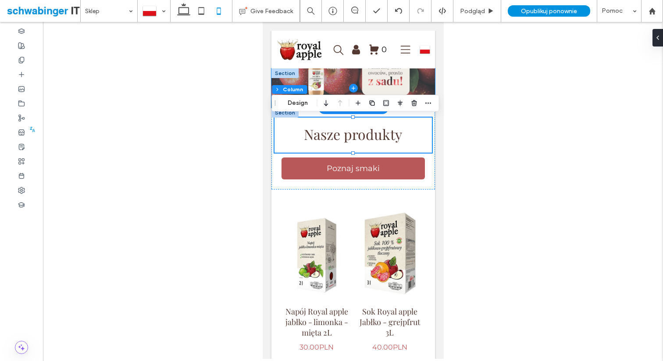
click at [399, 75] on span at bounding box center [353, 87] width 164 height 39
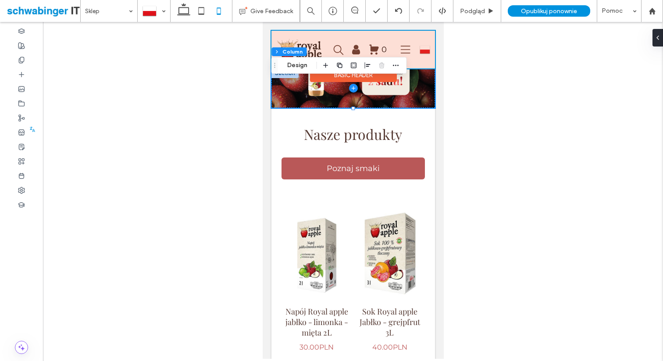
click at [423, 63] on div at bounding box center [353, 50] width 164 height 38
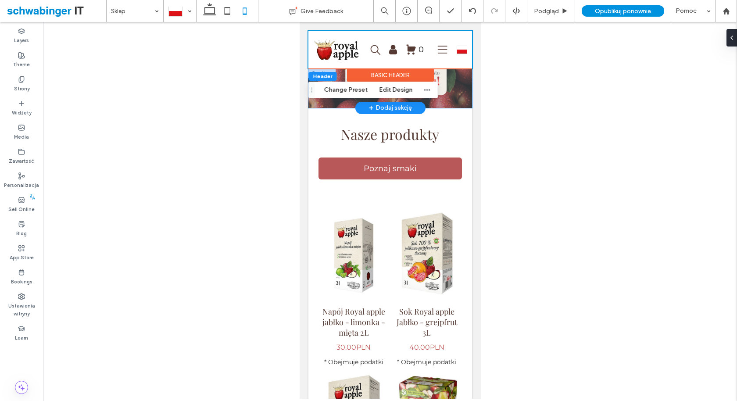
click at [447, 104] on span at bounding box center [390, 87] width 164 height 39
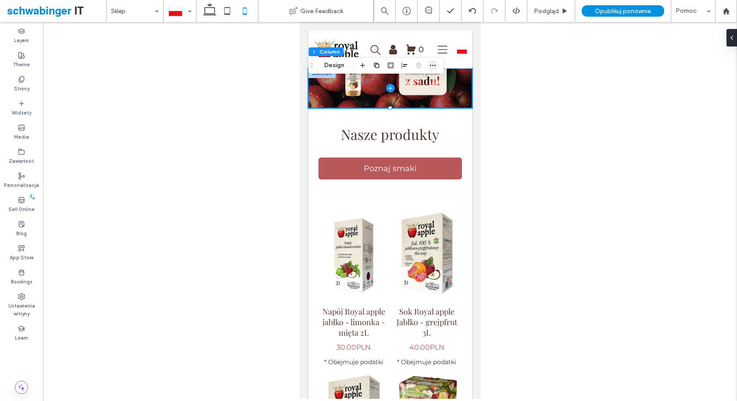
click at [433, 66] on icon "button" at bounding box center [433, 65] width 7 height 7
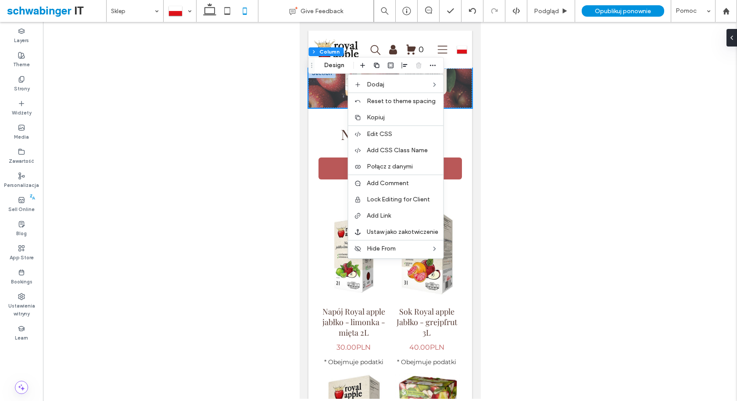
click at [465, 102] on span at bounding box center [390, 87] width 164 height 39
click at [330, 98] on span at bounding box center [390, 87] width 164 height 39
click at [335, 86] on span at bounding box center [390, 87] width 164 height 39
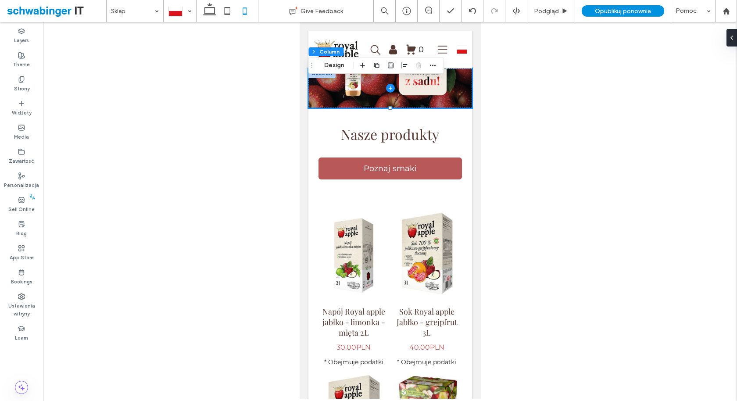
click at [494, 60] on div at bounding box center [390, 210] width 694 height 377
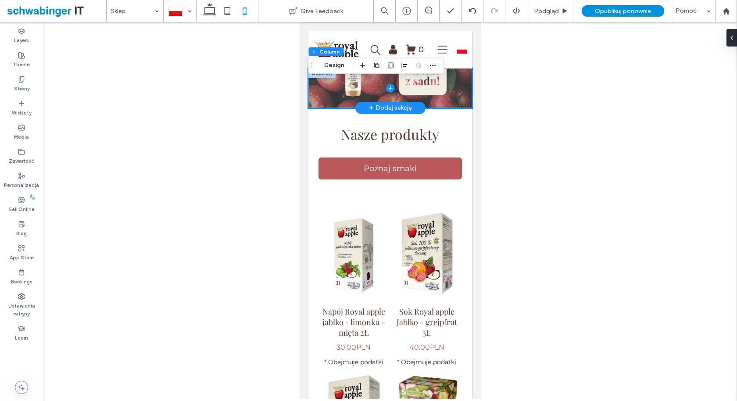
click at [351, 96] on span at bounding box center [390, 87] width 164 height 39
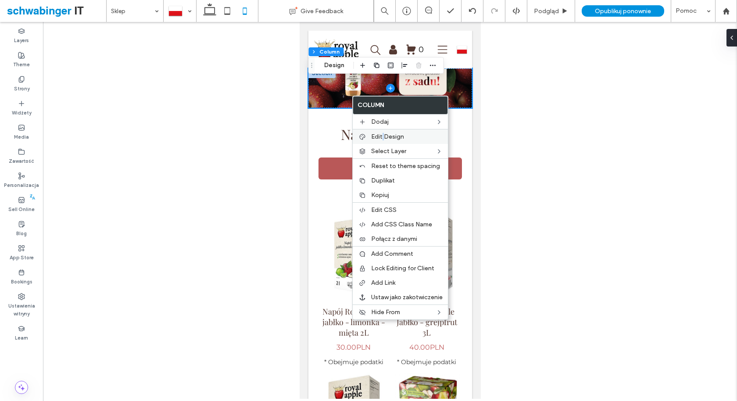
click at [383, 134] on span "Edit Design" at bounding box center [387, 136] width 33 height 7
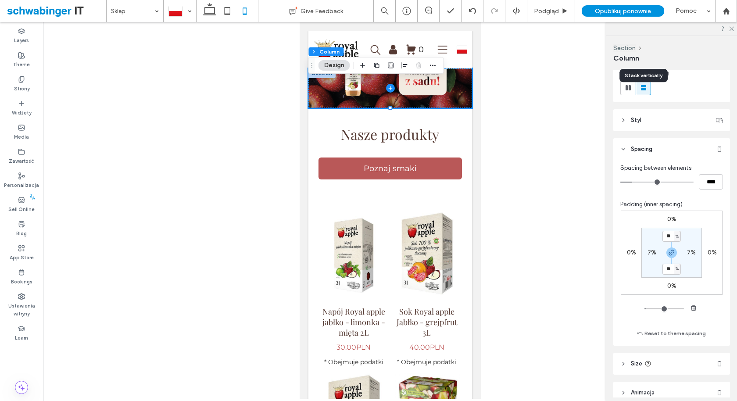
scroll to position [148, 0]
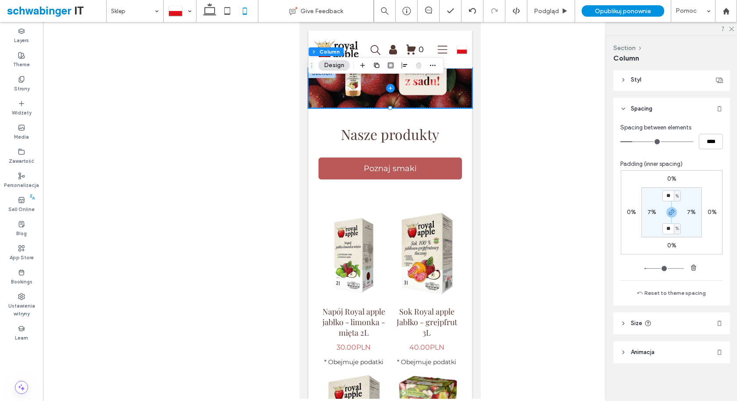
click at [663, 314] on header "Size" at bounding box center [671, 323] width 117 height 22
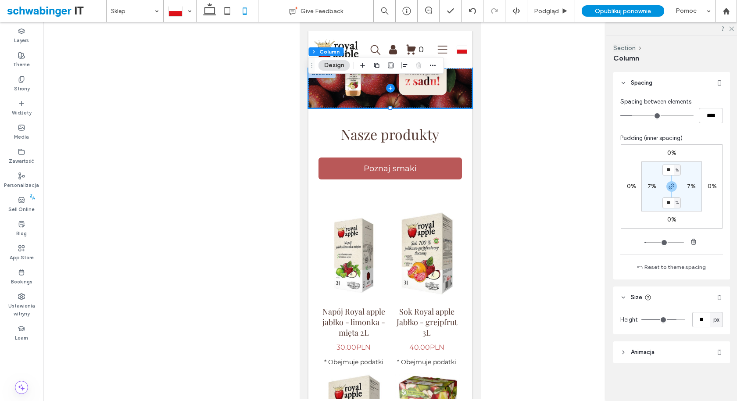
type input "**"
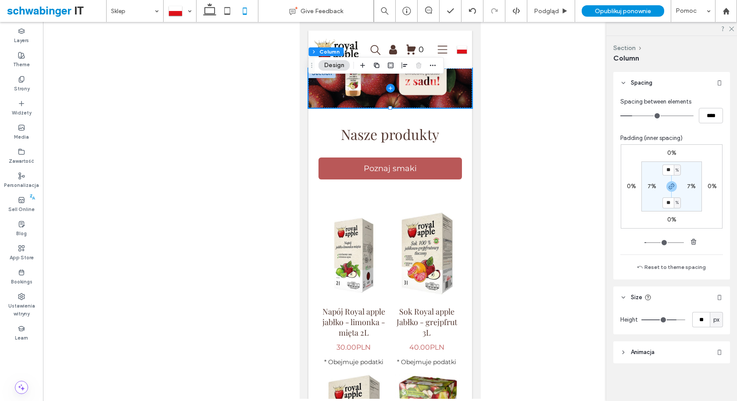
type input "**"
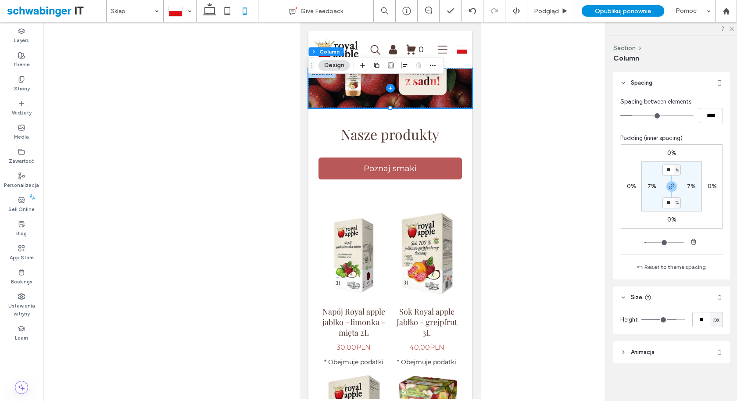
type input "**"
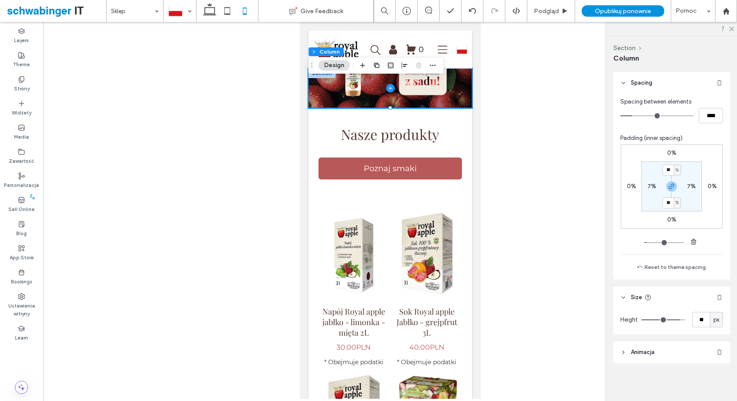
type input "**"
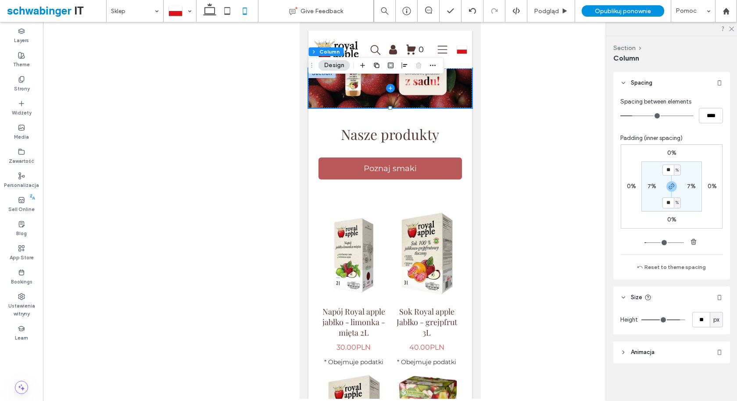
type input "**"
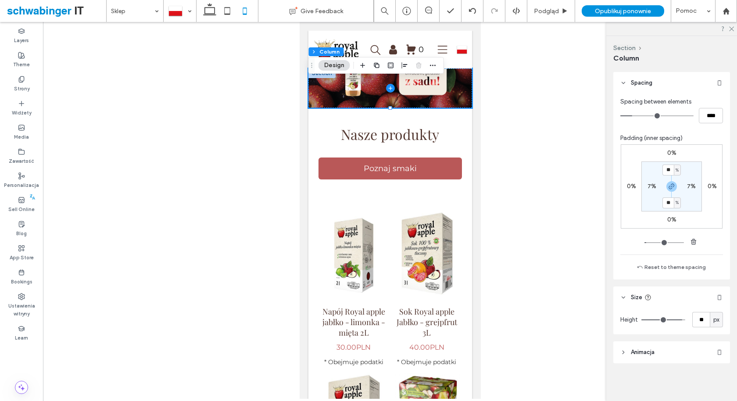
type input "**"
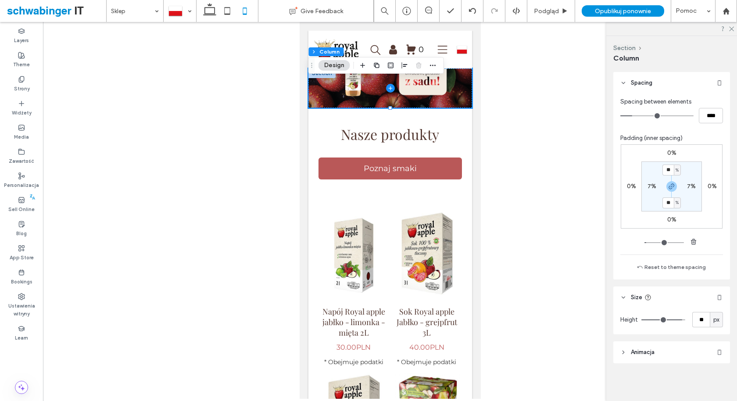
type input "**"
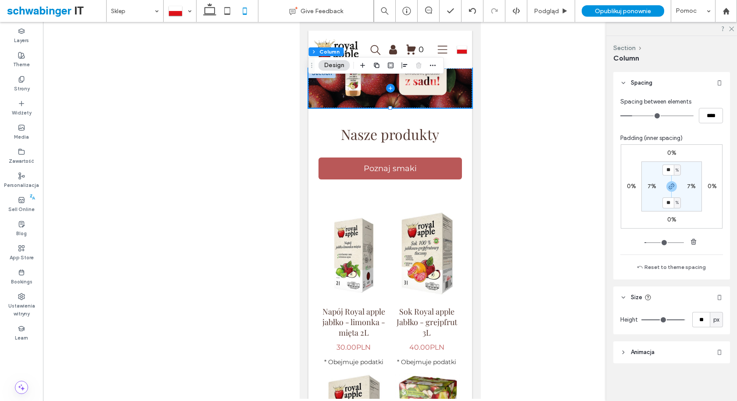
type input "**"
type input "***"
drag, startPoint x: 675, startPoint y: 318, endPoint x: 682, endPoint y: 317, distance: 7.5
type input "***"
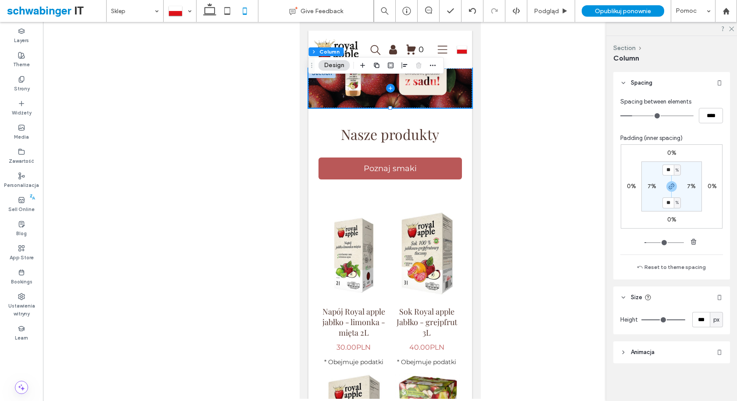
click at [663, 319] on input "range" at bounding box center [663, 319] width 44 height 1
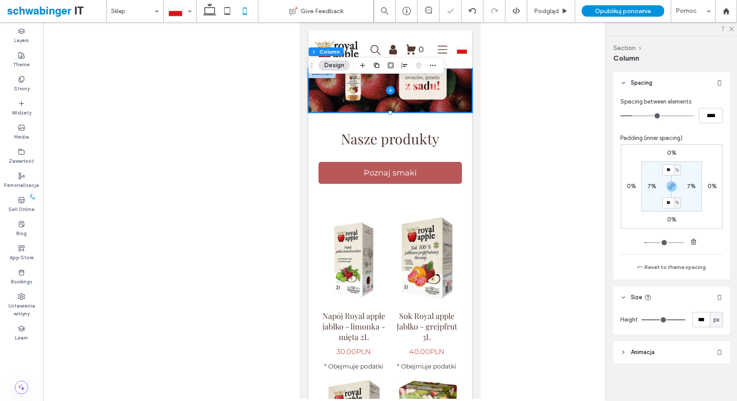
drag, startPoint x: 682, startPoint y: 317, endPoint x: 691, endPoint y: 315, distance: 9.5
click at [663, 319] on input "range" at bounding box center [663, 319] width 44 height 1
click at [663, 322] on input "***" at bounding box center [701, 319] width 18 height 15
type input "***"
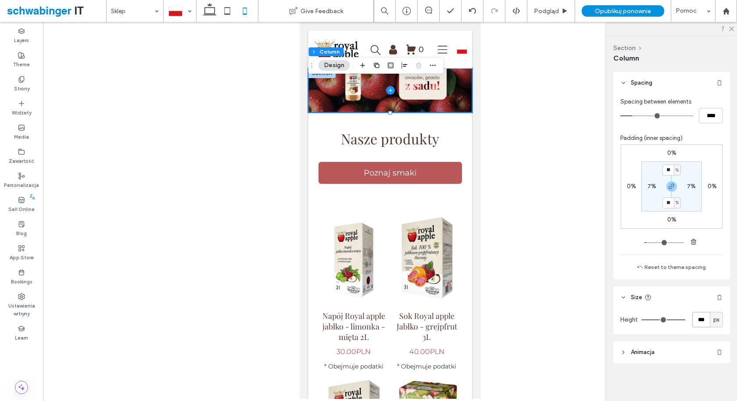
type input "***"
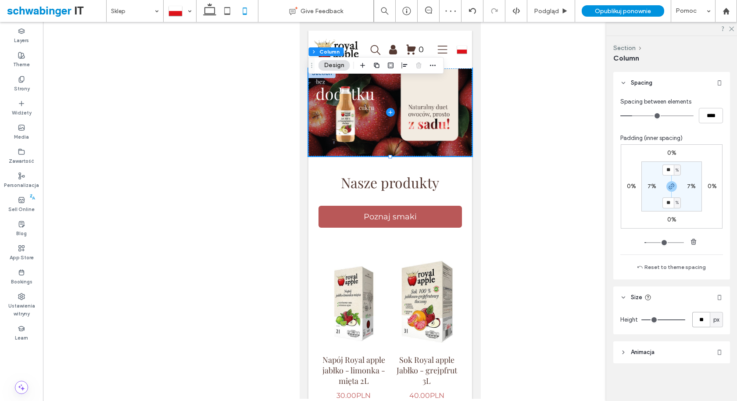
type input "*"
type input "***"
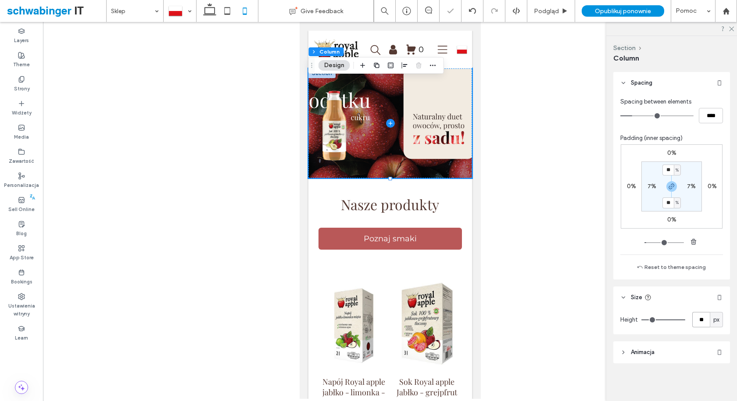
type input "*"
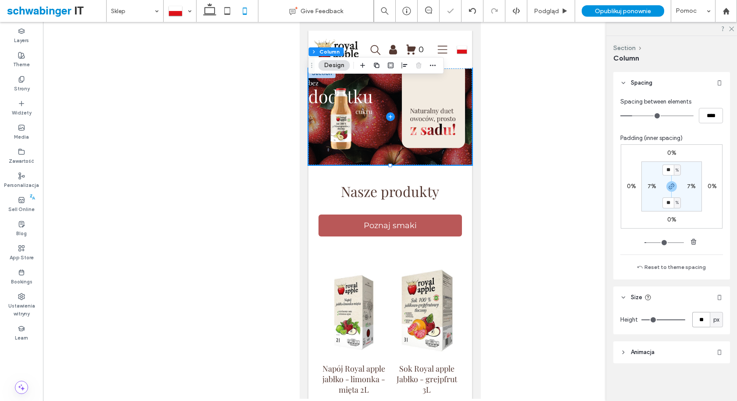
type input "*"
type input "***"
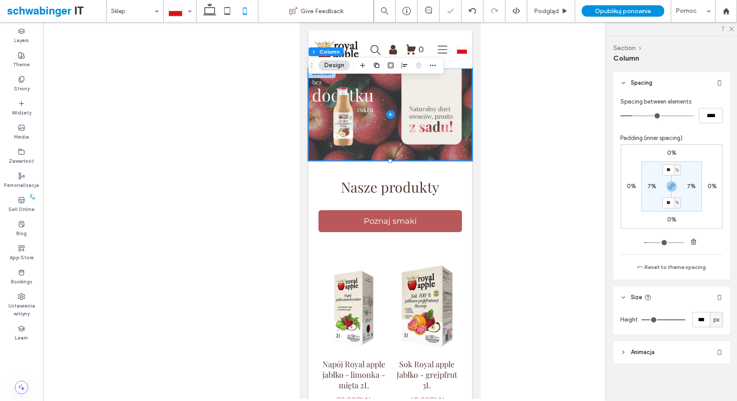
click at [515, 150] on div at bounding box center [390, 210] width 694 height 377
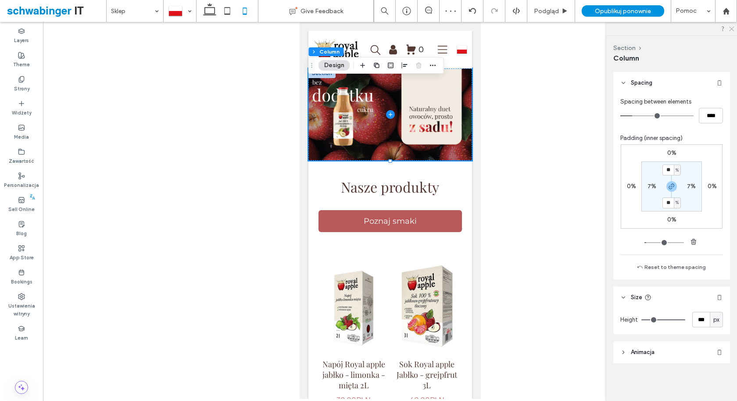
click at [663, 27] on use at bounding box center [731, 29] width 5 height 5
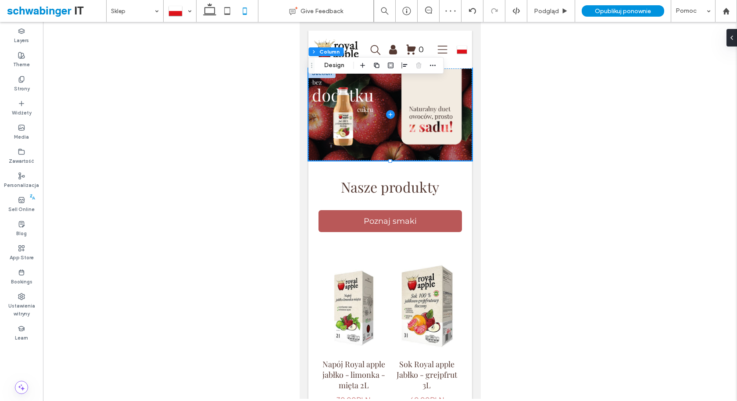
click at [272, 153] on div at bounding box center [390, 210] width 694 height 377
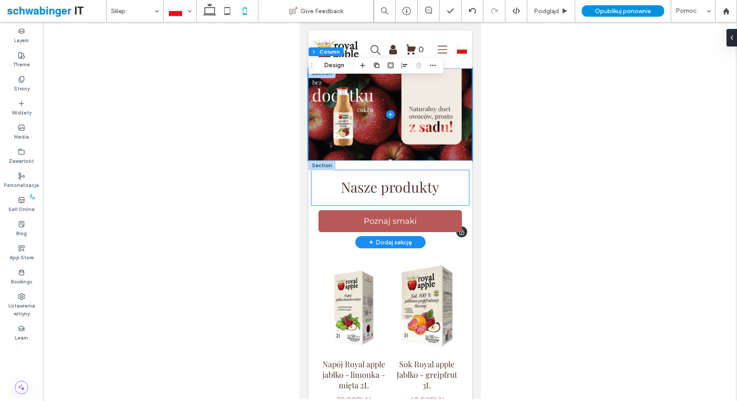
click at [344, 181] on span "Nasze produkty" at bounding box center [389, 186] width 98 height 19
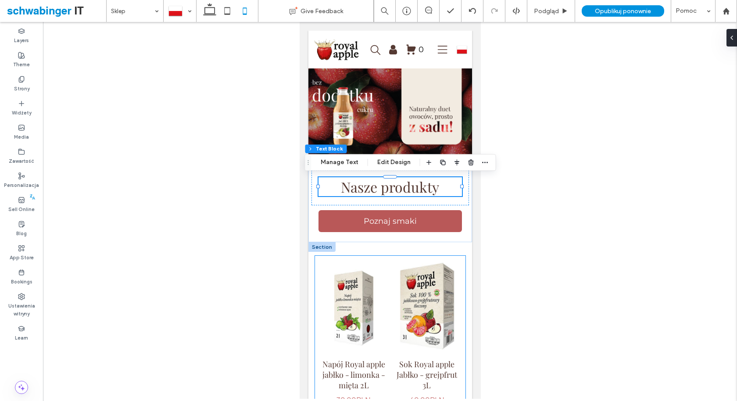
click at [460, 273] on link at bounding box center [426, 307] width 72 height 98
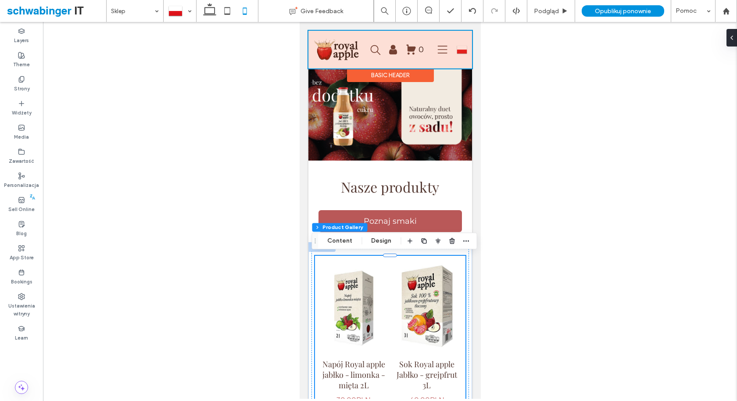
click at [339, 68] on div at bounding box center [390, 50] width 164 height 38
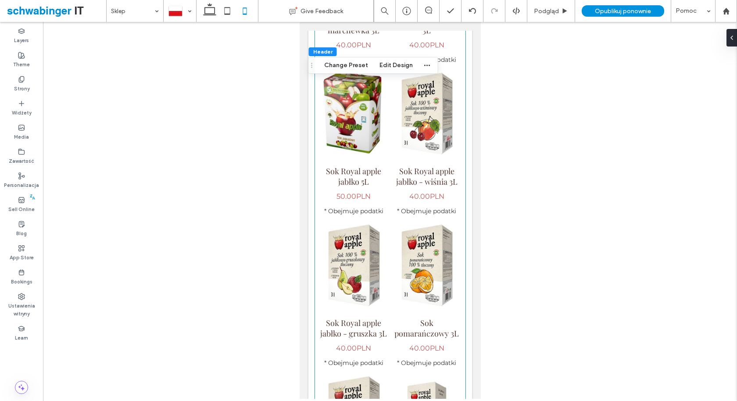
scroll to position [1304, 0]
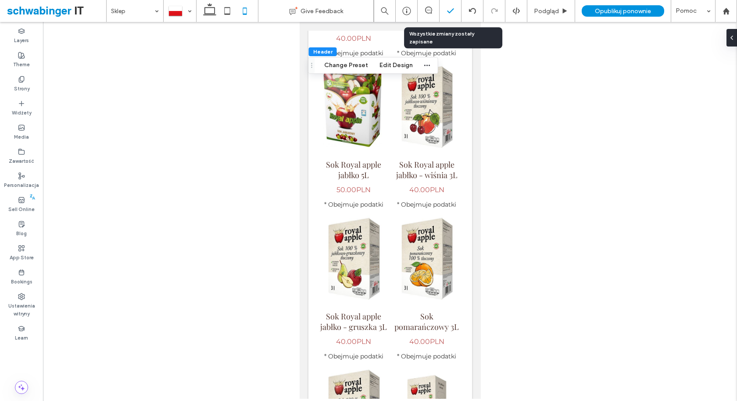
click at [449, 8] on icon at bounding box center [450, 11] width 9 height 9
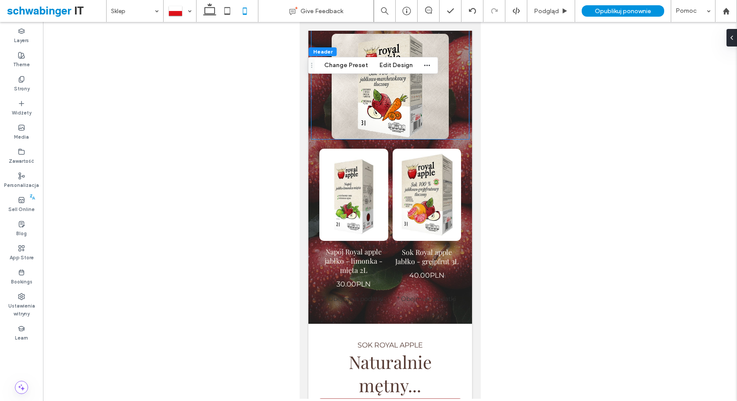
scroll to position [2284, 0]
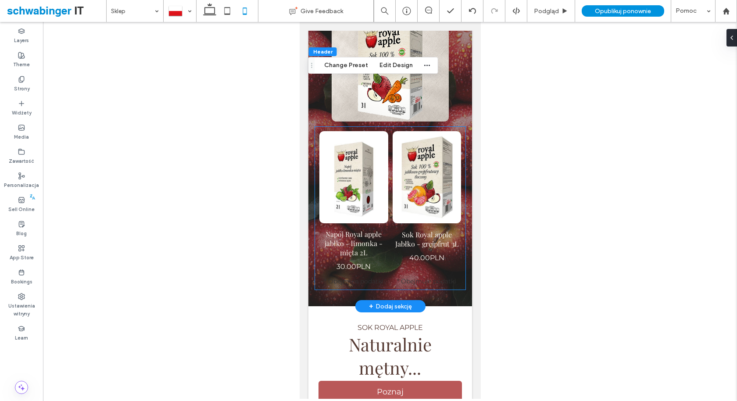
click at [427, 285] on li "Sok Royal apple Jabłko - grejpfrut 3L 40.00PLN * Obejmuje podatki Button" at bounding box center [426, 208] width 73 height 158
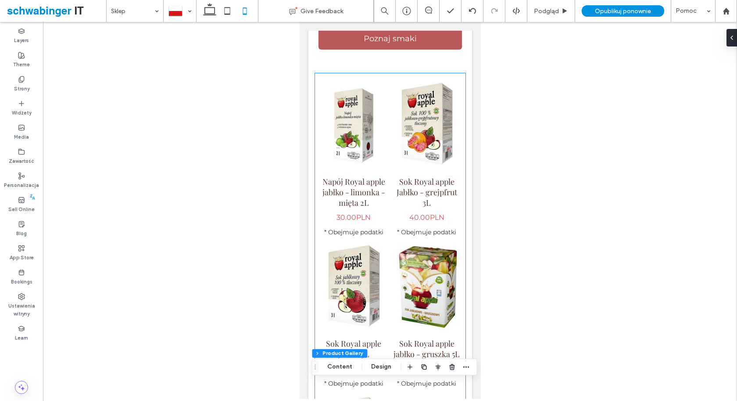
scroll to position [0, 0]
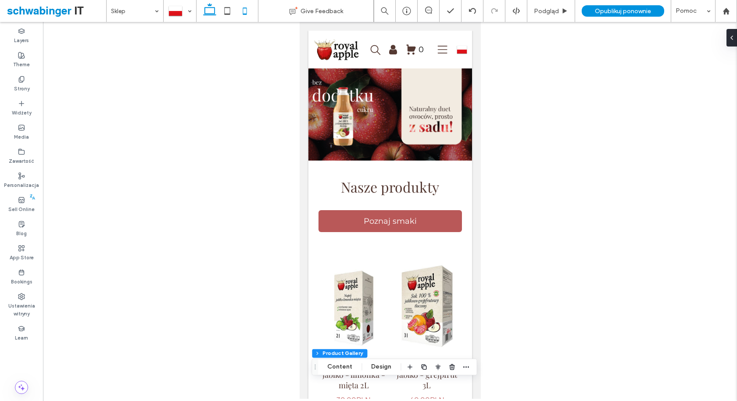
click at [211, 14] on icon at bounding box center [210, 11] width 18 height 18
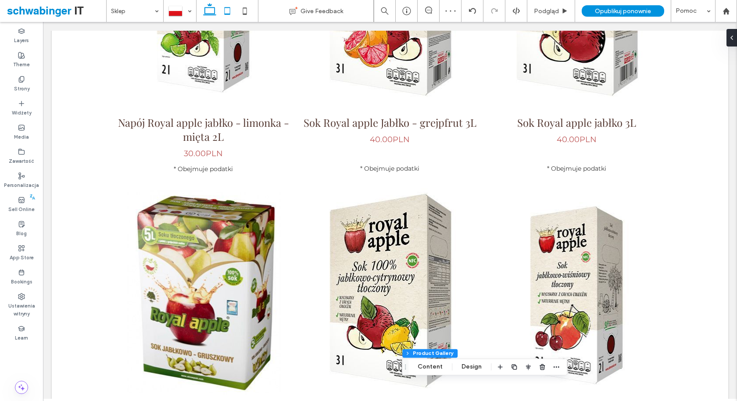
click at [228, 14] on use at bounding box center [227, 10] width 6 height 7
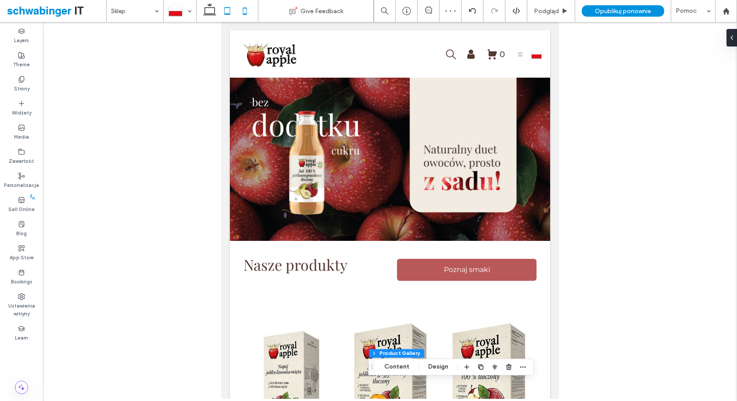
click at [248, 11] on icon at bounding box center [245, 11] width 18 height 18
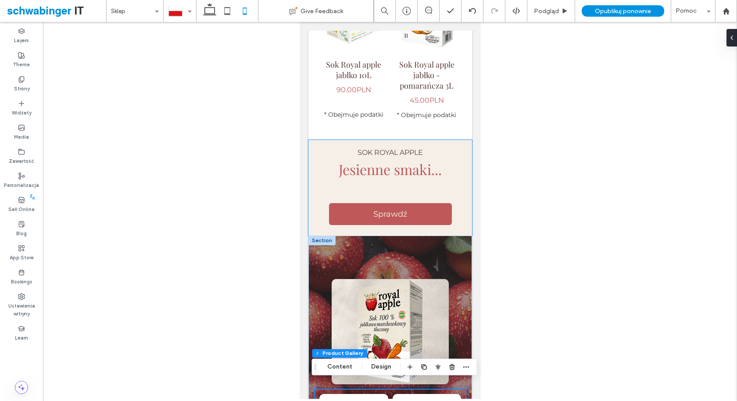
scroll to position [2022, 0]
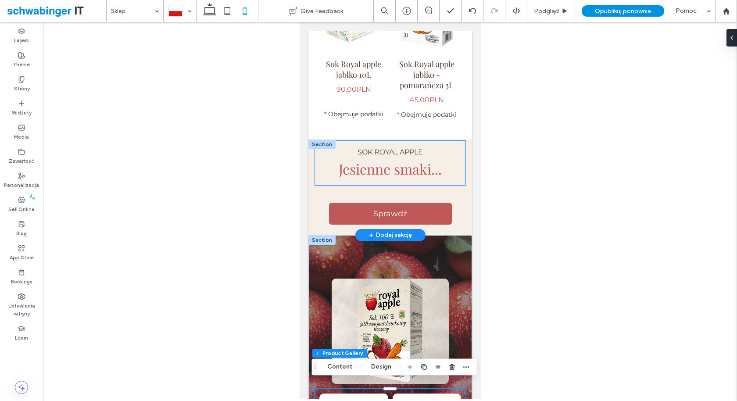
click at [437, 179] on div "SOK ROYAL APPLE Jesienne smaki..." at bounding box center [390, 163] width 150 height 44
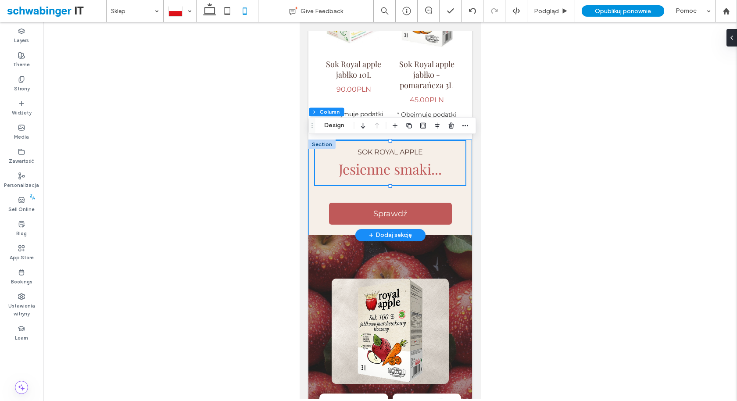
click at [424, 191] on div "SOK ROYAL APPLE Jesienne smaki... Sprawdź" at bounding box center [390, 188] width 164 height 96
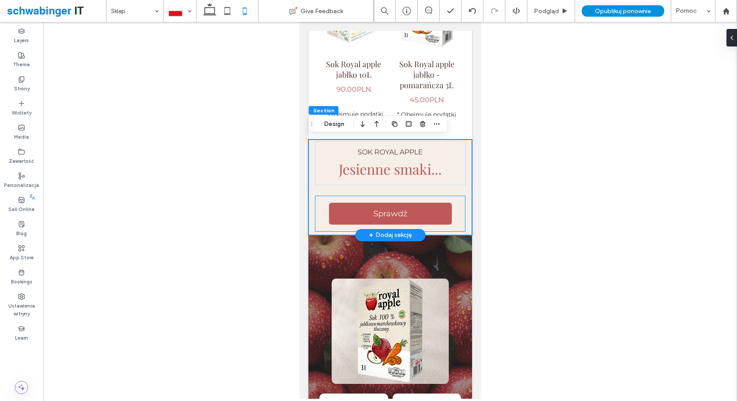
click at [416, 197] on div "Sprawdź" at bounding box center [390, 214] width 150 height 36
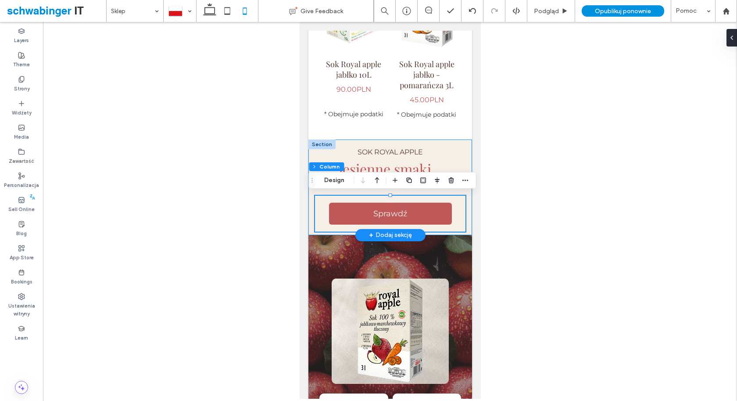
click at [413, 191] on div "SOK ROYAL APPLE Jesienne smaki... Sprawdź" at bounding box center [390, 188] width 164 height 96
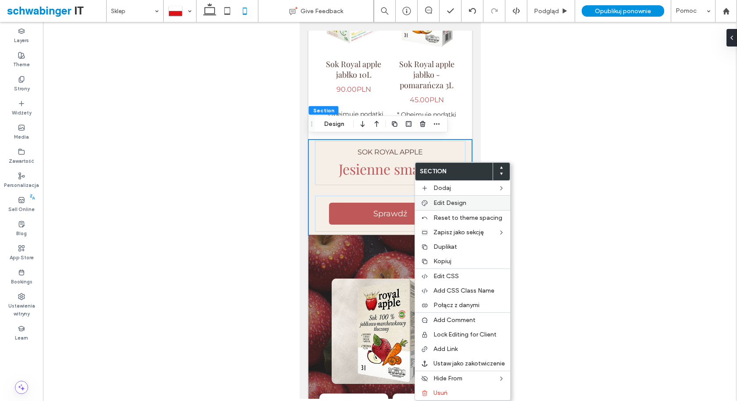
click at [431, 202] on div "Edit Design" at bounding box center [462, 202] width 95 height 15
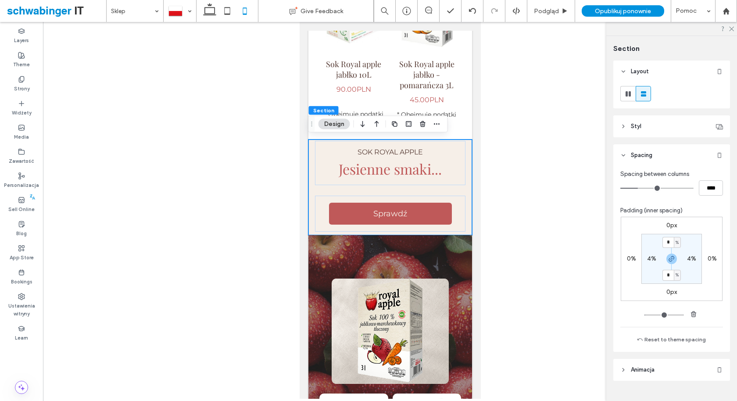
type input "**"
type input "****"
click at [634, 188] on input "range" at bounding box center [656, 188] width 73 height 1
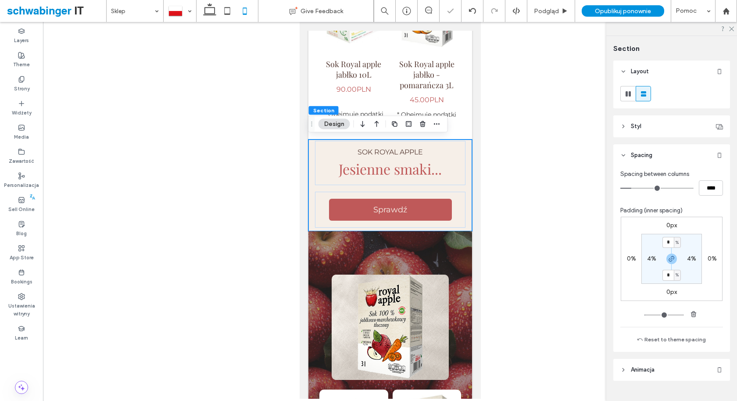
type input "*"
type input "***"
click at [627, 188] on input "range" at bounding box center [656, 188] width 73 height 1
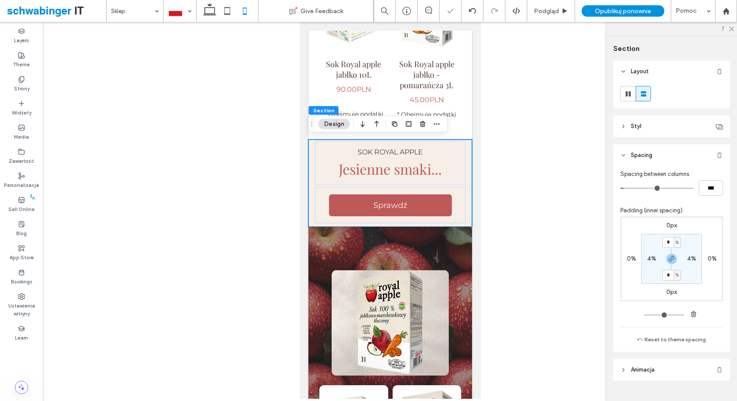
type input "*"
type input "***"
type input "*"
click at [623, 189] on input "range" at bounding box center [656, 188] width 73 height 1
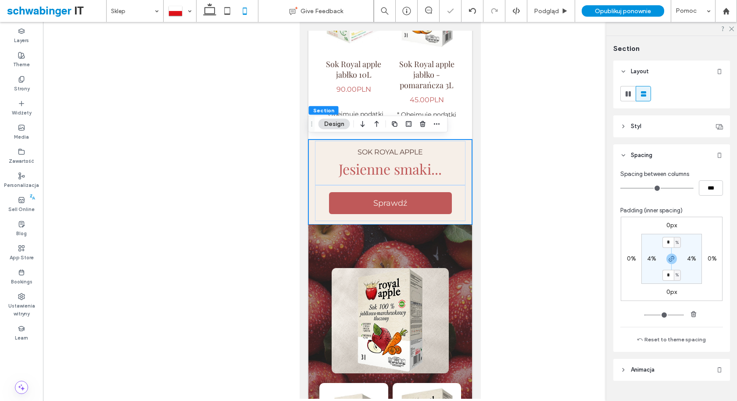
click at [577, 225] on div at bounding box center [390, 210] width 694 height 377
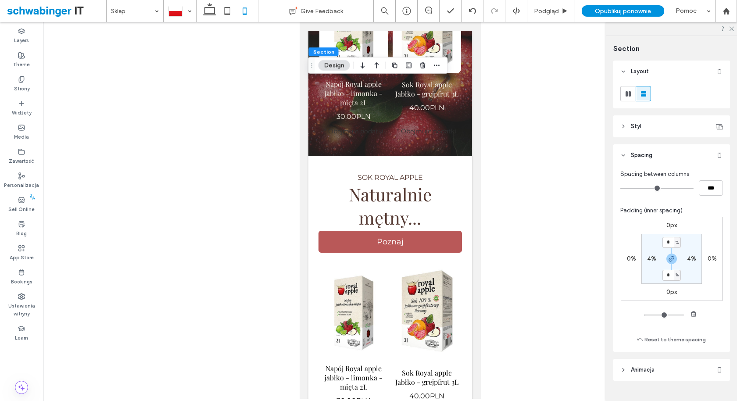
scroll to position [2472, 0]
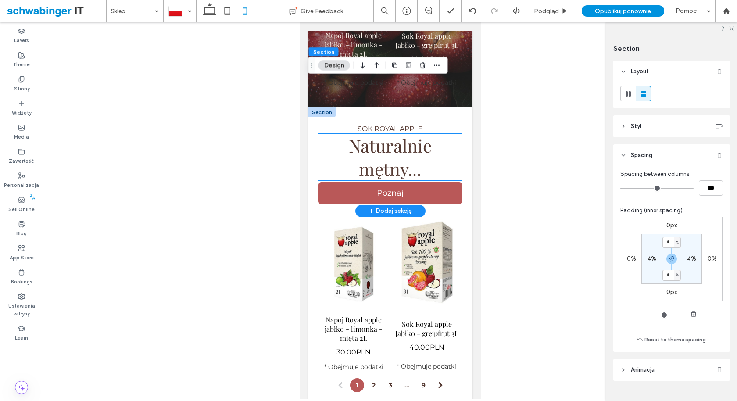
click at [456, 178] on h1 "Naturalnie mętny..." at bounding box center [389, 157] width 143 height 47
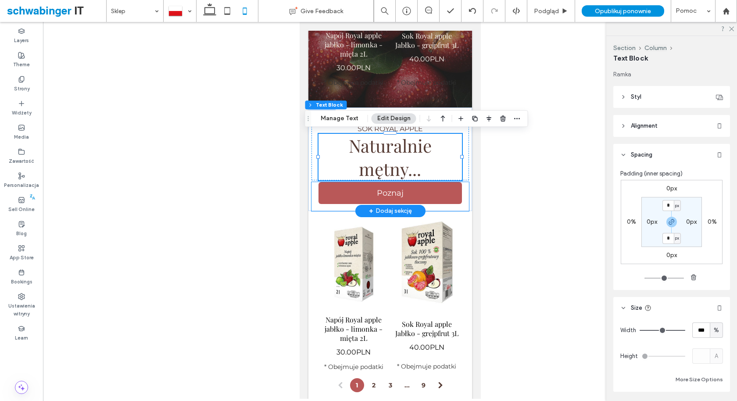
click at [466, 183] on div "Poznaj" at bounding box center [389, 196] width 157 height 29
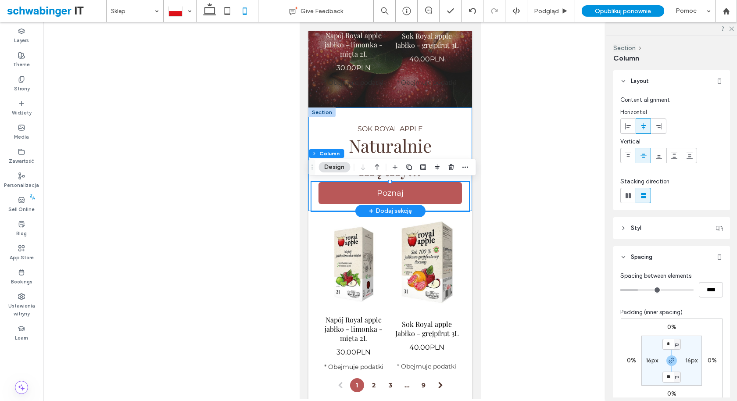
click at [469, 176] on div "SOK ROYAL APPLE Naturalnie mętny... Poznaj" at bounding box center [390, 158] width 164 height 103
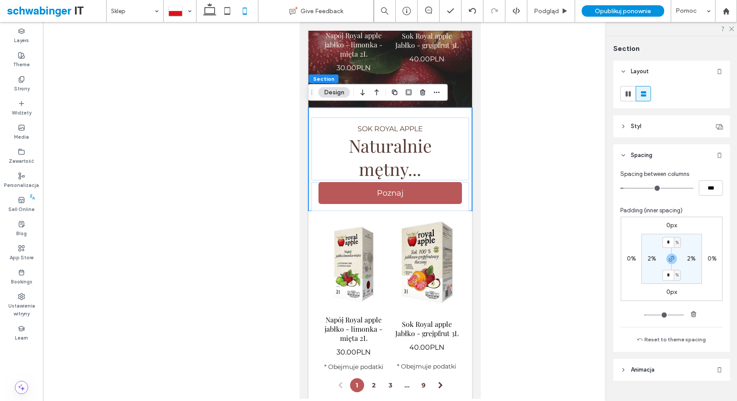
type input "**"
type input "****"
click at [634, 189] on input "range" at bounding box center [656, 188] width 73 height 1
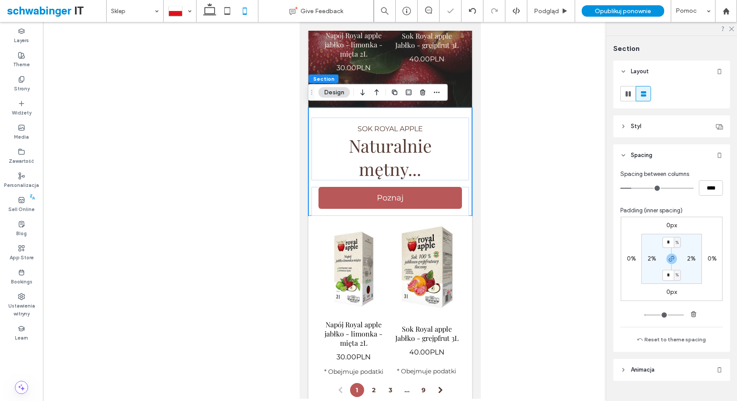
type input "**"
type input "****"
click at [640, 188] on input "range" at bounding box center [656, 188] width 73 height 1
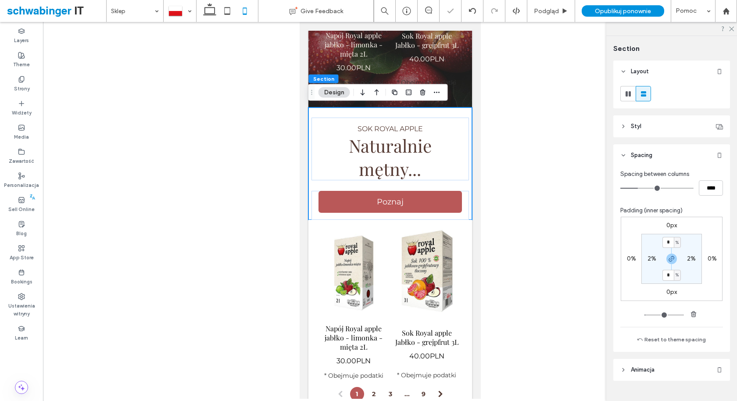
click at [640, 188] on input "range" at bounding box center [656, 188] width 73 height 1
type input "**"
type input "****"
type input "**"
click at [644, 188] on input "range" at bounding box center [656, 188] width 73 height 1
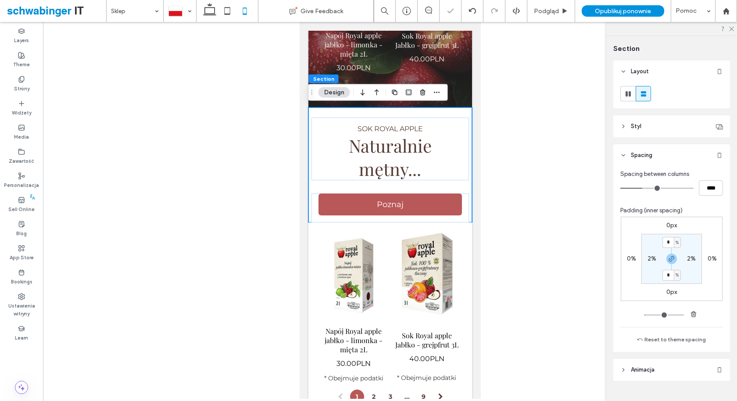
click at [538, 170] on div at bounding box center [390, 210] width 694 height 377
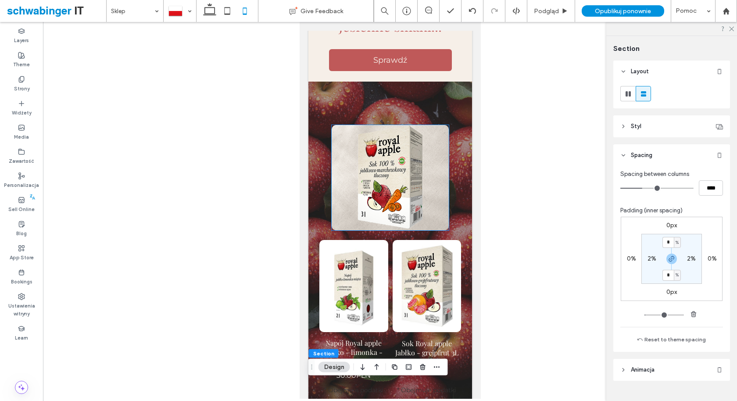
scroll to position [2167, 0]
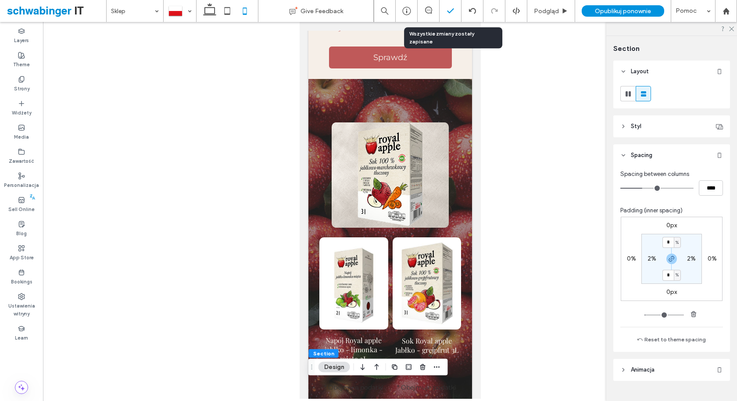
click at [452, 15] on icon at bounding box center [450, 11] width 9 height 9
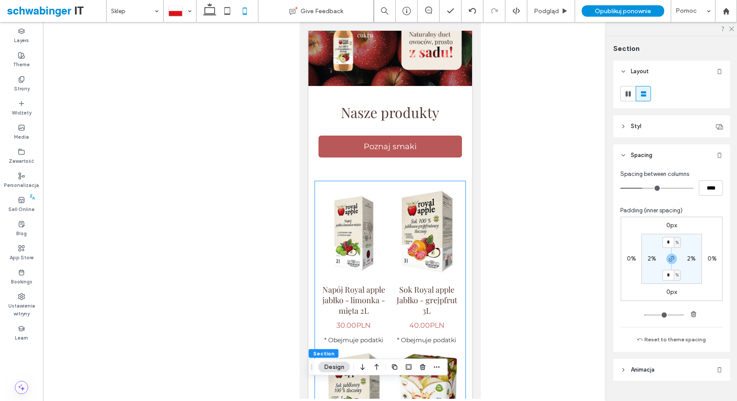
scroll to position [0, 0]
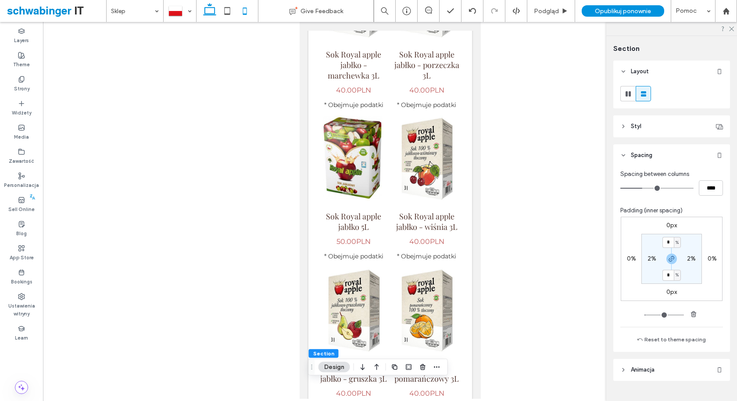
click at [204, 8] on use at bounding box center [209, 9] width 13 height 12
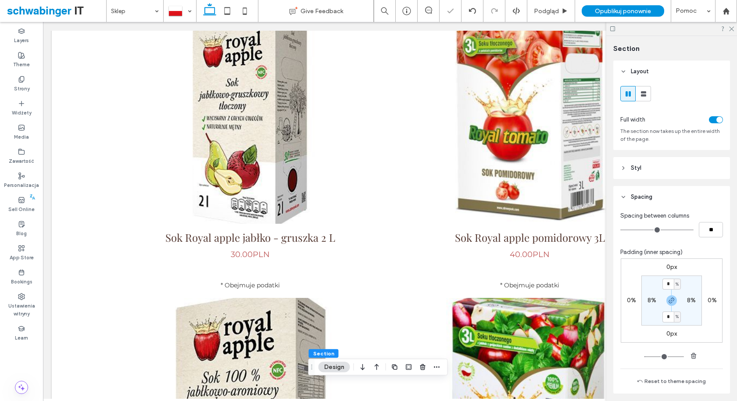
type input "*"
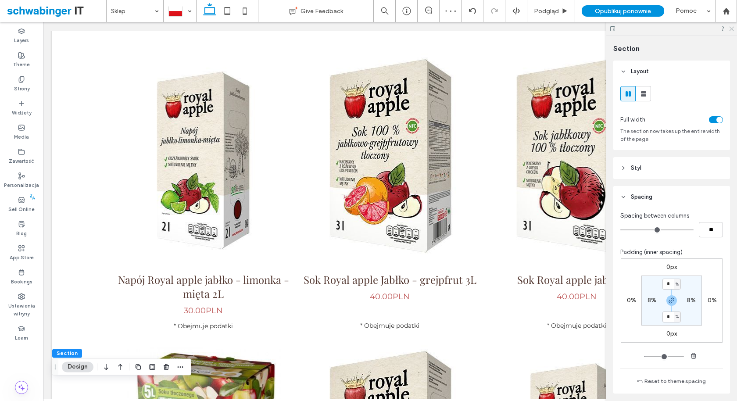
click at [663, 29] on icon at bounding box center [731, 28] width 6 height 6
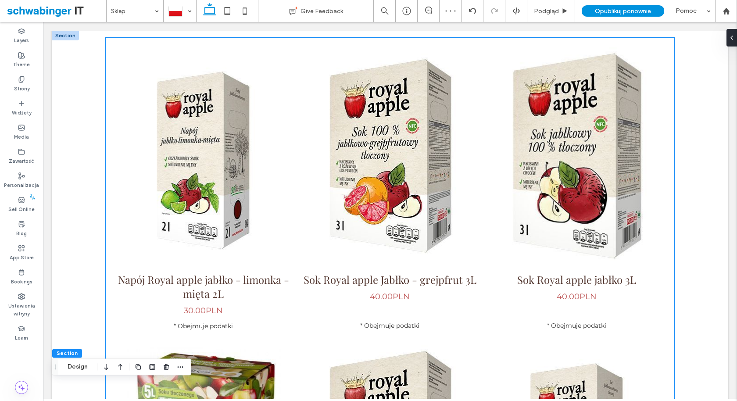
scroll to position [0, 0]
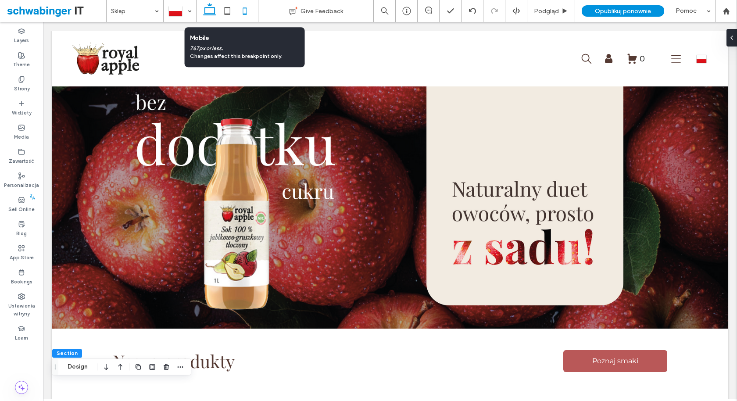
click at [245, 12] on icon at bounding box center [245, 11] width 18 height 18
type input "*"
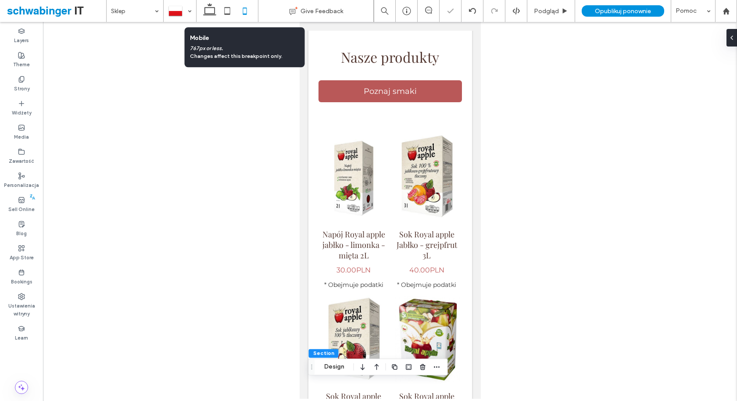
click at [238, 9] on icon at bounding box center [245, 11] width 18 height 18
click at [223, 10] on icon at bounding box center [227, 11] width 18 height 18
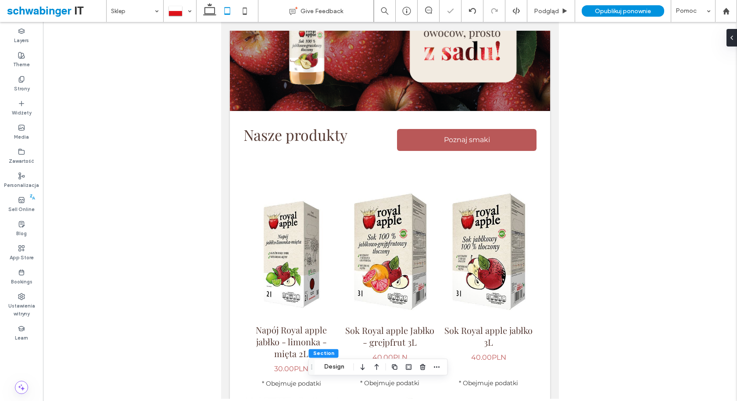
type input "*"
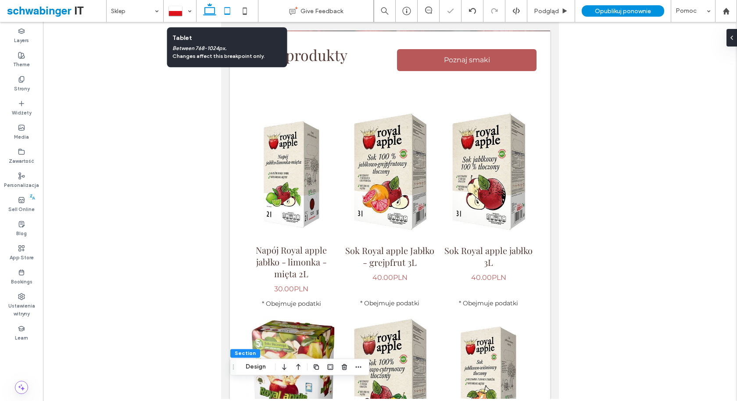
click at [216, 10] on icon at bounding box center [210, 11] width 18 height 18
type input "***"
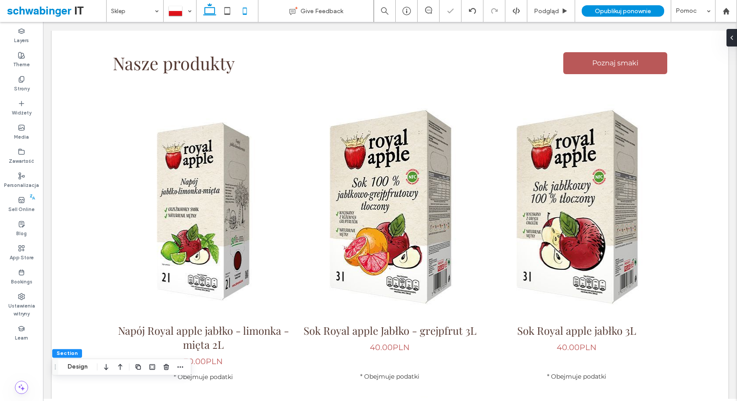
click at [237, 12] on icon at bounding box center [245, 11] width 18 height 18
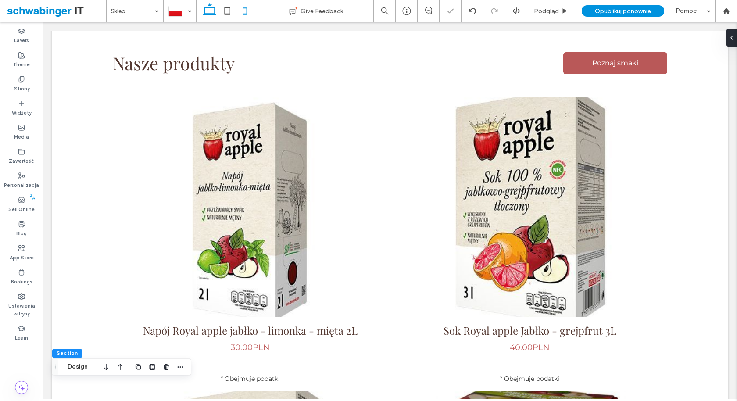
type input "*"
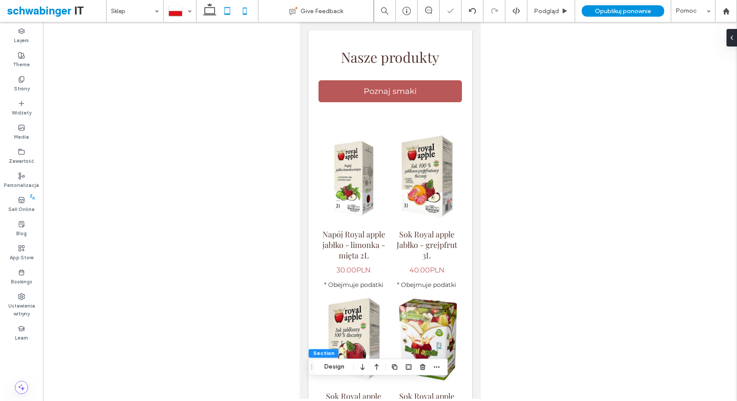
click at [231, 10] on icon at bounding box center [227, 11] width 18 height 18
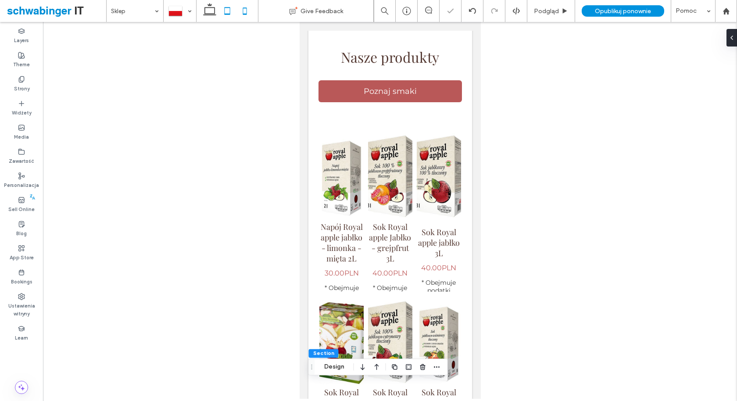
type input "*"
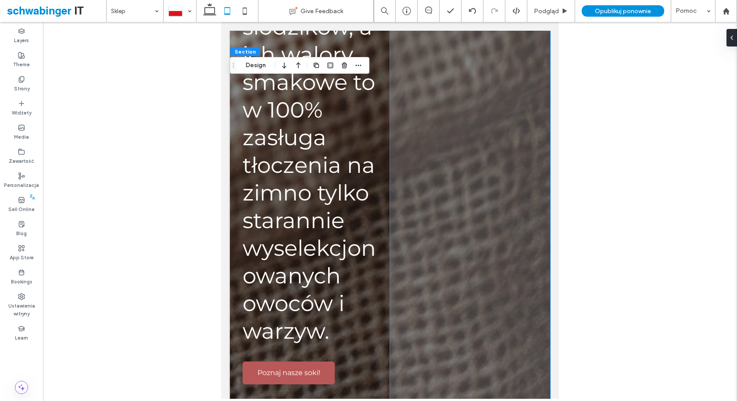
scroll to position [3424, 0]
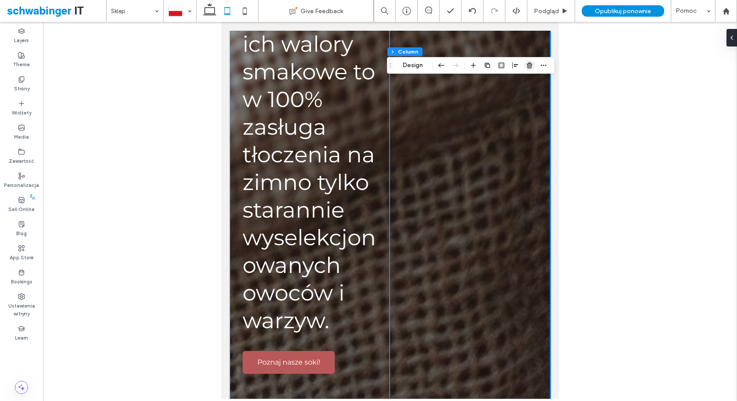
click at [529, 63] on icon "button" at bounding box center [529, 65] width 7 height 7
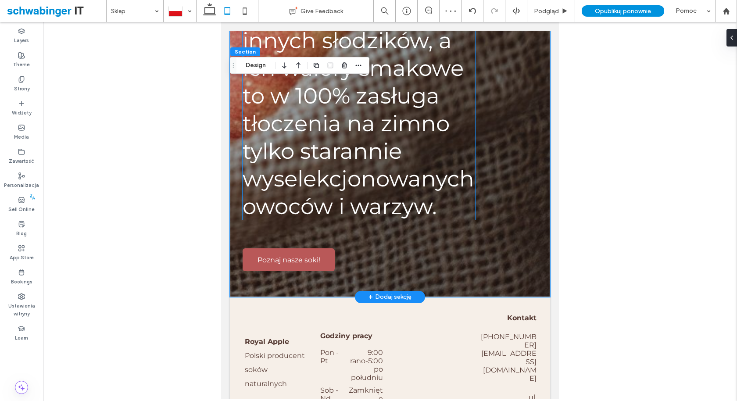
scroll to position [3121, 0]
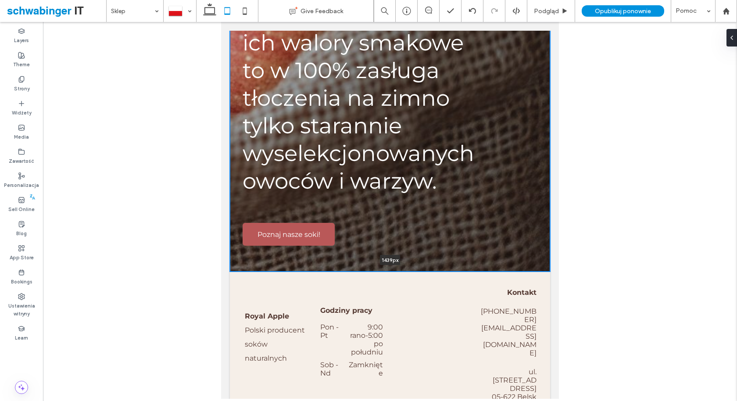
drag, startPoint x: 446, startPoint y: 270, endPoint x: 448, endPoint y: 175, distance: 94.8
type input "****"
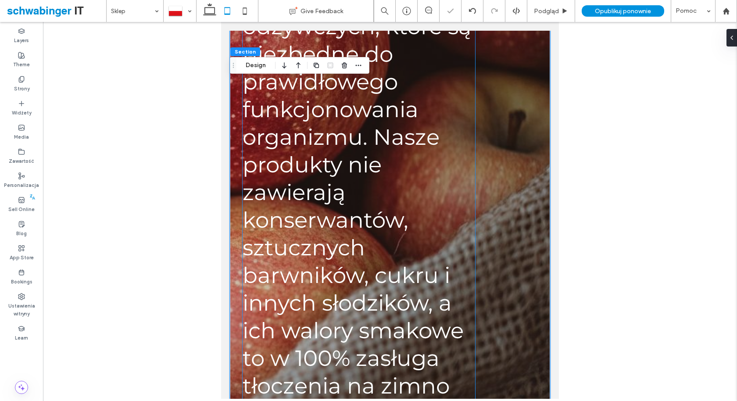
scroll to position [2831, 0]
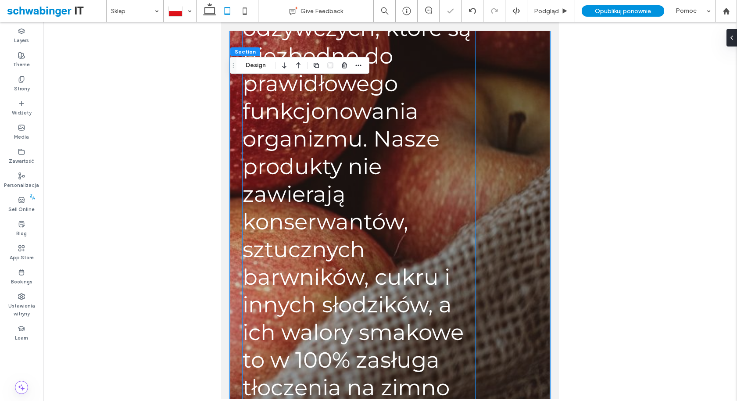
click at [328, 143] on span "Soki naturalne to prawdziwe bogactwo cennych składników odżywczych, które są ni…" at bounding box center [359, 194] width 232 height 580
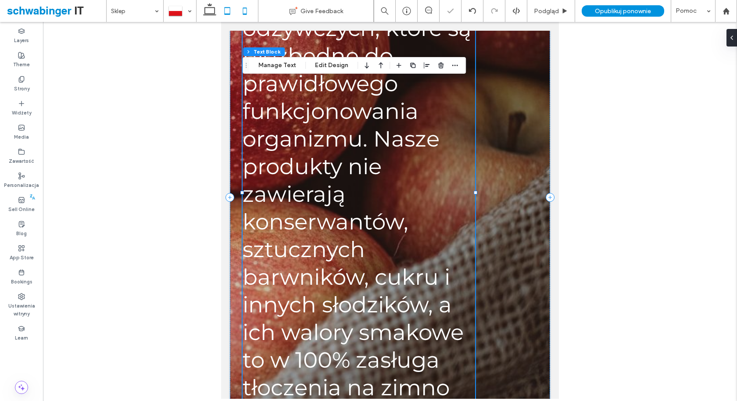
click at [246, 9] on icon at bounding box center [245, 11] width 18 height 18
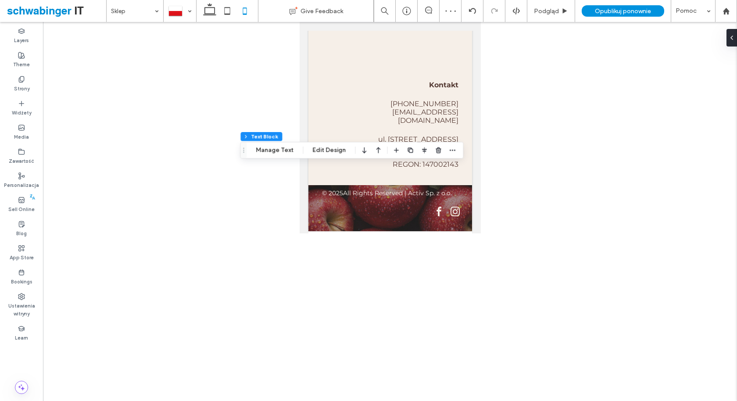
type input "***"
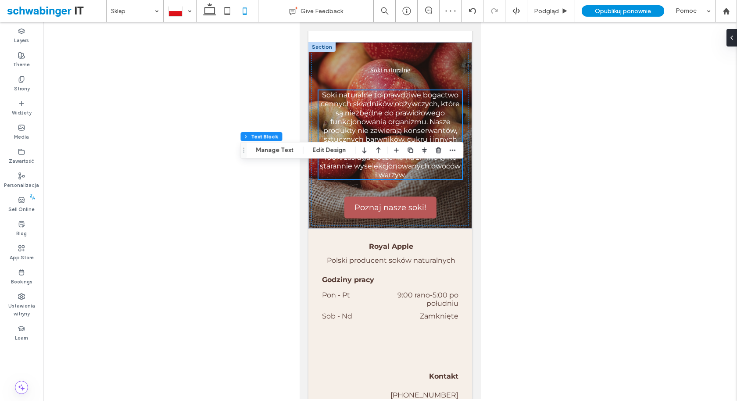
scroll to position [2756, 0]
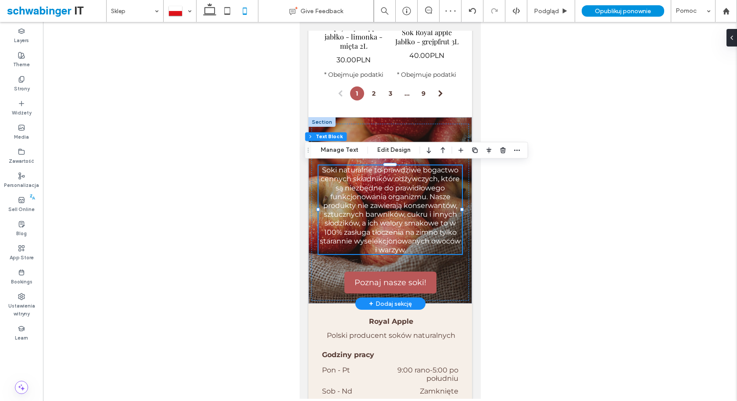
click at [366, 192] on span "Soki naturalne to prawdziwe bogactwo cennych składników odżywczych, które są ni…" at bounding box center [389, 210] width 141 height 88
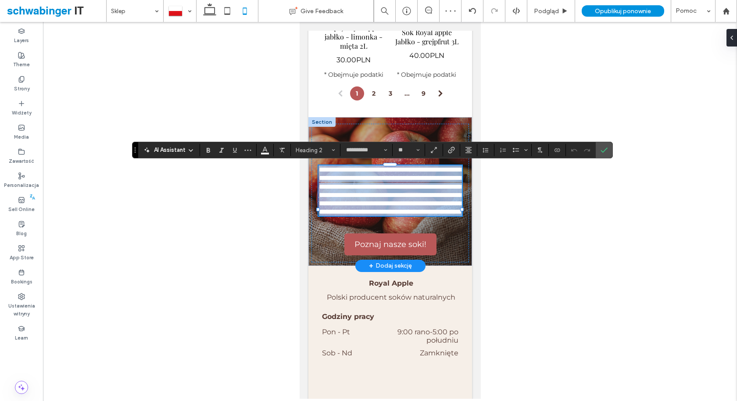
click at [366, 192] on span "**********" at bounding box center [392, 190] width 146 height 49
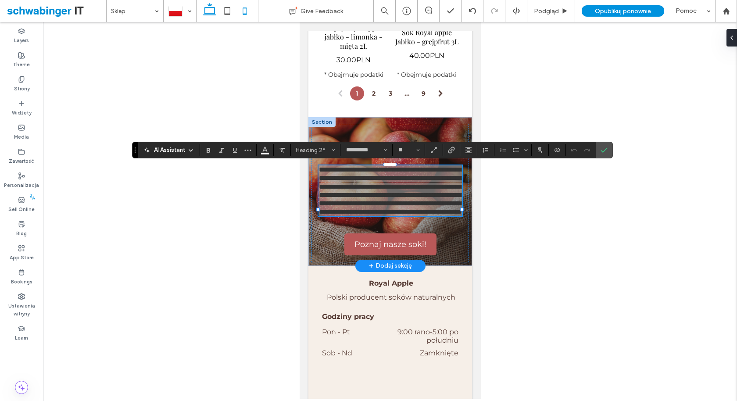
click at [207, 11] on icon at bounding box center [210, 11] width 18 height 18
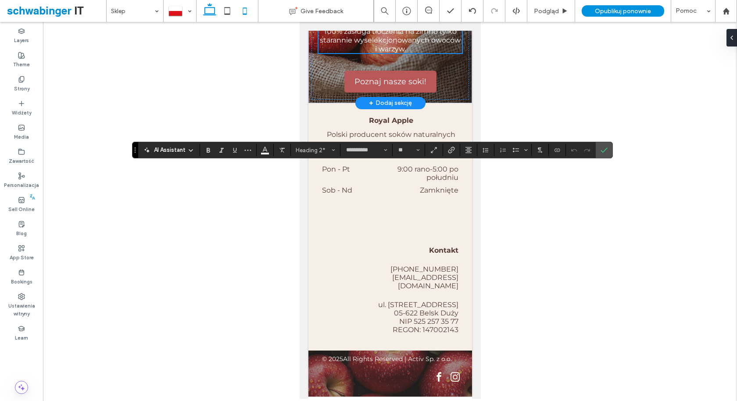
type input "***"
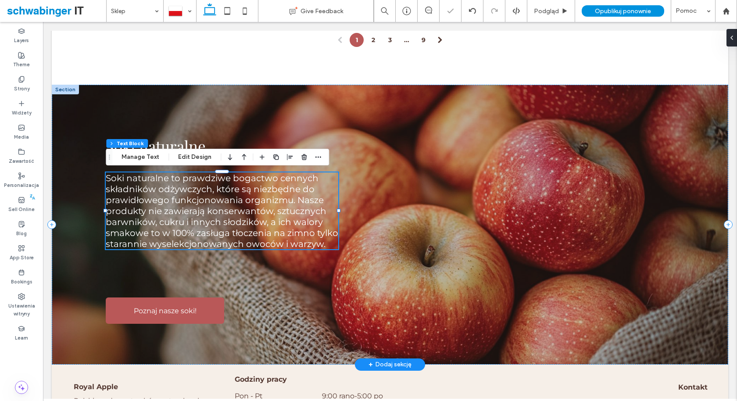
click at [257, 213] on span "Soki naturalne to prawdziwe bogactwo cennych składników odżywczych, które są ni…" at bounding box center [222, 211] width 233 height 76
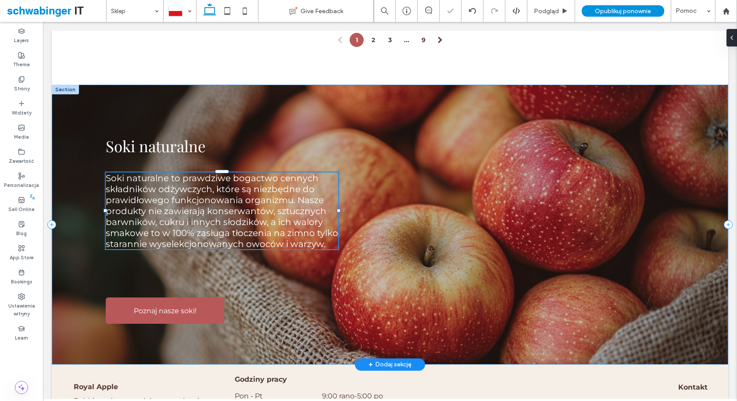
type input "**********"
type input "**"
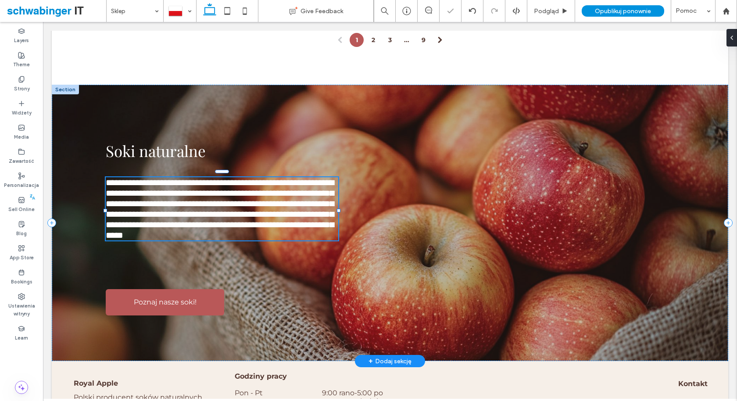
click at [257, 213] on span "**********" at bounding box center [220, 208] width 228 height 61
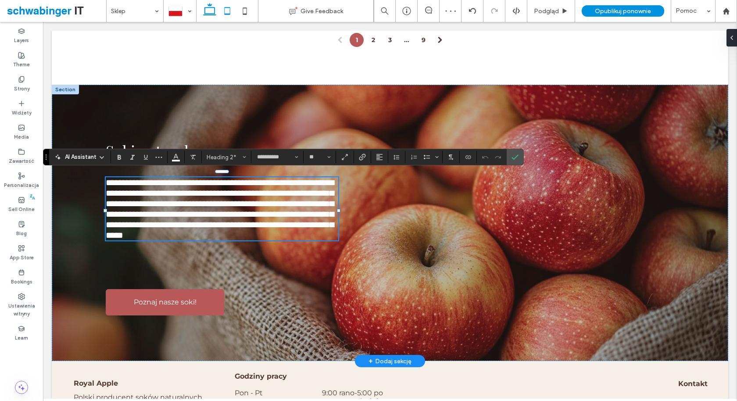
click at [224, 10] on icon at bounding box center [227, 11] width 18 height 18
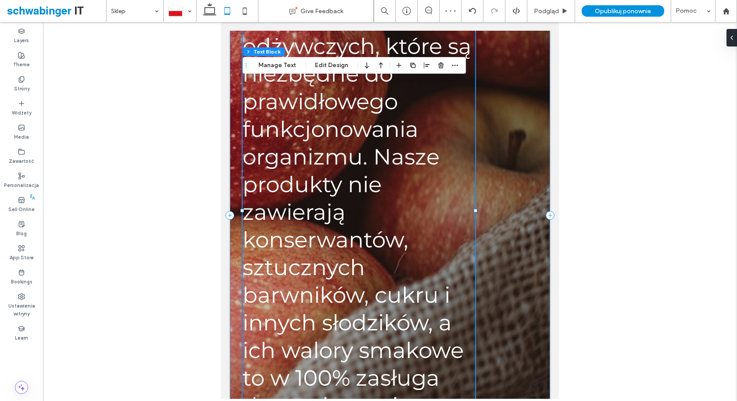
click at [308, 225] on h2 "Soki naturalne to prawdziwe bogactwo cennych składników odżywczych, które są ni…" at bounding box center [359, 211] width 233 height 580
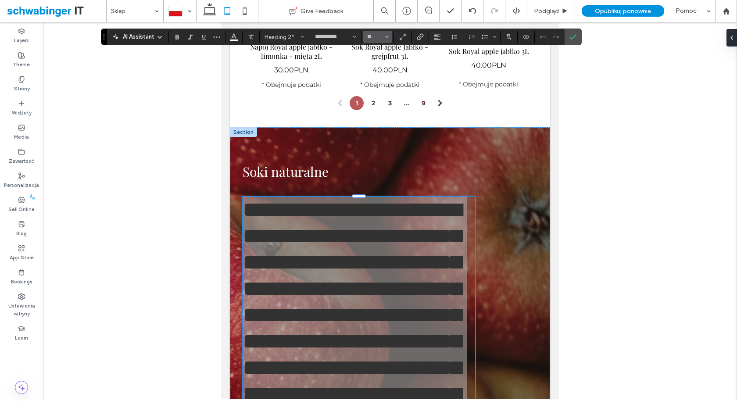
click at [383, 36] on button "**" at bounding box center [377, 37] width 29 height 12
click at [372, 34] on input "Rozmiar-input" at bounding box center [374, 36] width 17 height 7
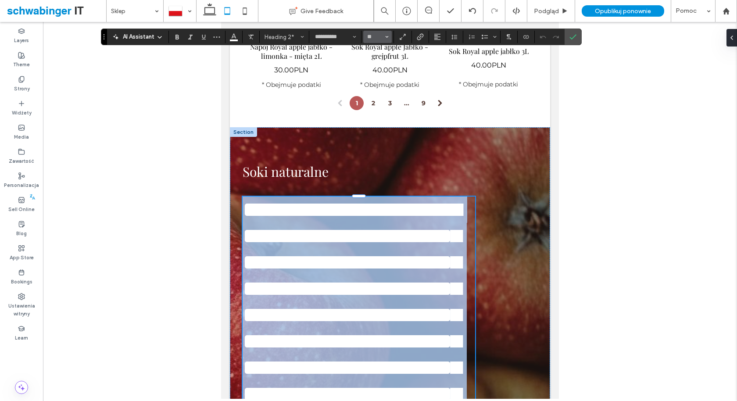
type input "**"
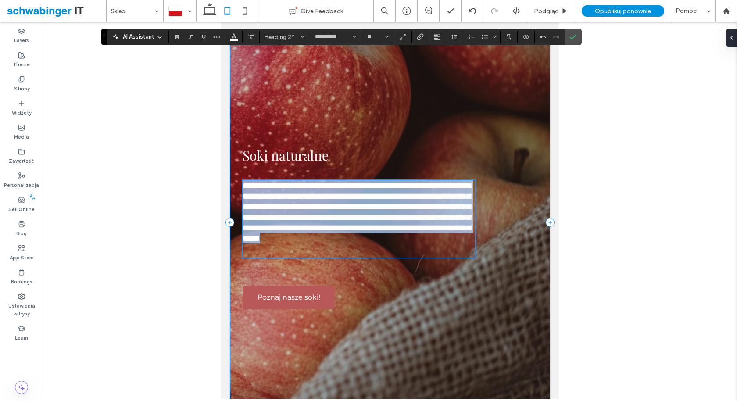
scroll to position [2754, 0]
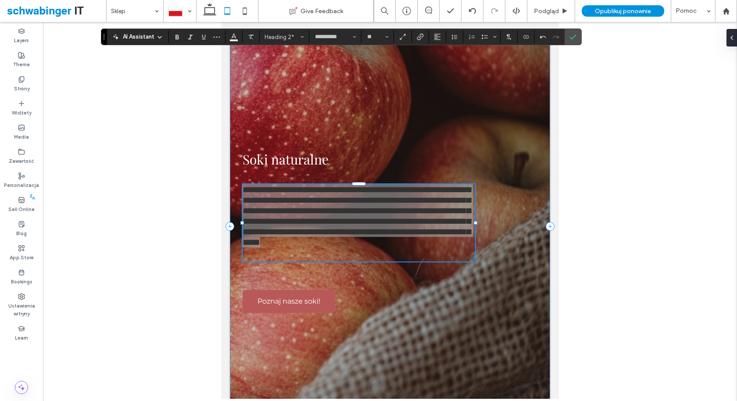
click at [576, 166] on div at bounding box center [390, 210] width 694 height 377
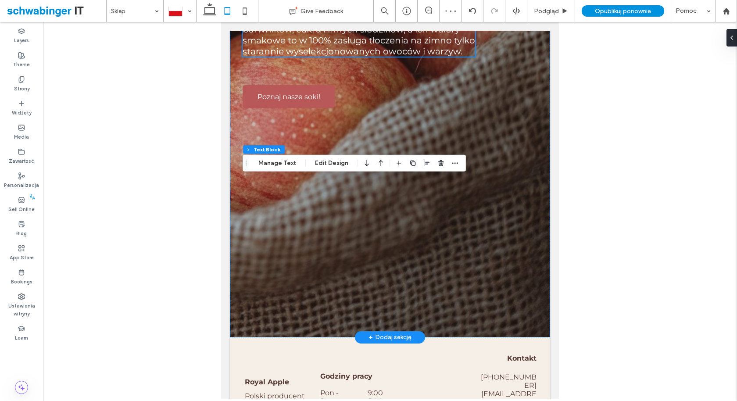
scroll to position [3091, 0]
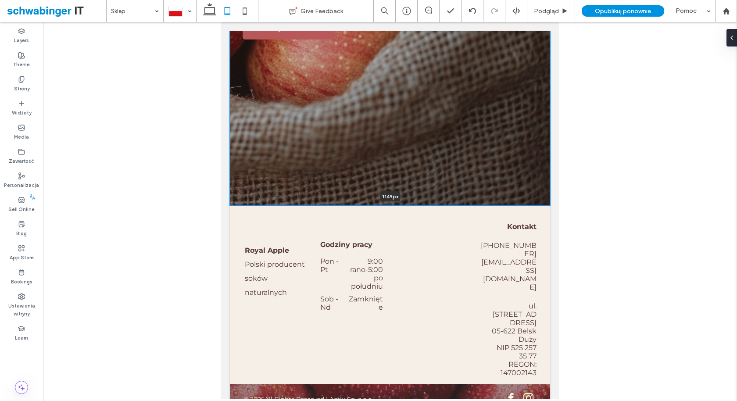
drag, startPoint x: 434, startPoint y: 203, endPoint x: 438, endPoint y: 77, distance: 126.4
type input "****"
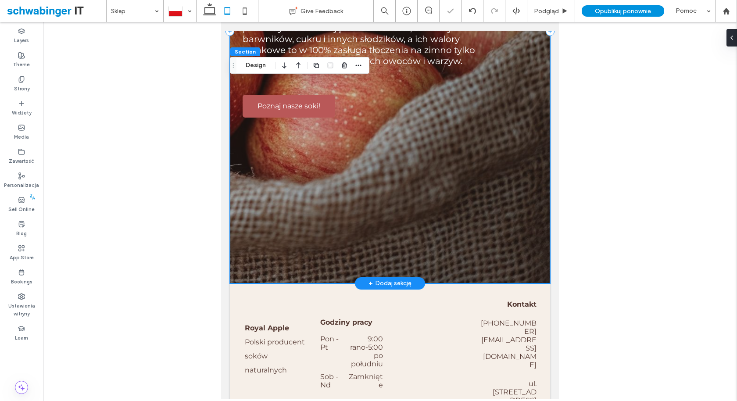
scroll to position [2885, 0]
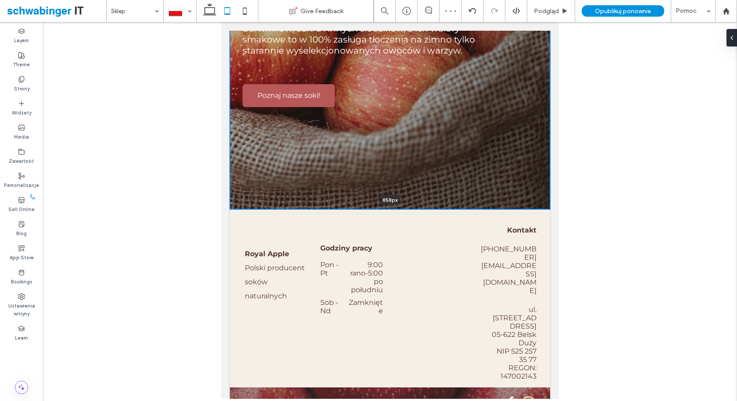
drag, startPoint x: 472, startPoint y: 283, endPoint x: 456, endPoint y: 152, distance: 131.7
click at [456, 152] on div "Soki naturalne Soki naturalne to prawdziwe bogactwo cennych składników odżywczy…" at bounding box center [390, 21] width 320 height 376
type input "***"
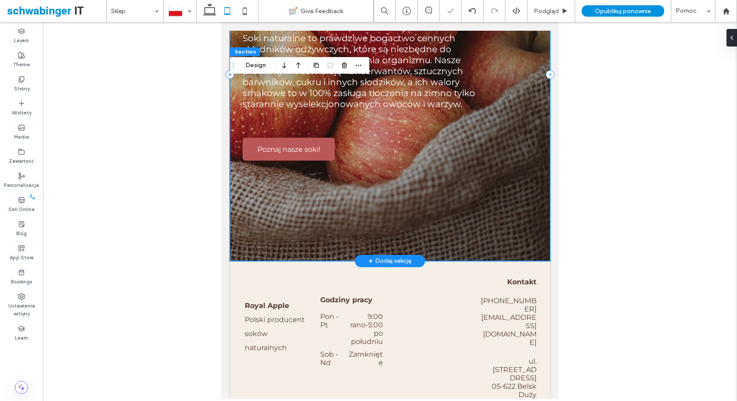
scroll to position [2748, 0]
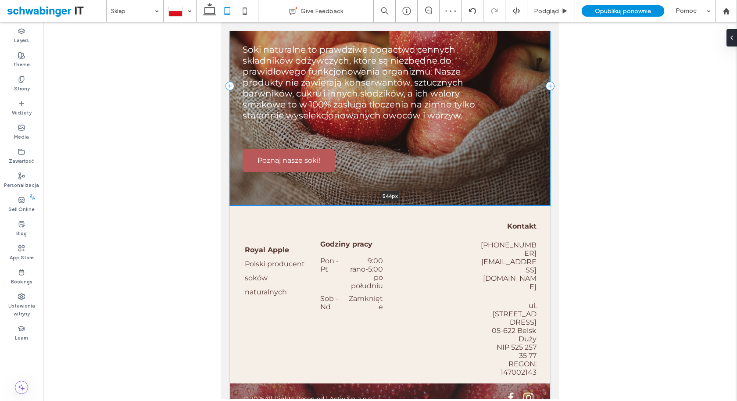
drag, startPoint x: 462, startPoint y: 289, endPoint x: 462, endPoint y: 155, distance: 133.4
click at [462, 155] on div "Soki naturalne Soki naturalne to prawdziwe bogactwo cennych składników odżywczy…" at bounding box center [390, 86] width 320 height 239
type input "***"
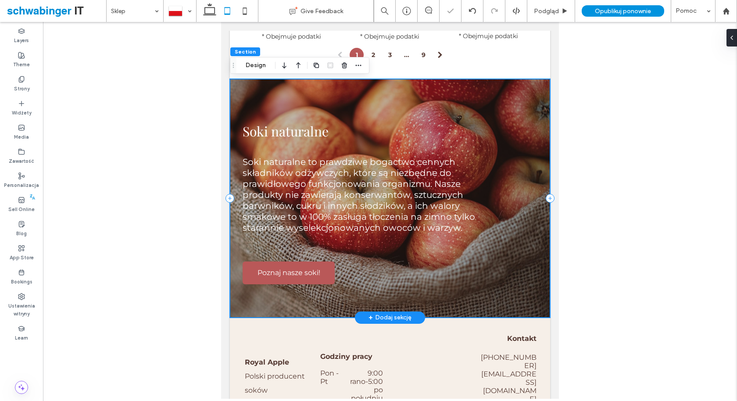
scroll to position [2581, 0]
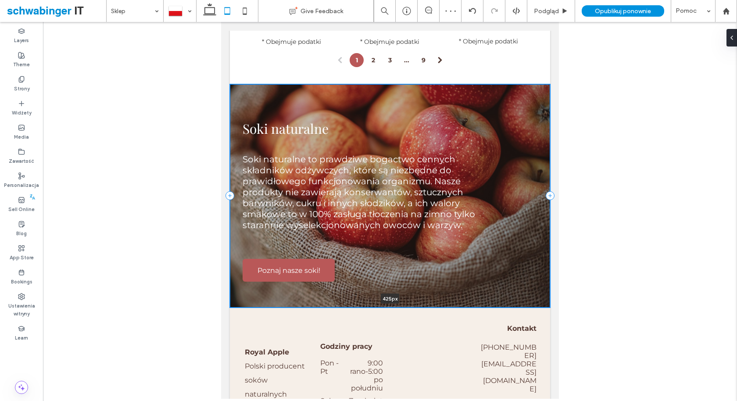
drag, startPoint x: 461, startPoint y: 321, endPoint x: 457, endPoint y: 240, distance: 81.2
click at [456, 244] on div "Soki naturalne Soki naturalne to prawdziwe bogactwo cennych składników odżywczy…" at bounding box center [390, 195] width 320 height 223
type input "***"
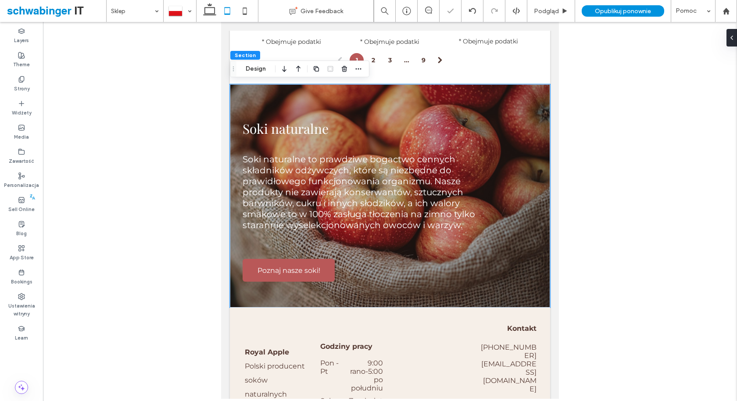
click at [589, 237] on div at bounding box center [390, 210] width 694 height 377
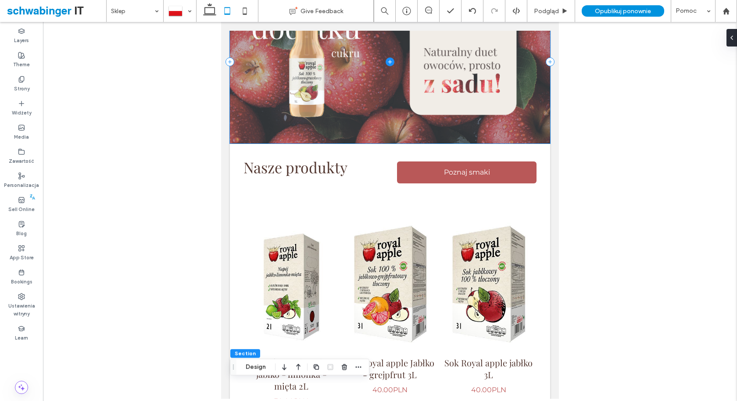
scroll to position [115, 0]
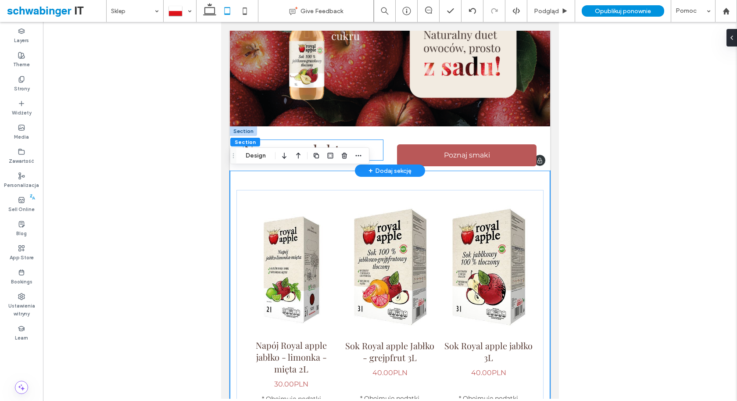
click at [387, 157] on div "Nasze produkty" at bounding box center [313, 152] width 154 height 38
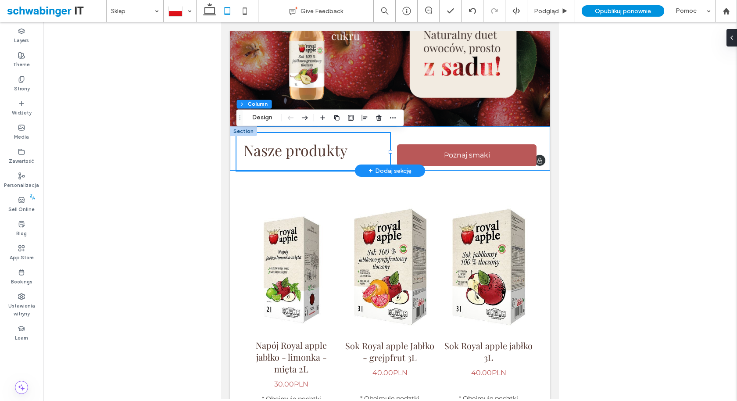
click at [417, 132] on div "Nasze produkty Poznaj smaki" at bounding box center [390, 148] width 320 height 44
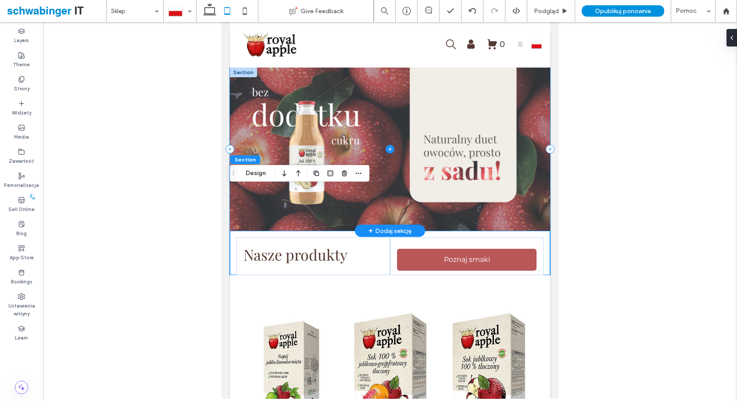
scroll to position [0, 0]
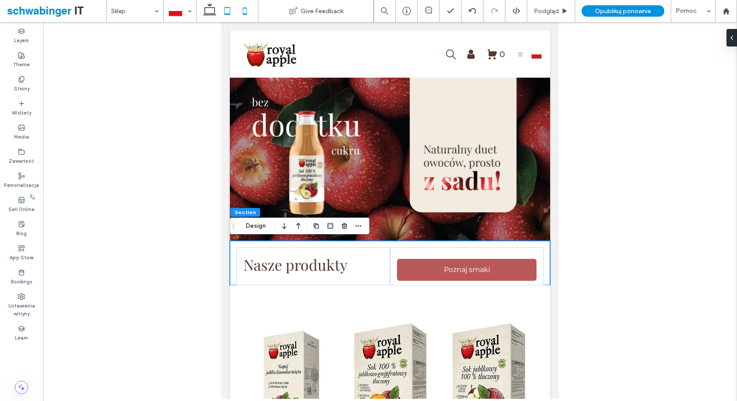
click at [253, 14] on icon at bounding box center [245, 11] width 18 height 18
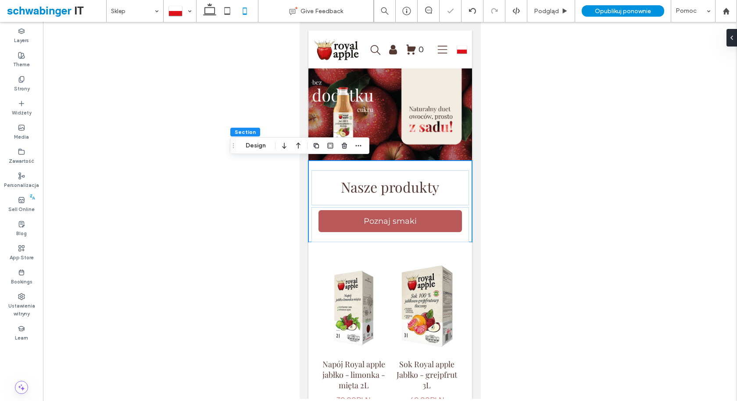
type input "*"
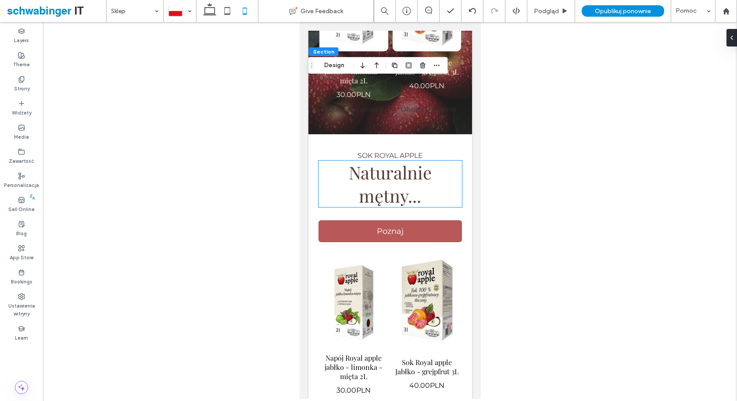
scroll to position [2446, 0]
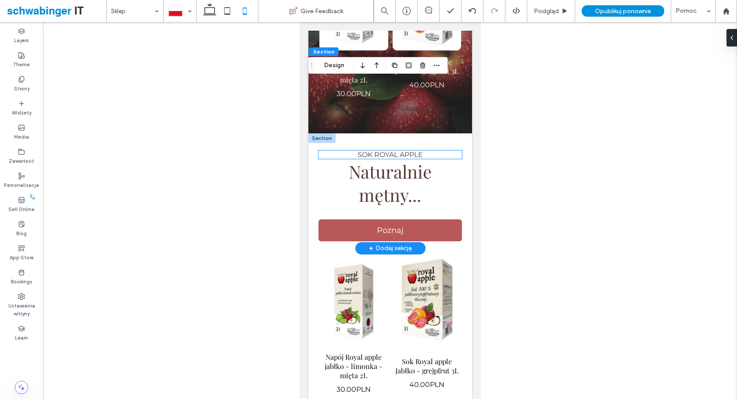
click at [378, 154] on span "SOK ROYAL APPLE" at bounding box center [389, 154] width 65 height 8
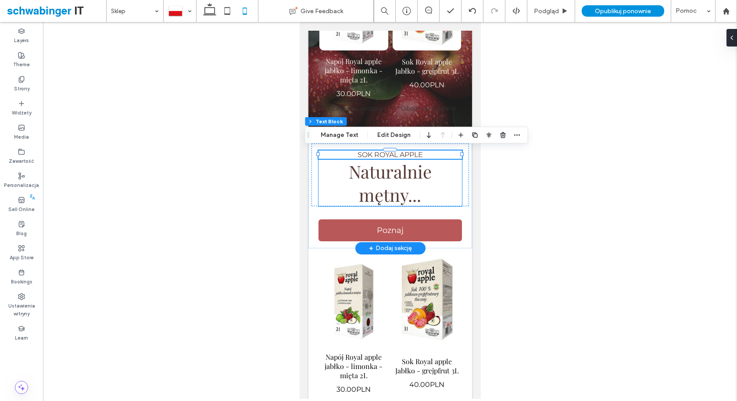
click at [380, 178] on span "Naturalnie mętny..." at bounding box center [389, 183] width 83 height 47
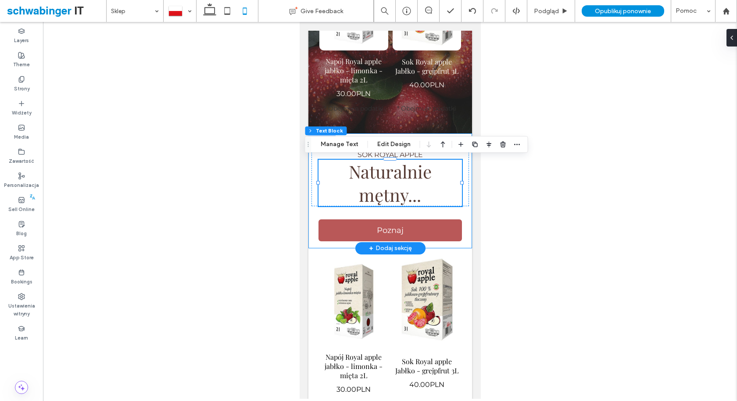
click at [370, 210] on div "SOK ROYAL APPLE Naturalnie mętny... Poznaj" at bounding box center [390, 190] width 164 height 115
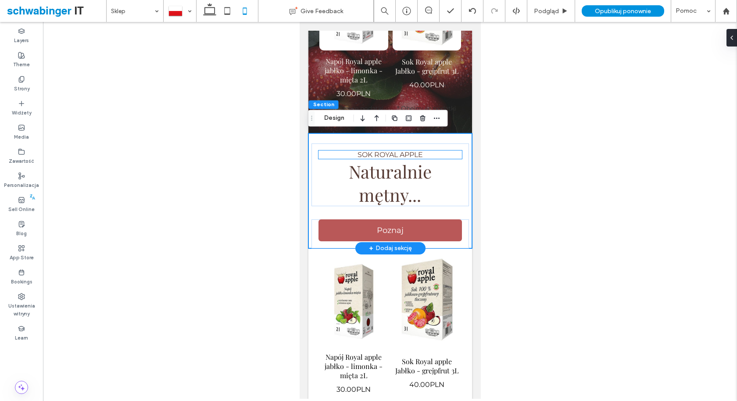
click at [379, 153] on span "SOK ROYAL APPLE" at bounding box center [389, 154] width 65 height 8
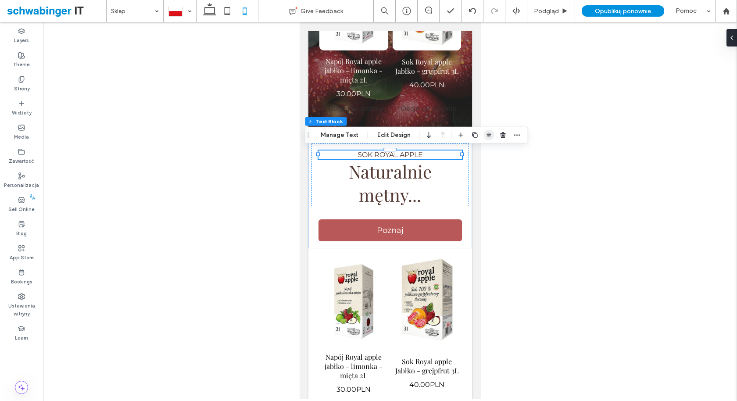
click at [486, 138] on icon "button" at bounding box center [489, 135] width 7 height 7
click at [479, 150] on icon "center" at bounding box center [479, 152] width 7 height 7
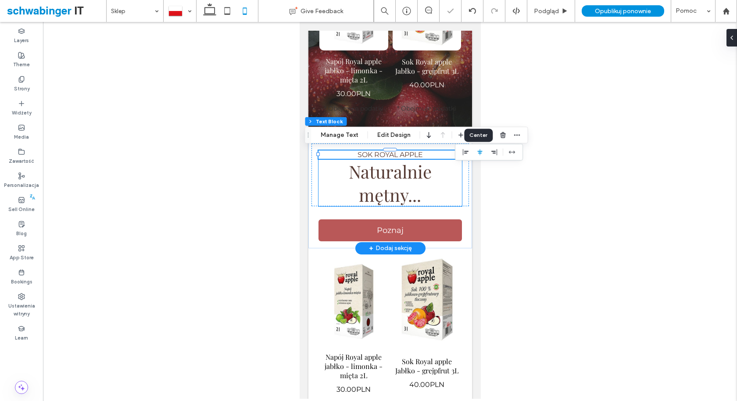
click at [420, 193] on span "Naturalnie mętny..." at bounding box center [389, 183] width 83 height 47
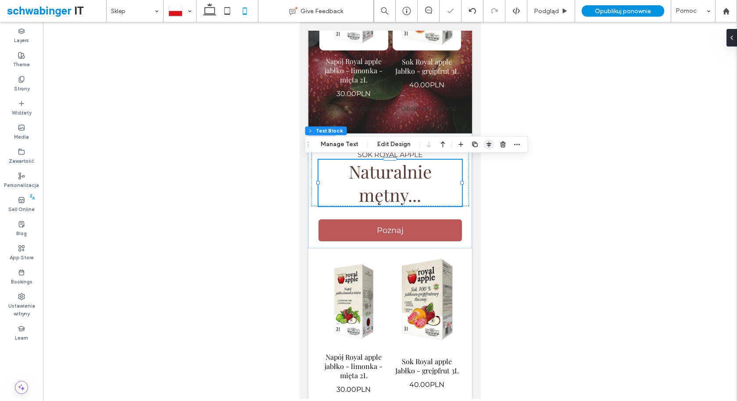
click at [486, 144] on icon "button" at bounding box center [489, 144] width 7 height 7
click at [477, 163] on icon "center" at bounding box center [479, 161] width 7 height 7
click at [233, 10] on icon at bounding box center [227, 11] width 18 height 18
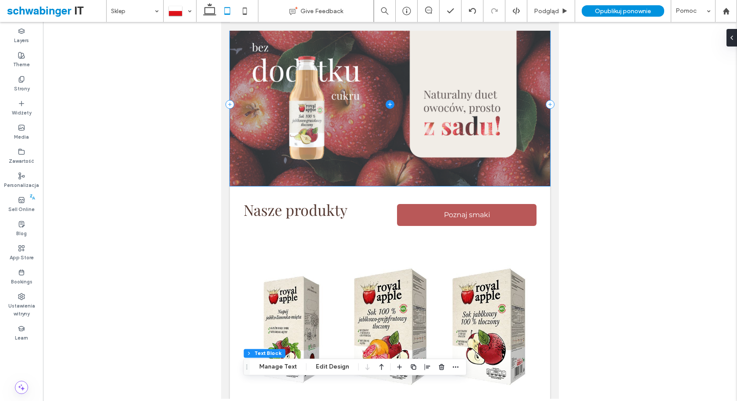
scroll to position [0, 0]
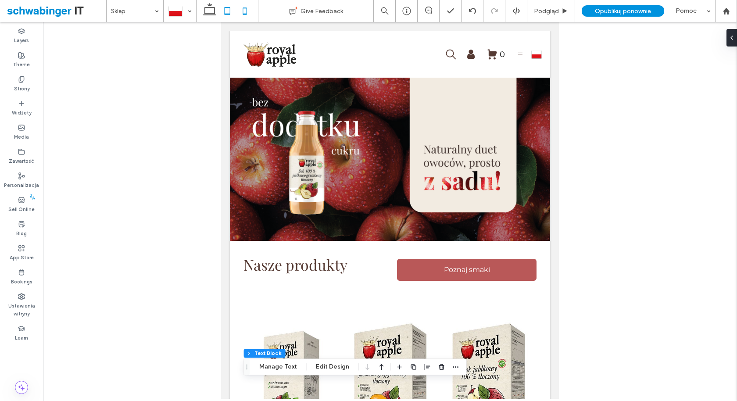
click at [248, 11] on icon at bounding box center [245, 11] width 18 height 18
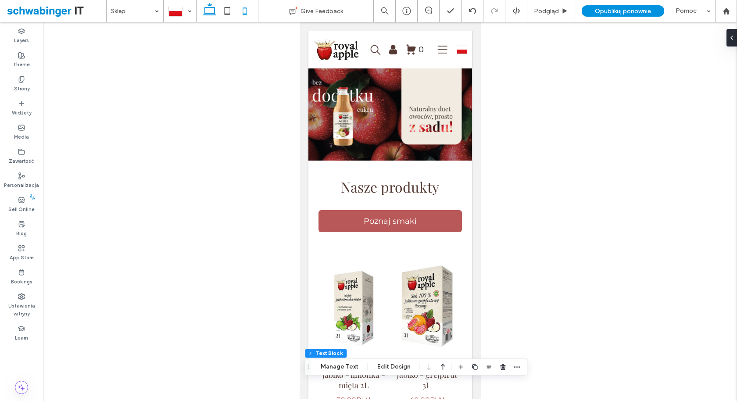
click at [209, 11] on icon at bounding box center [210, 11] width 18 height 18
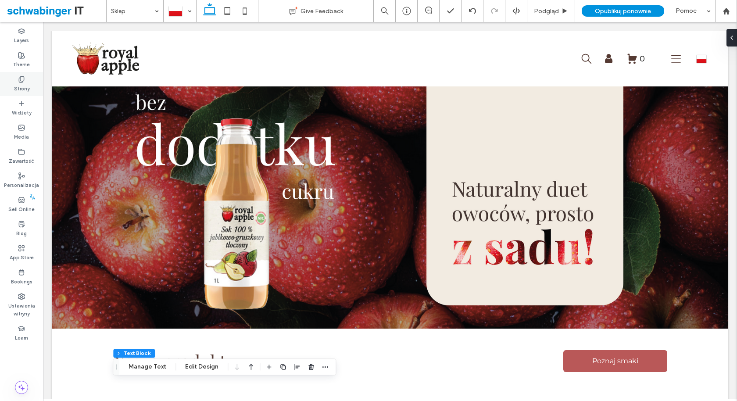
click at [27, 86] on label "Strony" at bounding box center [21, 88] width 15 height 10
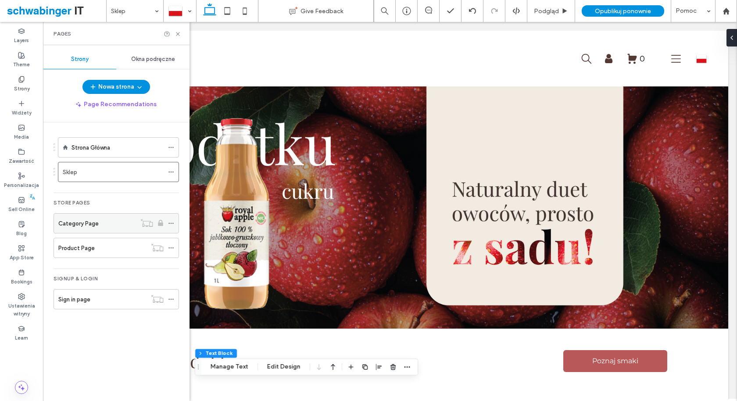
click at [108, 223] on div "Category Page" at bounding box center [97, 223] width 78 height 9
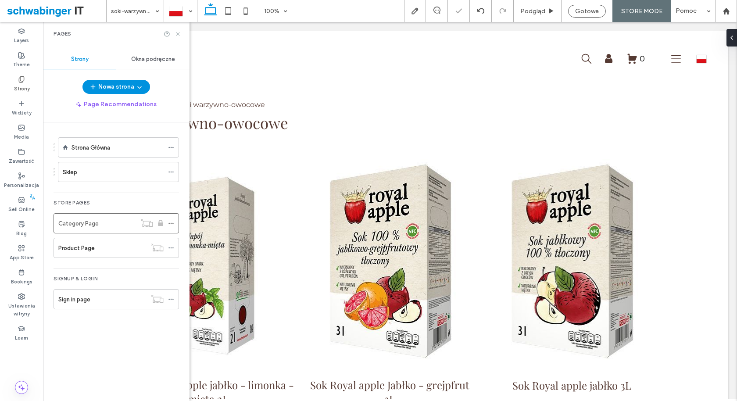
click at [177, 33] on use at bounding box center [178, 34] width 4 height 4
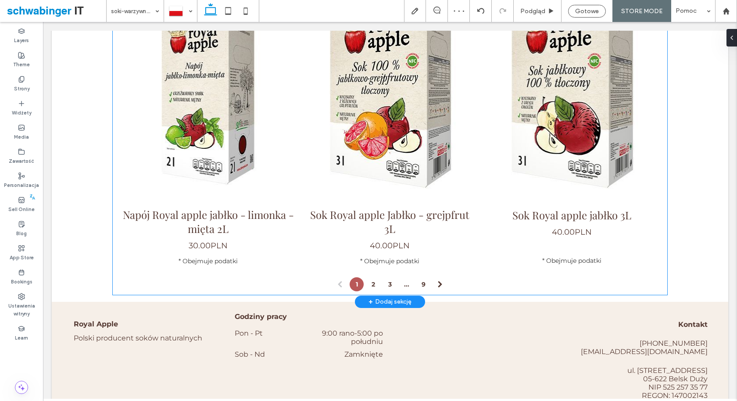
scroll to position [181, 0]
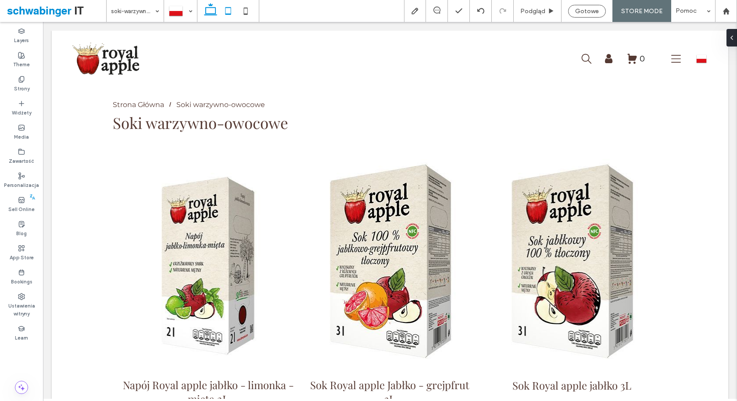
click at [231, 13] on icon at bounding box center [228, 11] width 18 height 18
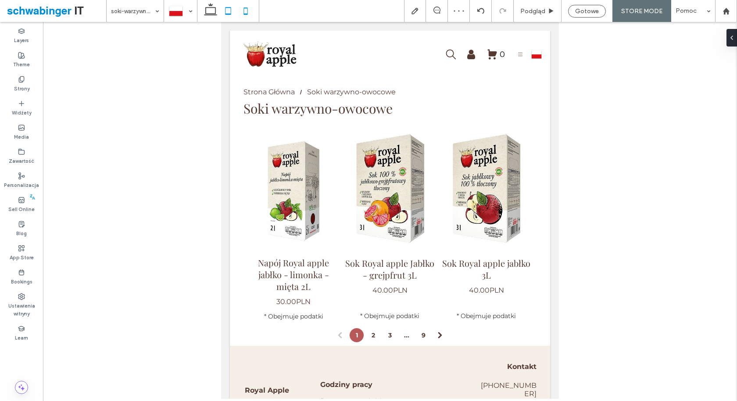
click at [247, 15] on icon at bounding box center [246, 11] width 18 height 18
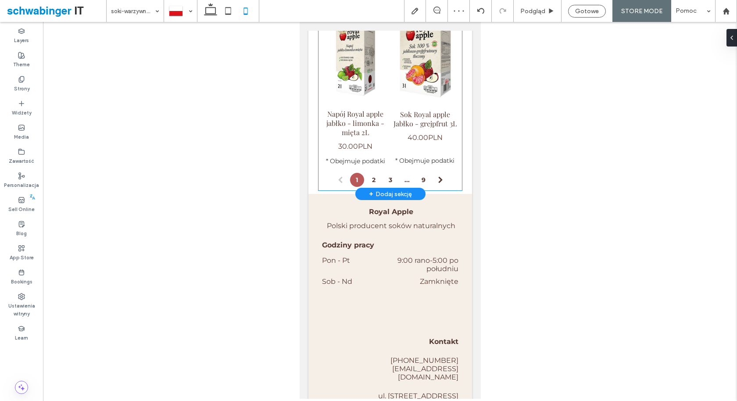
scroll to position [226, 0]
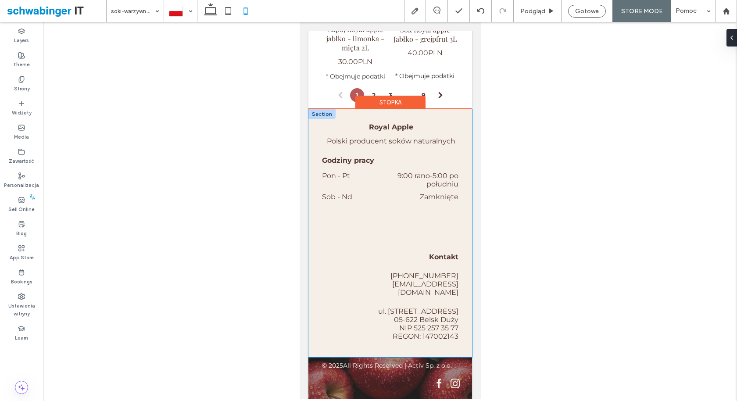
click at [408, 236] on div "Royal Apple Polski producent soków naturalnych Godziny pracy Pon - Pt 9:00 rano…" at bounding box center [390, 233] width 164 height 248
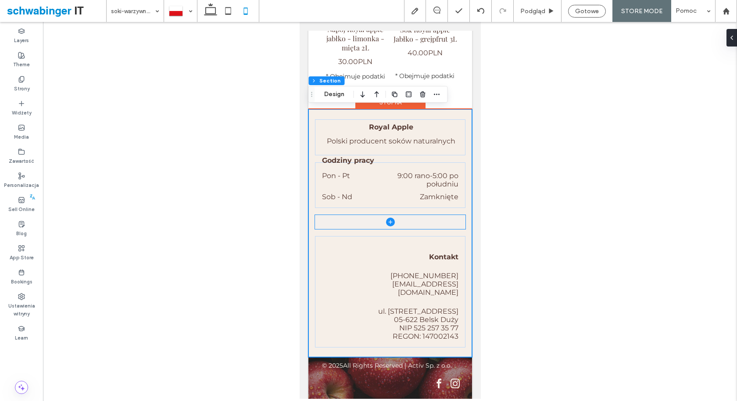
click at [415, 224] on span at bounding box center [390, 222] width 150 height 14
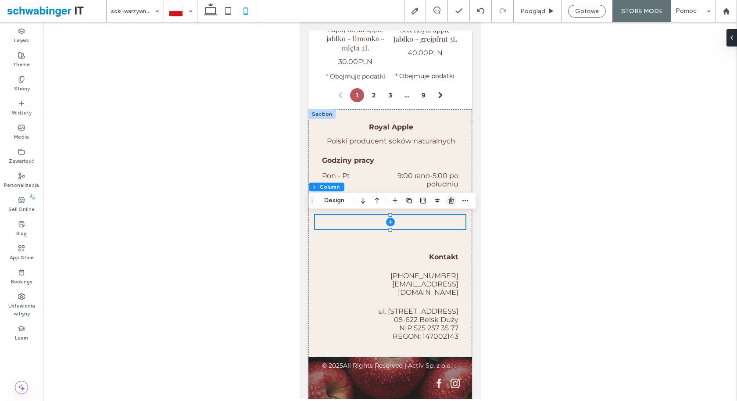
click at [451, 199] on use "button" at bounding box center [450, 200] width 5 height 6
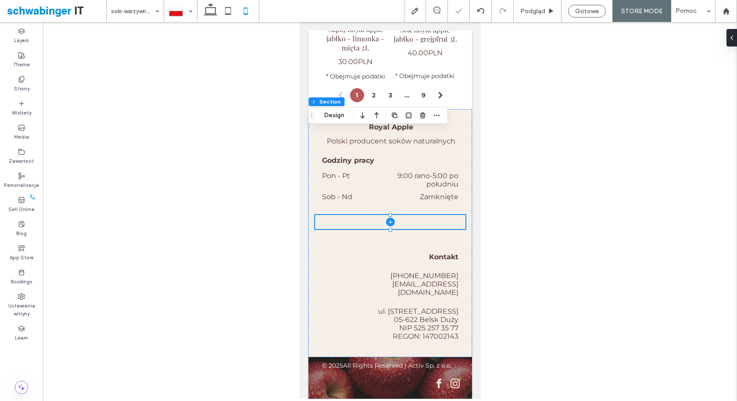
scroll to position [205, 0]
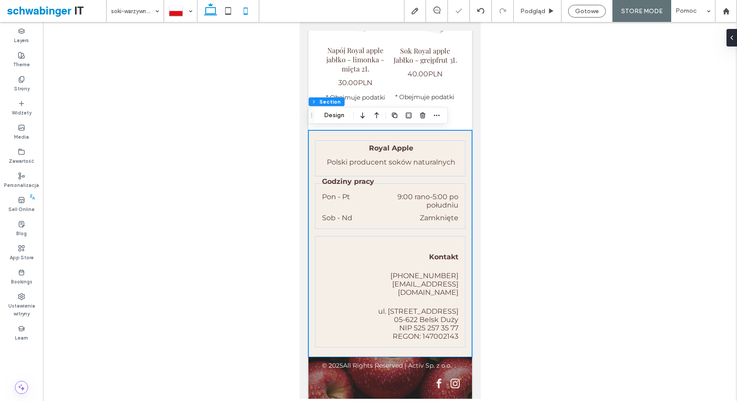
click at [208, 13] on icon at bounding box center [211, 11] width 18 height 18
type input "*"
type input "**"
type input "*"
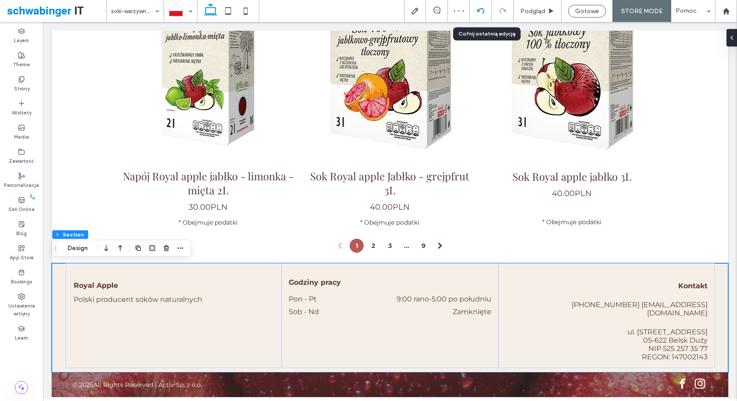
click at [484, 8] on use at bounding box center [480, 11] width 7 height 6
click at [243, 7] on icon at bounding box center [246, 11] width 18 height 18
type input "*"
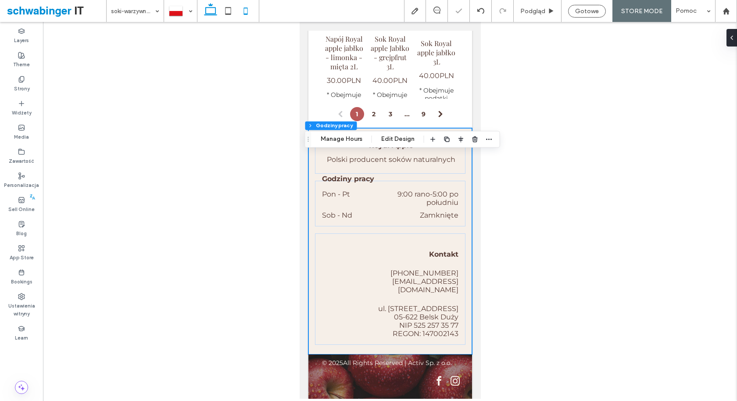
click at [211, 11] on icon at bounding box center [211, 11] width 18 height 18
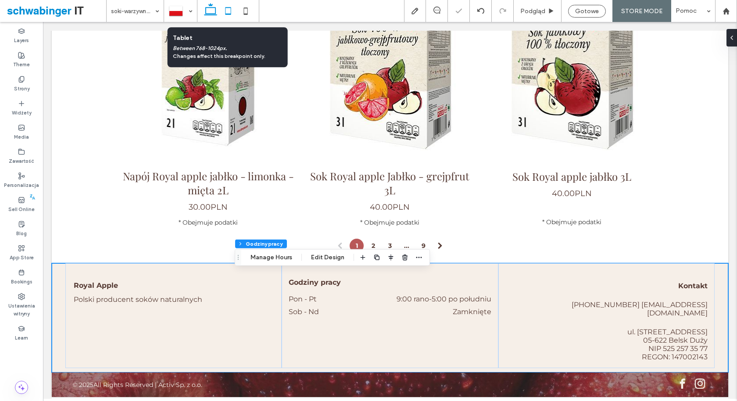
click at [227, 10] on icon at bounding box center [228, 11] width 18 height 18
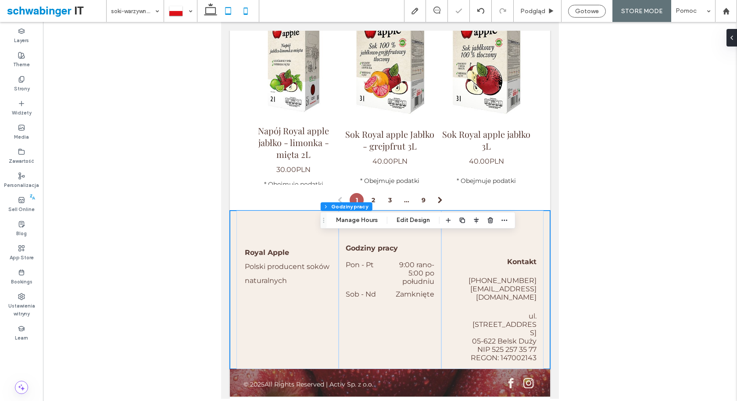
click at [244, 12] on icon at bounding box center [246, 11] width 18 height 18
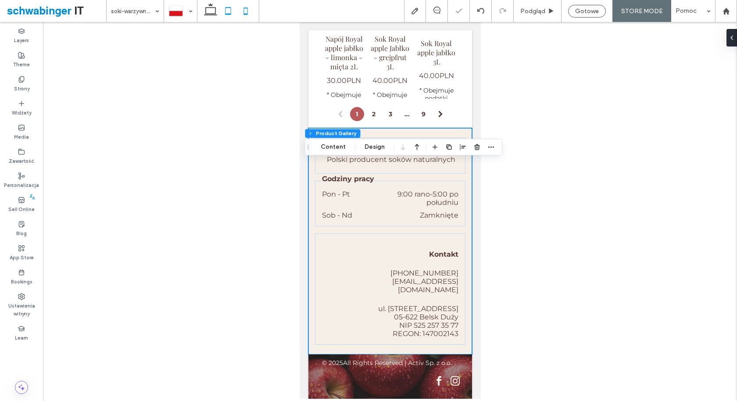
click at [233, 12] on icon at bounding box center [228, 11] width 18 height 18
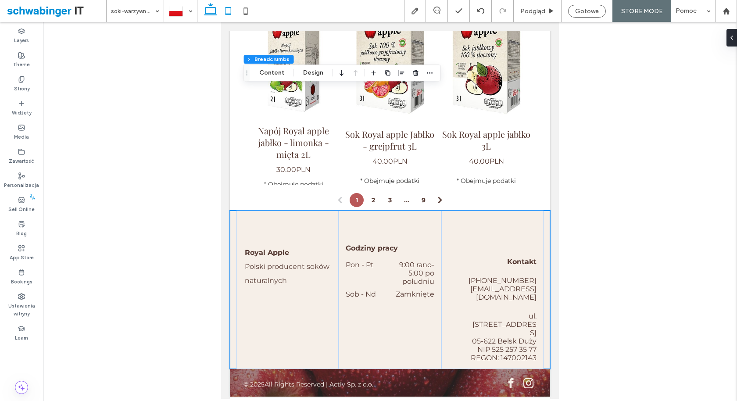
click at [208, 11] on icon at bounding box center [211, 11] width 18 height 18
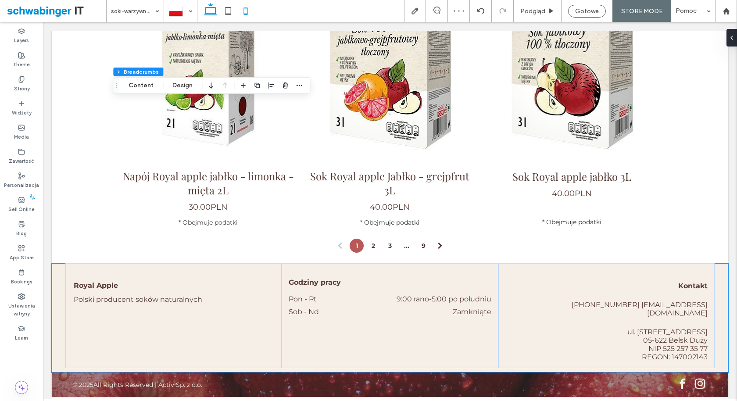
click at [247, 8] on icon at bounding box center [246, 11] width 18 height 18
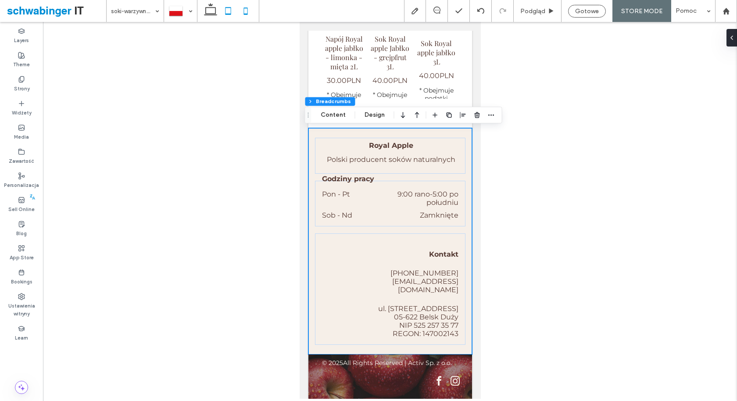
click at [225, 10] on icon at bounding box center [228, 11] width 18 height 18
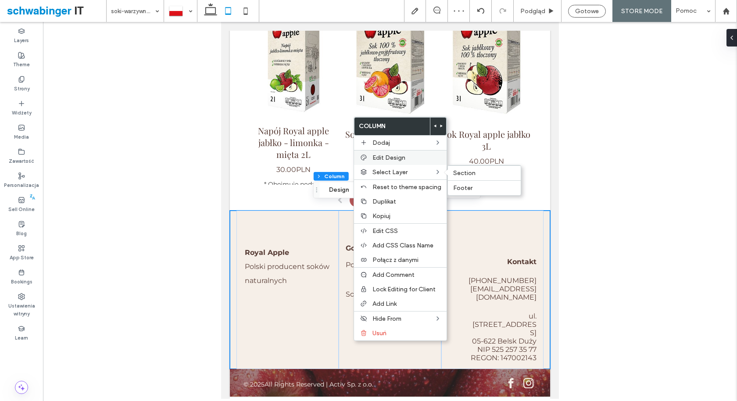
click at [426, 160] on div "Edit Design" at bounding box center [400, 157] width 93 height 15
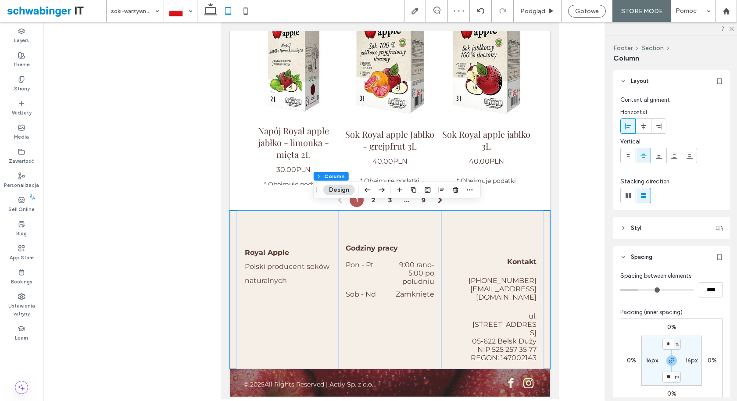
click at [648, 358] on label "16px" at bounding box center [652, 360] width 12 height 7
type input "**"
type input "*"
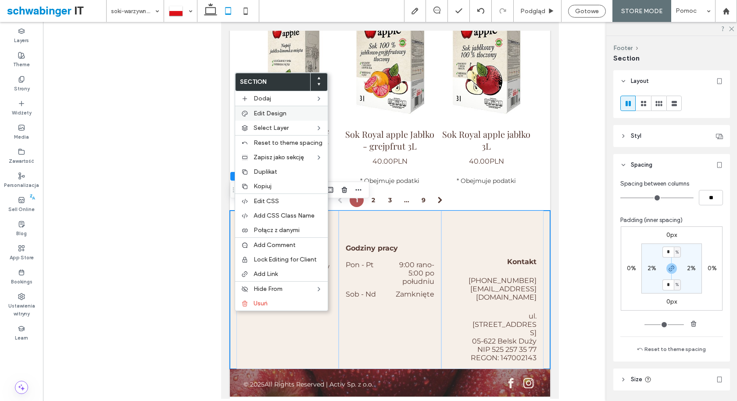
click at [295, 112] on label "Edit Design" at bounding box center [288, 113] width 69 height 7
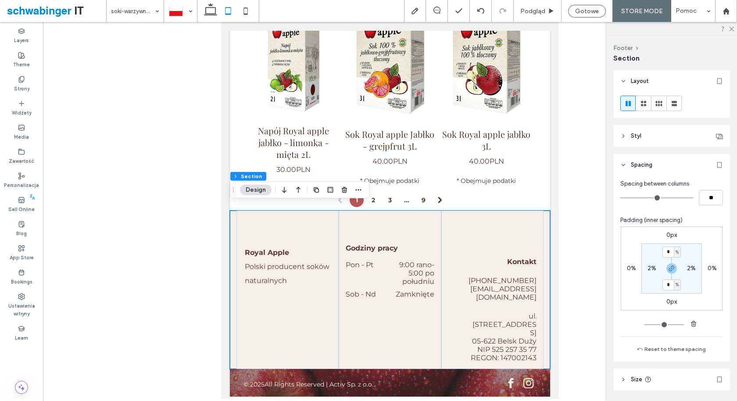
click at [650, 265] on label "2%" at bounding box center [652, 268] width 9 height 7
type input "*"
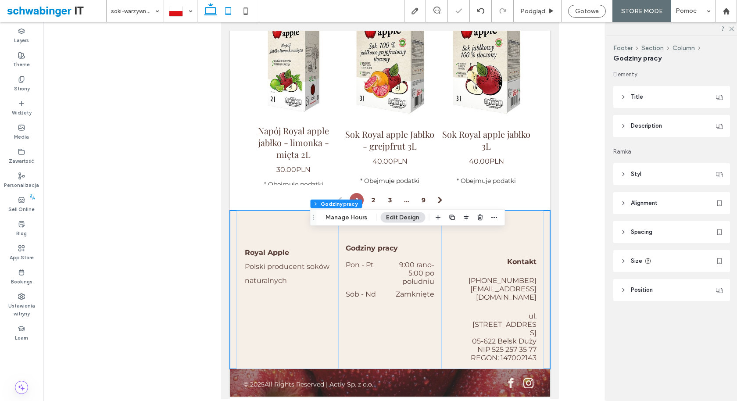
click at [211, 14] on icon at bounding box center [211, 11] width 18 height 18
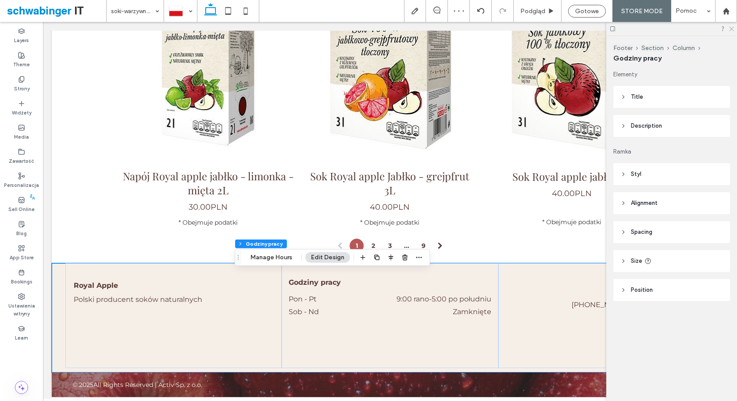
click at [733, 28] on icon at bounding box center [731, 28] width 6 height 6
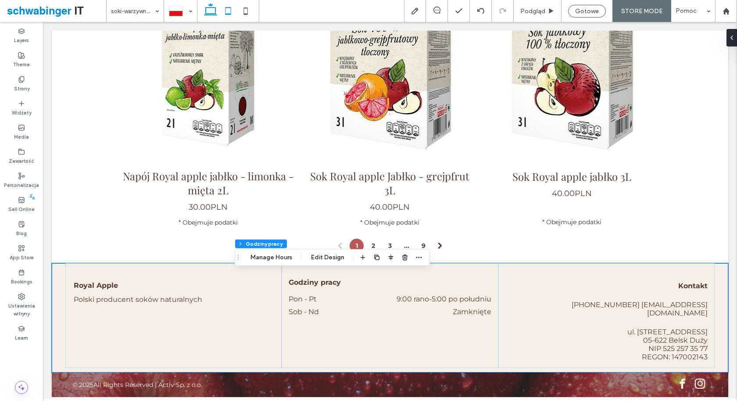
click at [229, 13] on icon at bounding box center [228, 11] width 18 height 18
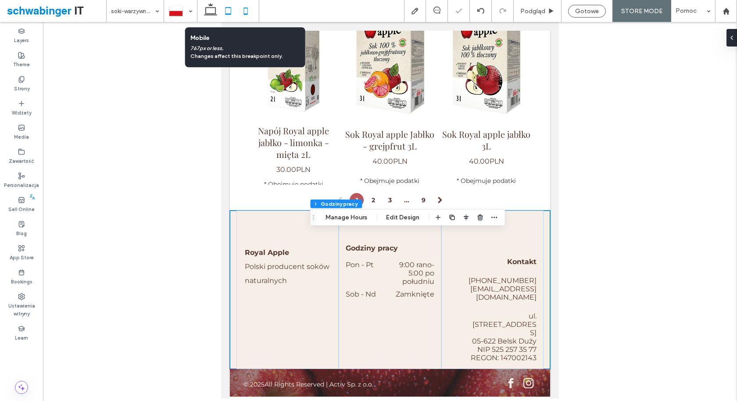
click at [245, 11] on icon at bounding box center [246, 11] width 18 height 18
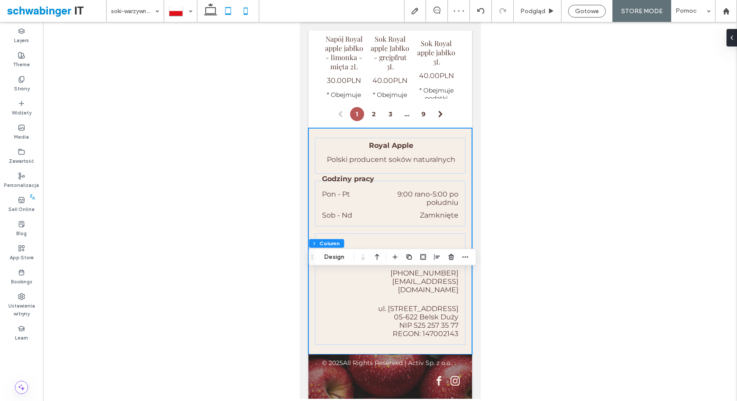
click at [223, 14] on icon at bounding box center [228, 11] width 18 height 18
type input "**"
type input "***"
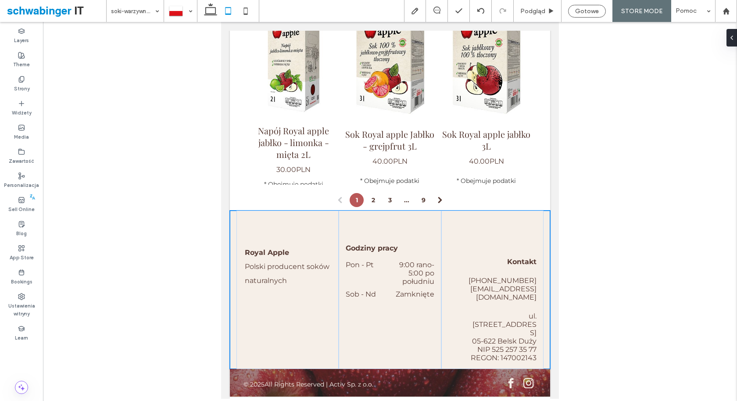
type input "**"
type input "*****"
click at [211, 9] on icon at bounding box center [211, 11] width 18 height 18
type input "**"
type input "***"
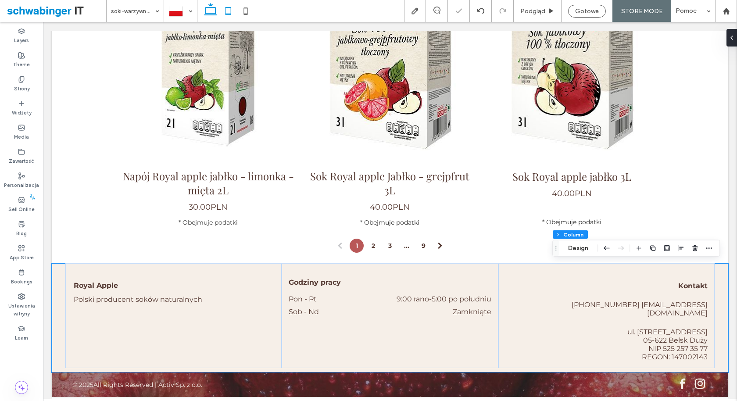
click at [230, 9] on icon at bounding box center [228, 11] width 18 height 18
type input "**"
type input "*****"
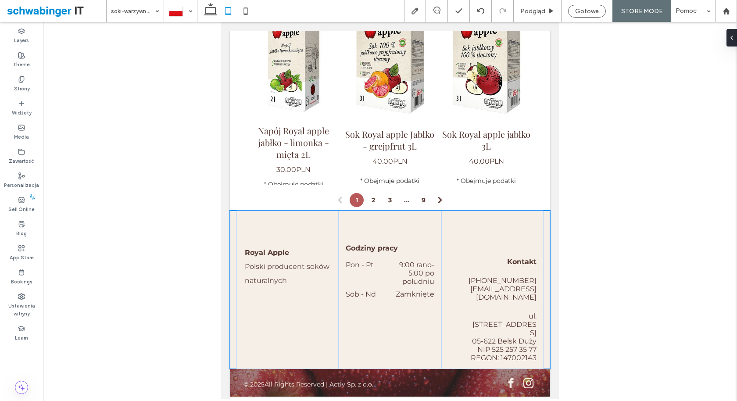
type input "***"
type input "**********"
type input "**"
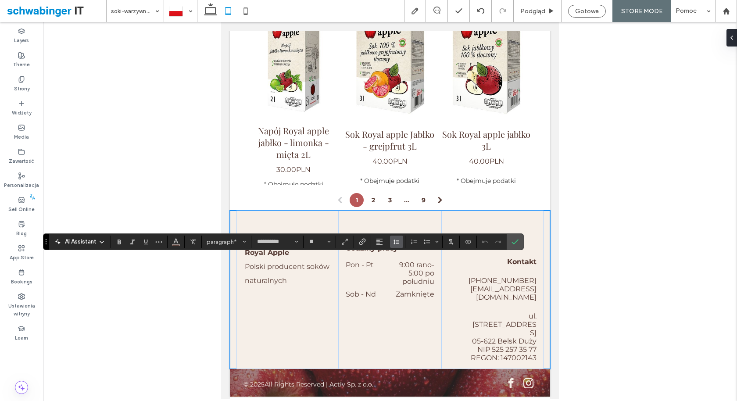
click at [394, 245] on icon "Wysokość linii" at bounding box center [396, 241] width 7 height 7
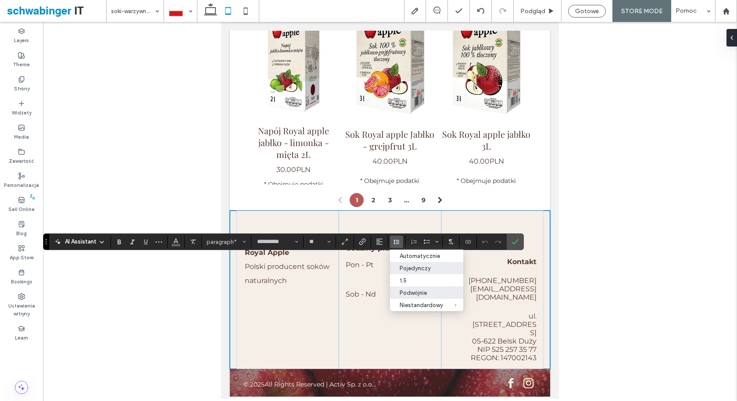
click at [416, 269] on div "Pojedynczy" at bounding box center [421, 268] width 43 height 7
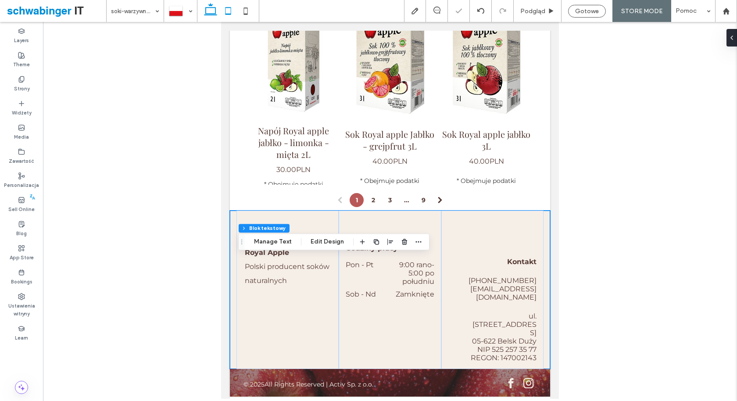
click at [210, 12] on icon at bounding box center [211, 11] width 18 height 18
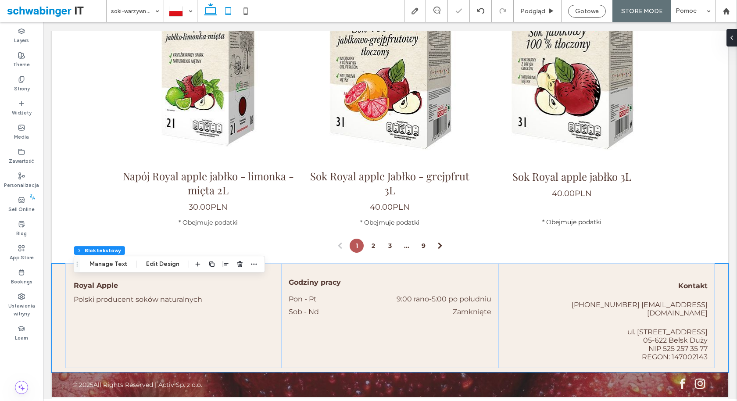
click at [231, 12] on icon at bounding box center [228, 11] width 18 height 18
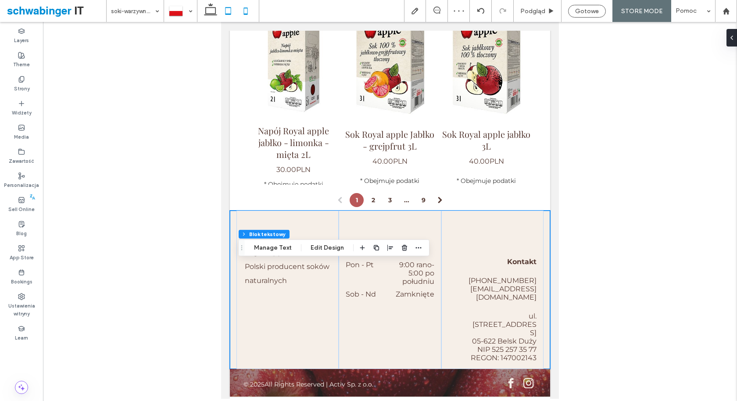
click at [247, 12] on icon at bounding box center [246, 11] width 18 height 18
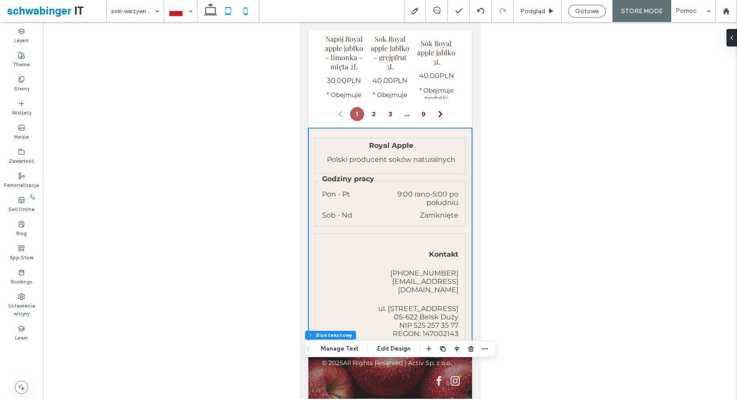
click at [226, 12] on icon at bounding box center [228, 11] width 18 height 18
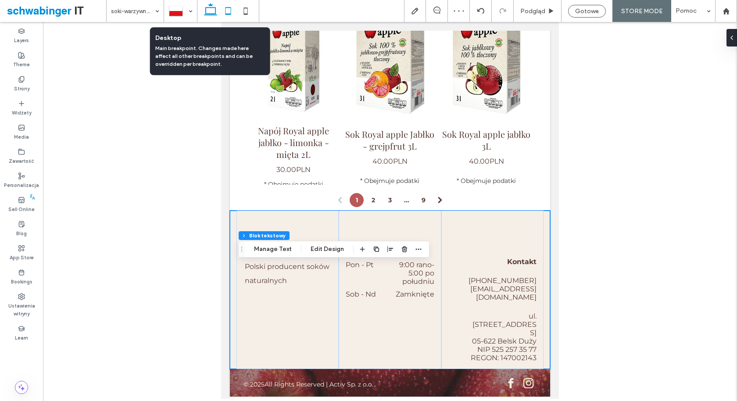
click at [209, 11] on icon at bounding box center [211, 11] width 18 height 18
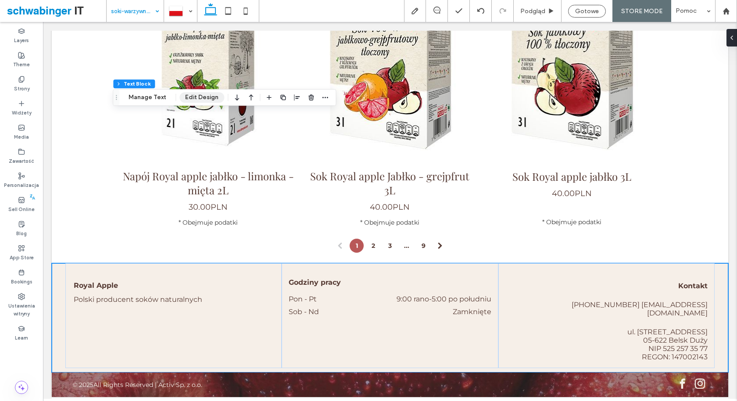
click at [210, 101] on button "Edit Design" at bounding box center [201, 97] width 45 height 11
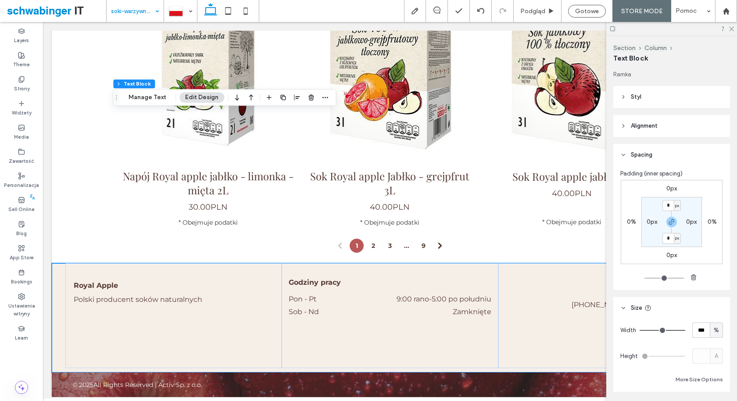
click at [162, 105] on div "Section Column Text Block Manage Text Edit Design" at bounding box center [224, 97] width 223 height 17
click at [156, 99] on button "Manage Text" at bounding box center [147, 97] width 49 height 11
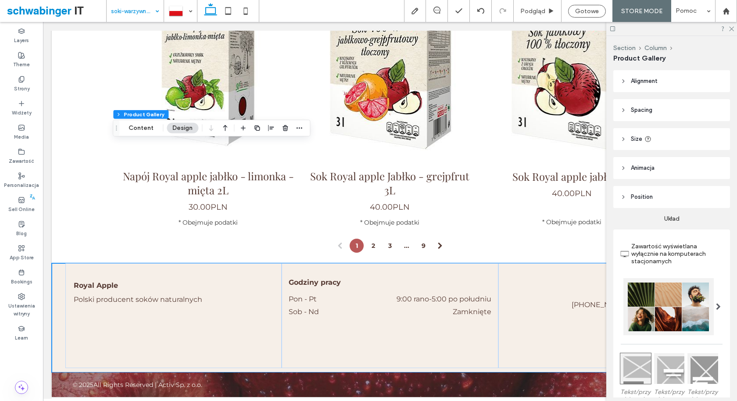
type input "**"
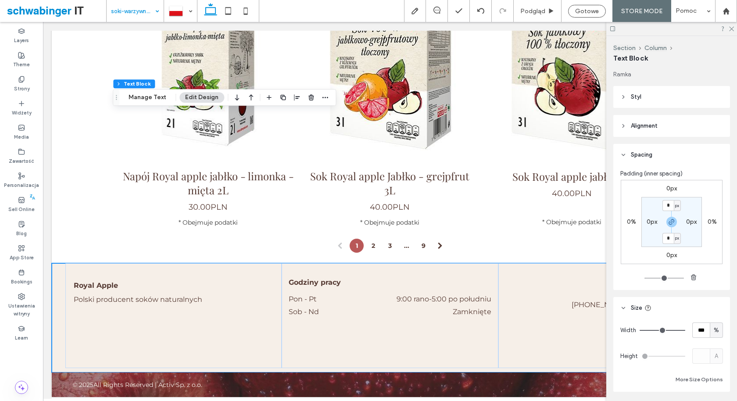
scroll to position [86, 0]
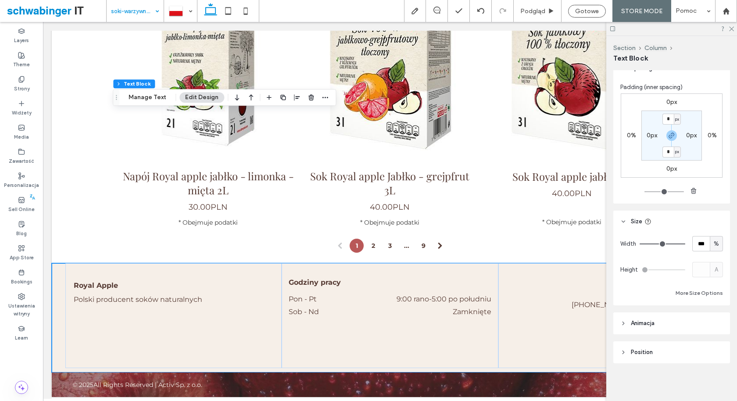
click at [661, 349] on header "Position" at bounding box center [671, 352] width 117 height 22
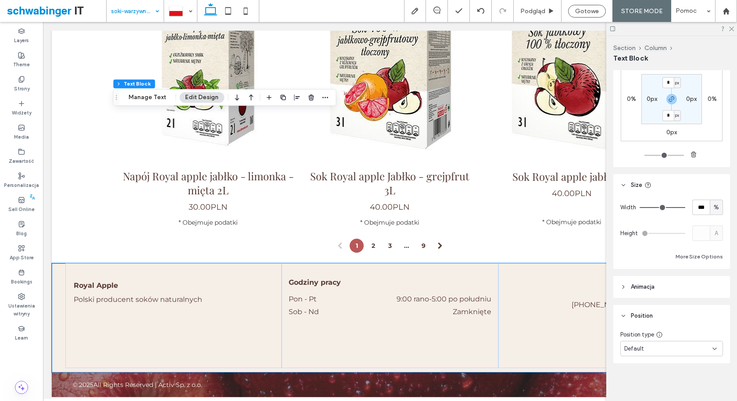
scroll to position [0, 0]
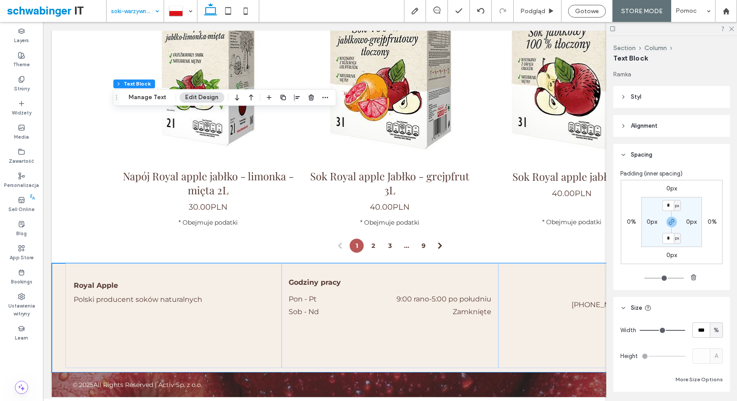
click at [650, 91] on header "Styl" at bounding box center [671, 97] width 117 height 22
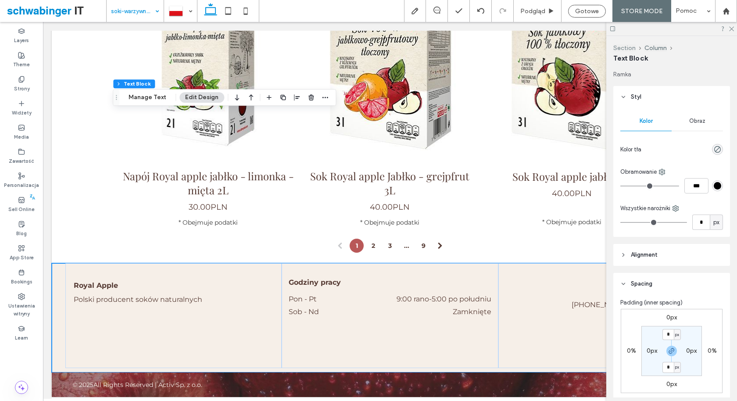
click at [626, 48] on button "Section" at bounding box center [624, 47] width 22 height 7
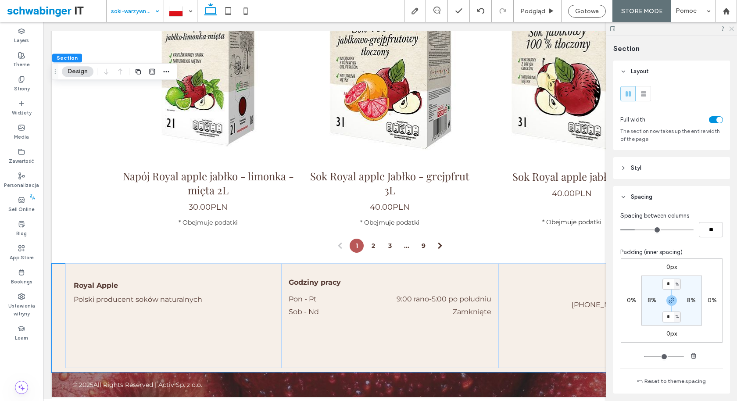
click at [733, 28] on icon at bounding box center [731, 28] width 6 height 6
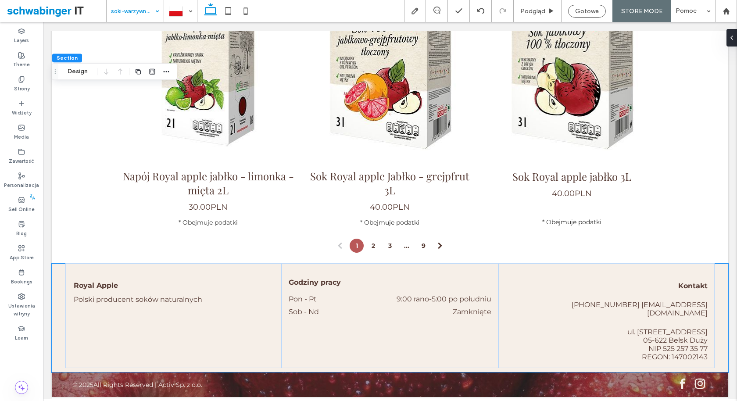
click at [207, 11] on icon at bounding box center [211, 11] width 18 height 18
click at [25, 85] on label "Strony" at bounding box center [21, 88] width 15 height 10
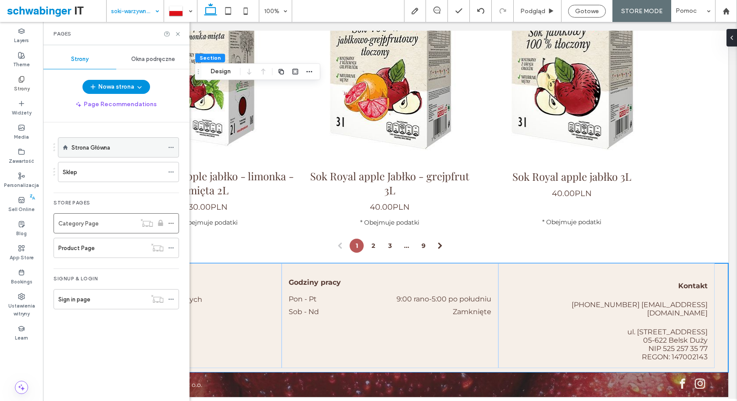
click at [109, 145] on label "Strona Główna" at bounding box center [91, 147] width 39 height 15
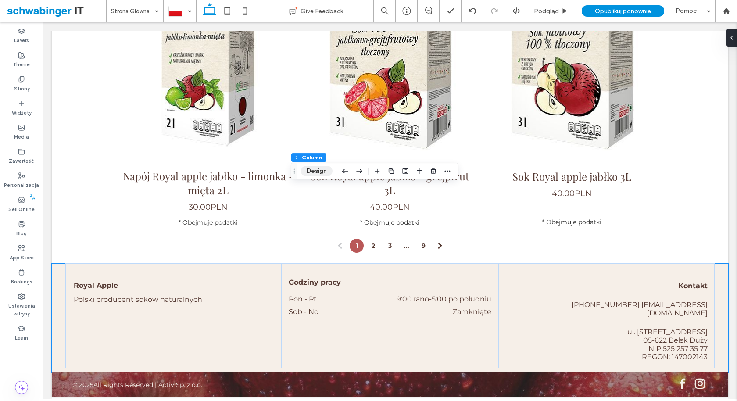
click at [314, 170] on button "Design" at bounding box center [317, 171] width 32 height 11
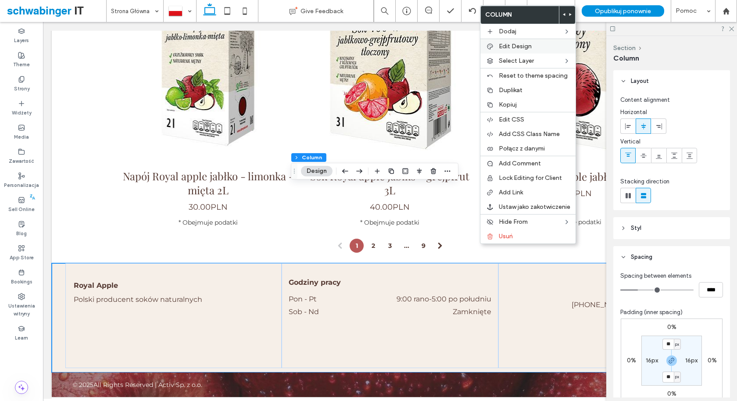
click at [523, 46] on span "Edit Design" at bounding box center [515, 46] width 33 height 7
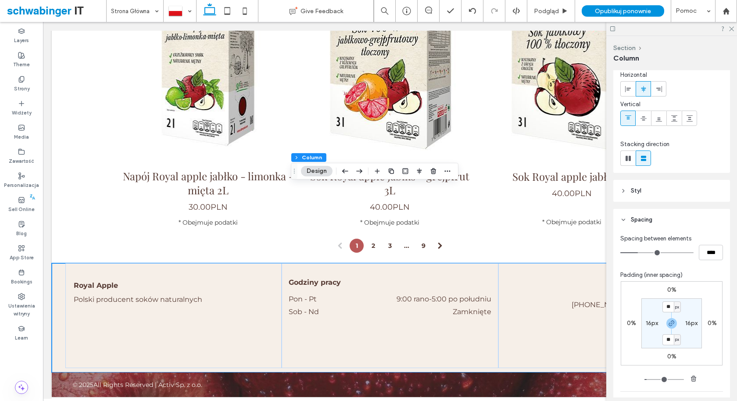
scroll to position [174, 0]
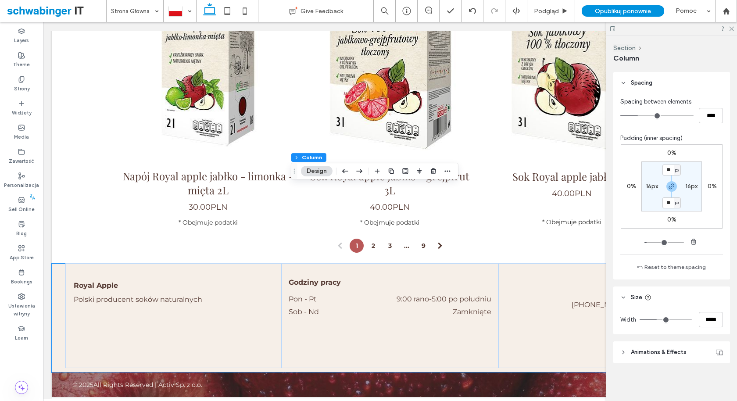
click at [311, 170] on button "Design" at bounding box center [317, 171] width 32 height 11
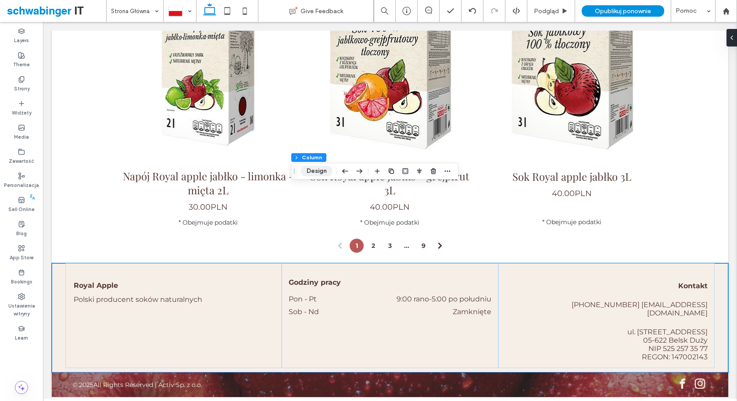
click at [318, 171] on button "Design" at bounding box center [317, 171] width 32 height 11
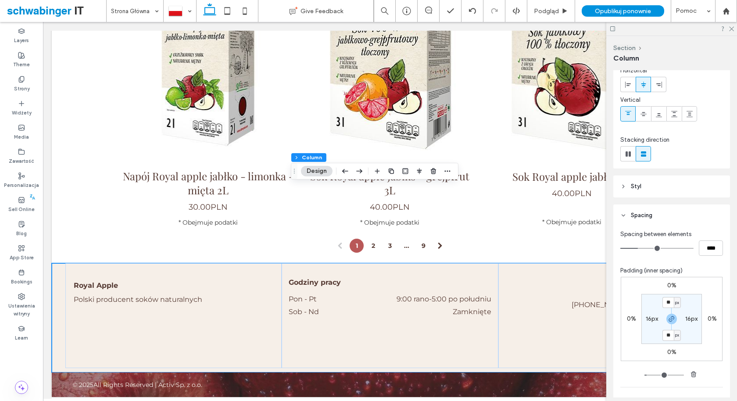
scroll to position [76, 0]
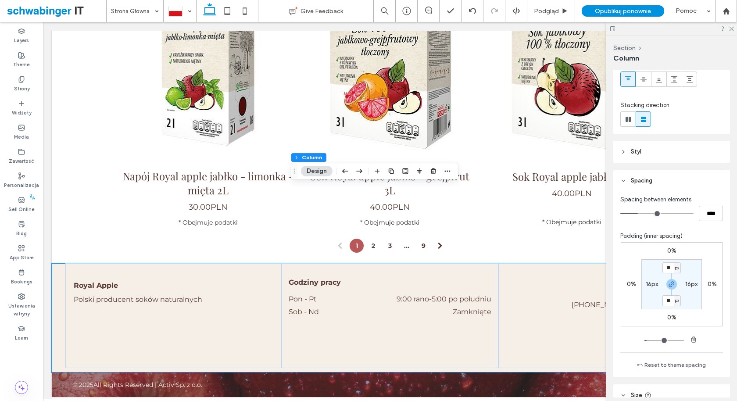
click at [669, 156] on header "Styl" at bounding box center [671, 152] width 117 height 22
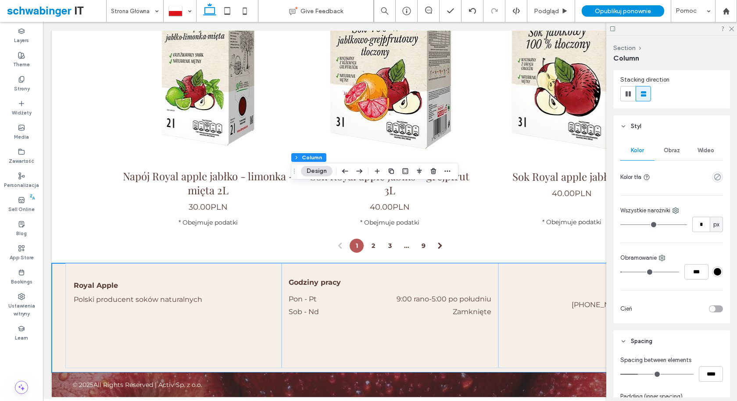
scroll to position [104, 0]
click at [663, 254] on icon at bounding box center [662, 255] width 7 height 7
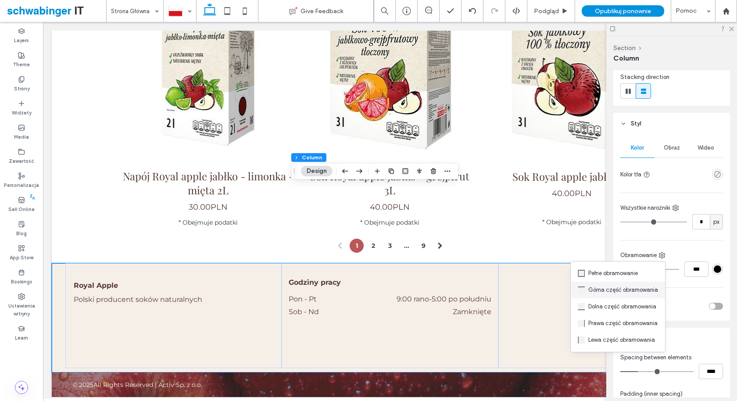
click at [640, 289] on span "Górna część obramowania" at bounding box center [623, 290] width 70 height 9
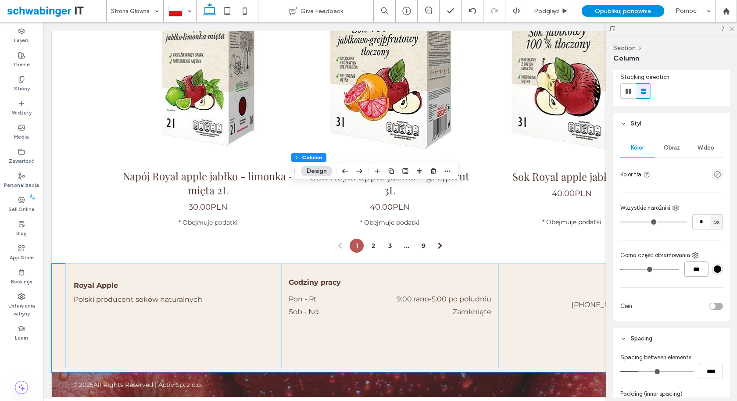
click at [695, 270] on input "***" at bounding box center [696, 268] width 24 height 15
type input "*"
type input "***"
click at [698, 256] on icon at bounding box center [695, 255] width 7 height 7
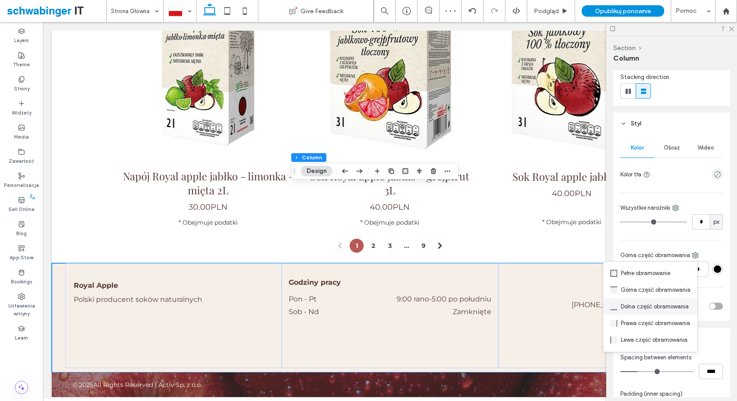
click at [663, 309] on span "Dolna część obramowania" at bounding box center [655, 306] width 68 height 9
type input "*"
click at [695, 270] on input "***" at bounding box center [696, 268] width 24 height 15
type input "*"
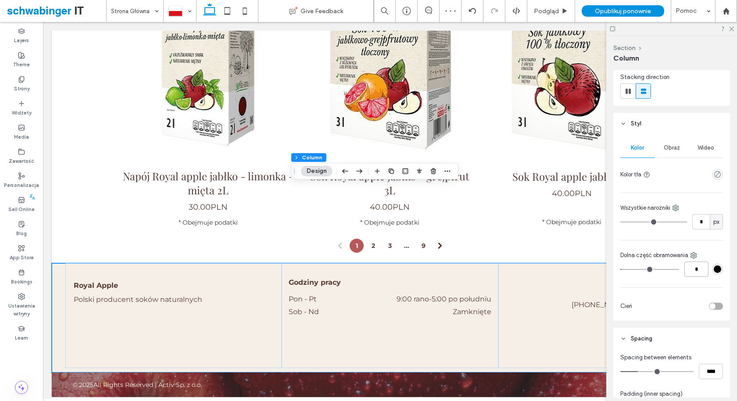
type input "***"
click at [733, 33] on div at bounding box center [671, 29] width 131 height 14
click at [732, 29] on icon at bounding box center [731, 28] width 6 height 6
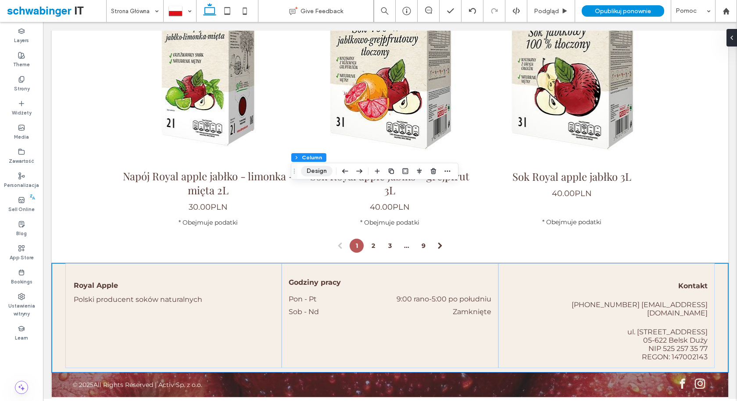
click at [317, 171] on button "Design" at bounding box center [317, 171] width 32 height 11
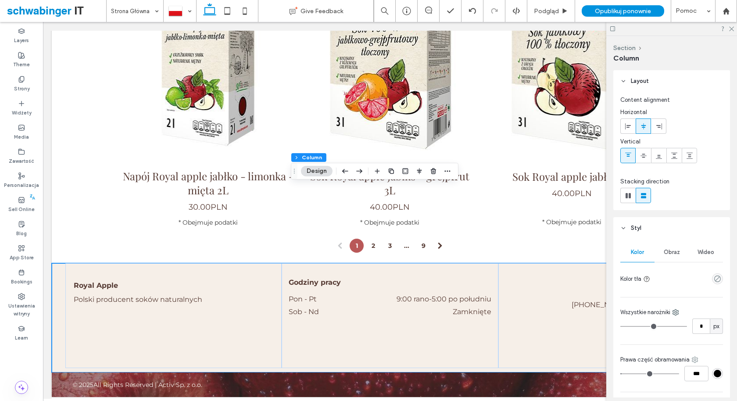
click at [695, 359] on icon at bounding box center [694, 359] width 7 height 7
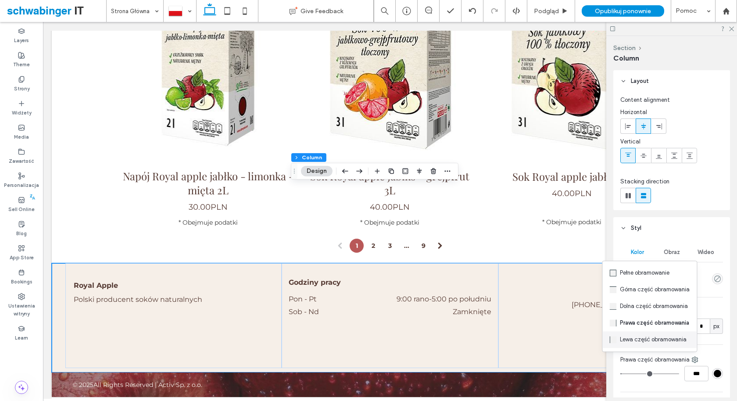
click at [652, 343] on span "Lewa część obramowania" at bounding box center [653, 339] width 67 height 9
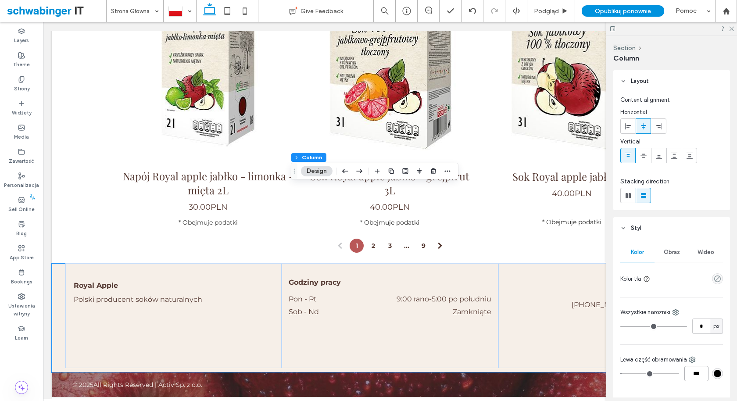
click at [700, 372] on input "***" at bounding box center [696, 373] width 24 height 15
type input "*"
type input "***"
click at [731, 29] on icon at bounding box center [731, 28] width 6 height 6
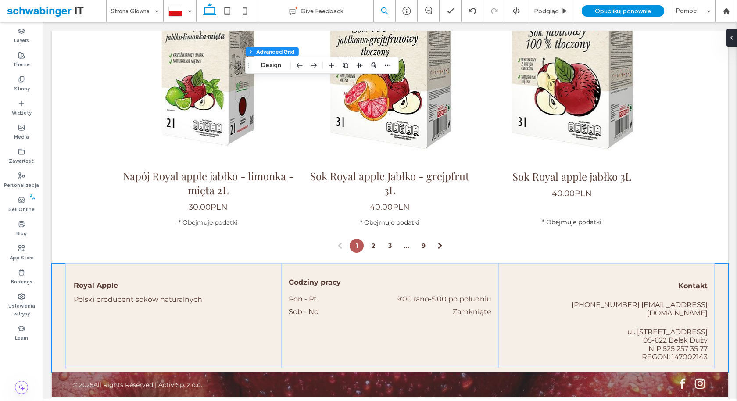
scroll to position [0, 0]
type input "**"
type input "***"
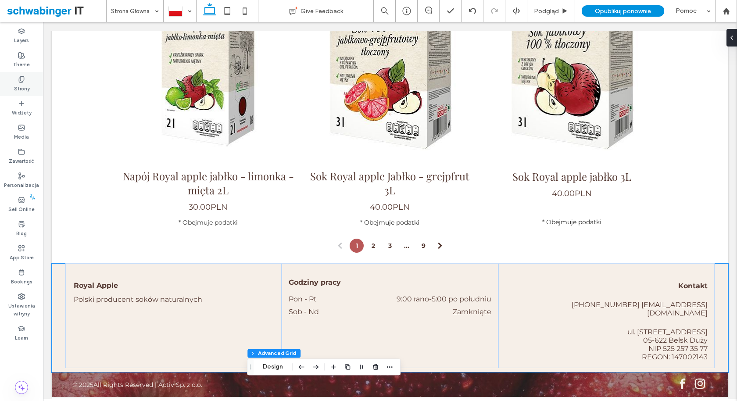
click at [23, 81] on icon at bounding box center [21, 79] width 7 height 7
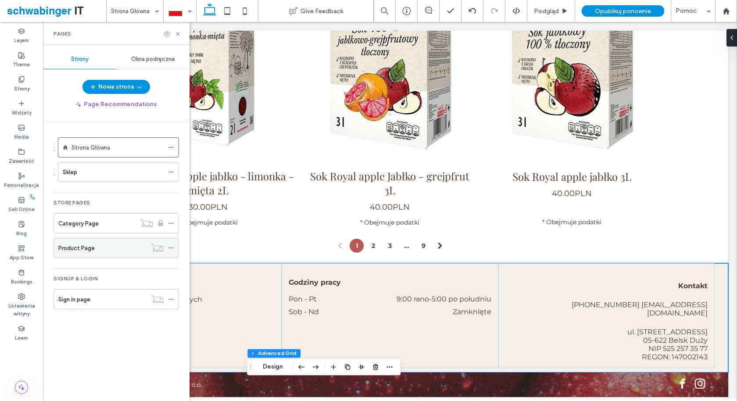
click at [111, 247] on div "Product Page" at bounding box center [102, 248] width 88 height 9
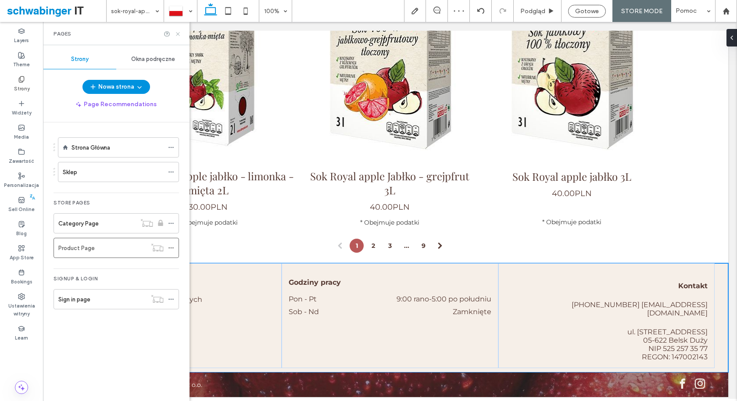
click at [179, 36] on icon at bounding box center [178, 34] width 7 height 7
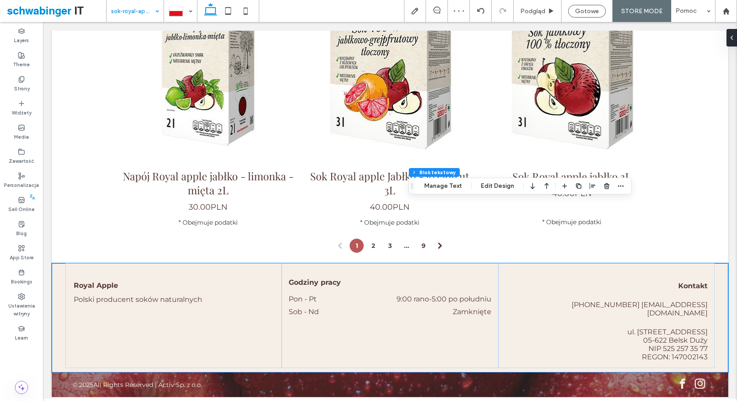
click at [145, 14] on input at bounding box center [133, 11] width 44 height 22
type input "**********"
type input "**"
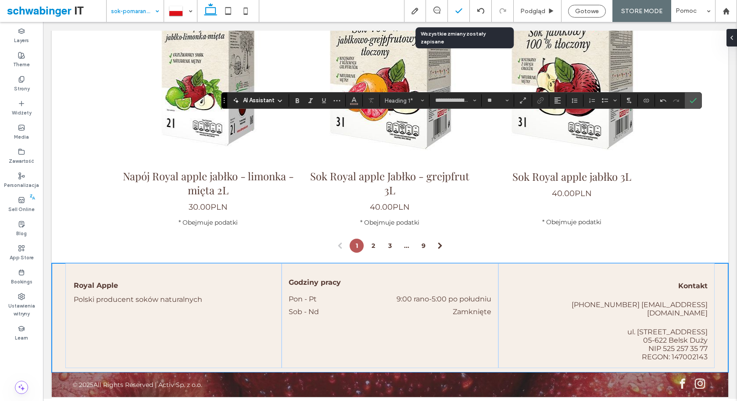
click at [463, 13] on icon at bounding box center [459, 11] width 9 height 9
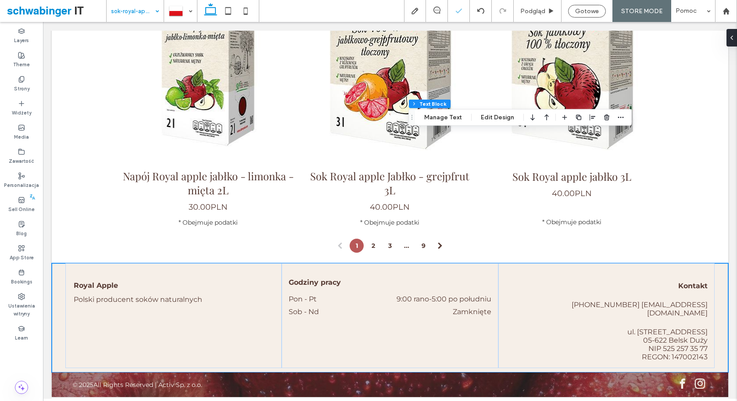
click at [152, 17] on div "sok-royal-apple-jablko-truskawka-3l" at bounding box center [135, 11] width 57 height 22
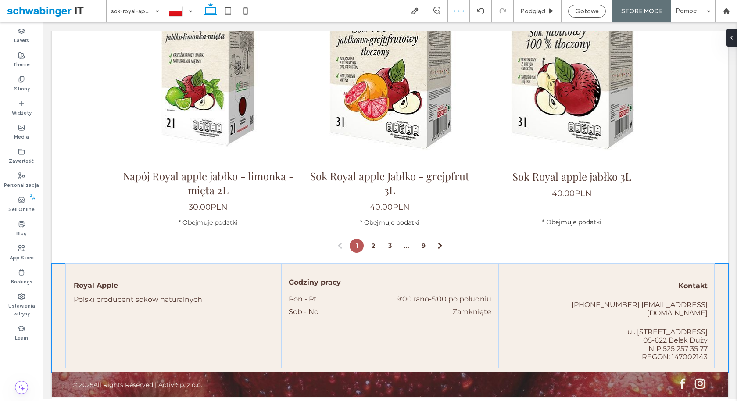
type input "**********"
type input "**"
